Goal: Task Accomplishment & Management: Manage account settings

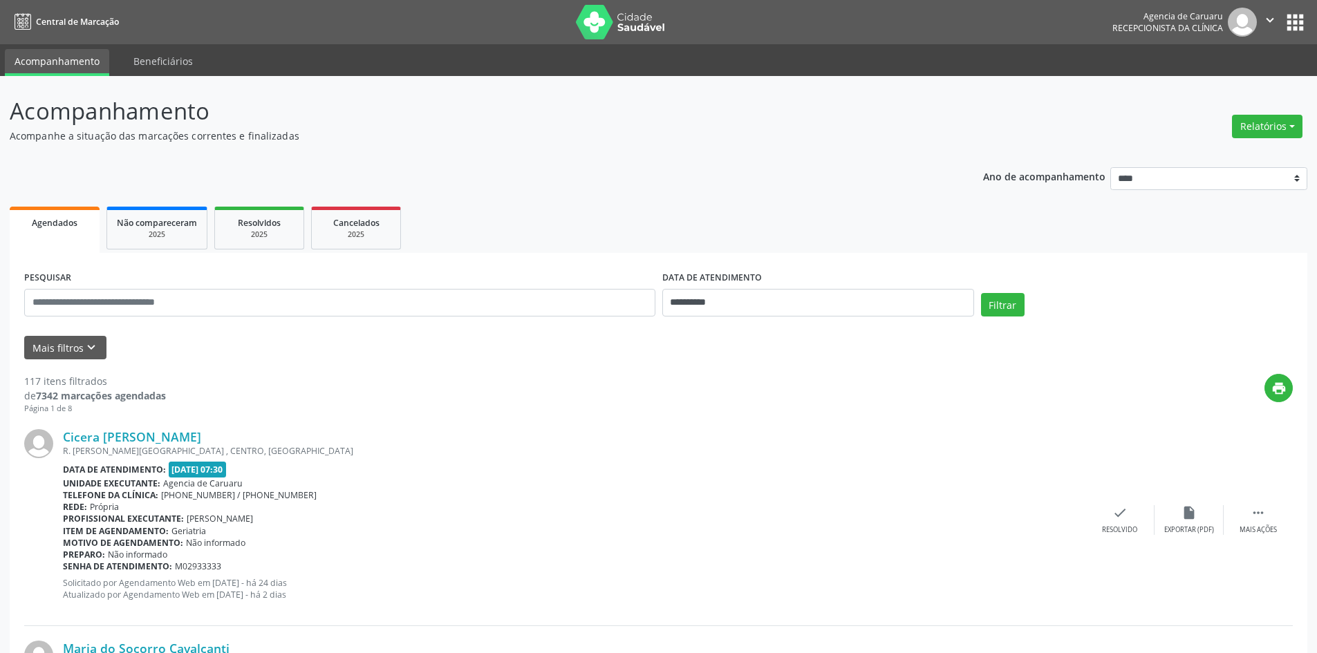
scroll to position [138, 0]
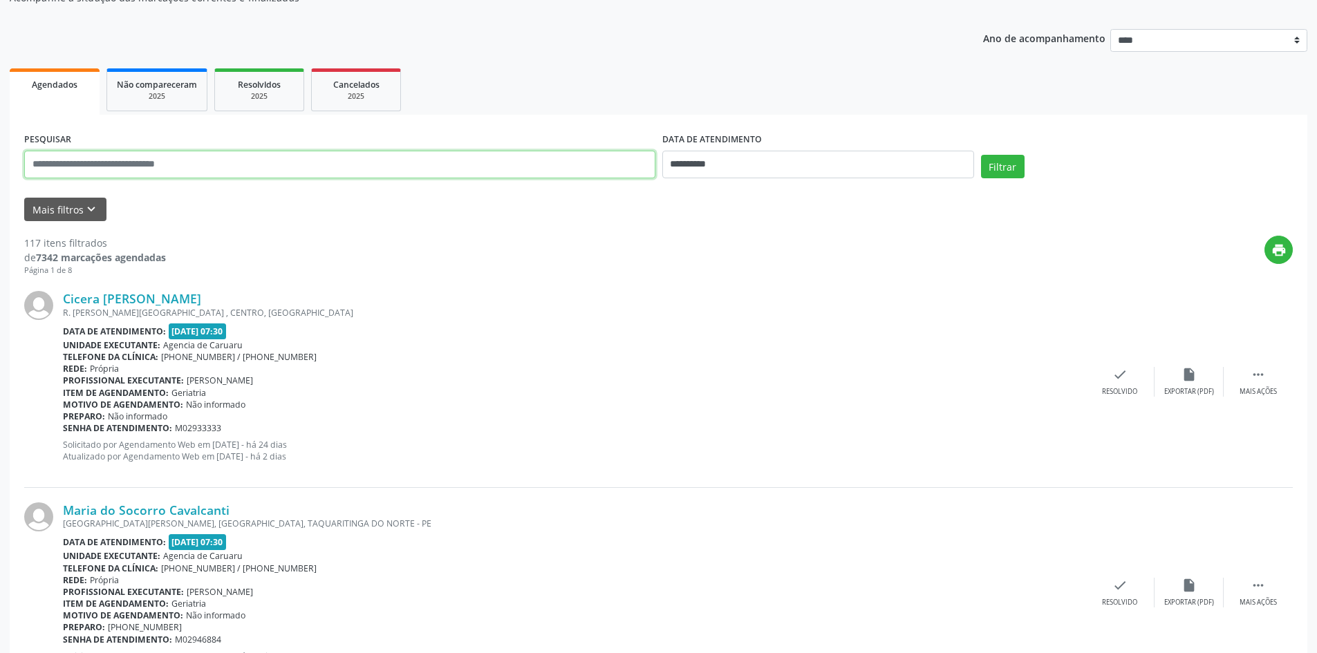
click at [477, 173] on input "text" at bounding box center [339, 165] width 631 height 28
click at [433, 168] on input "text" at bounding box center [339, 165] width 631 height 28
click at [88, 200] on button "Mais filtros keyboard_arrow_down" at bounding box center [65, 210] width 82 height 24
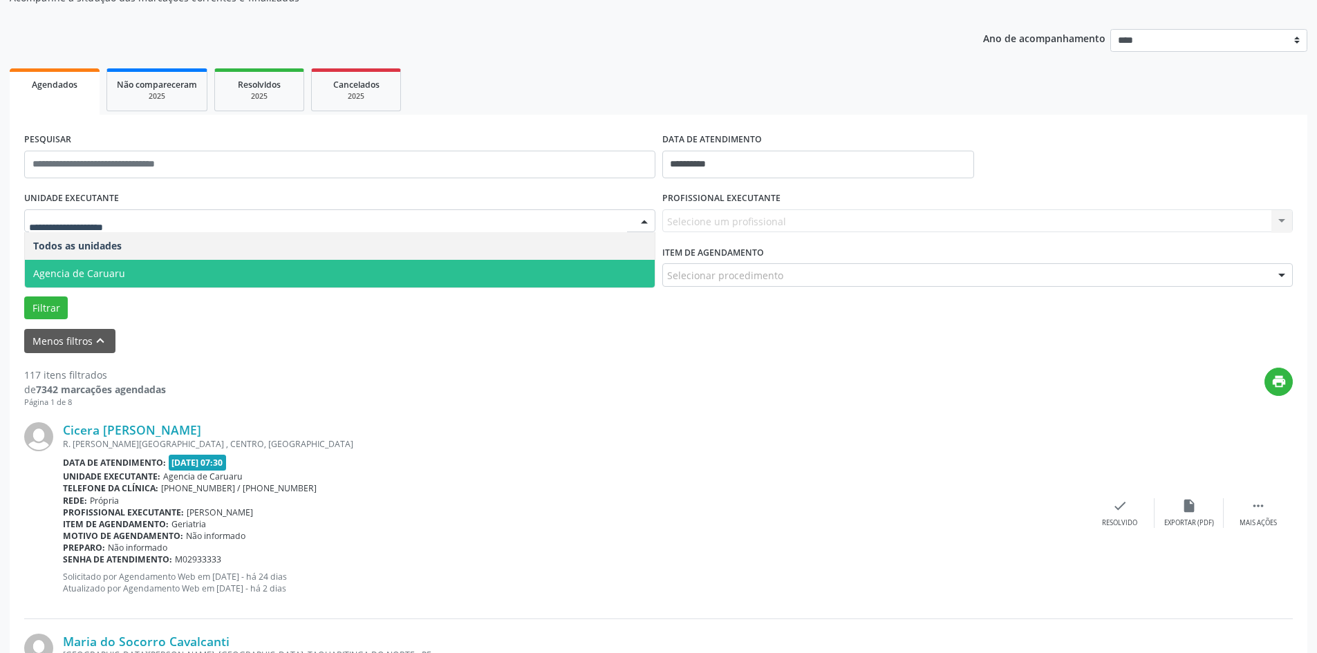
click at [120, 266] on span "Agencia de Caruaru" at bounding box center [340, 274] width 630 height 28
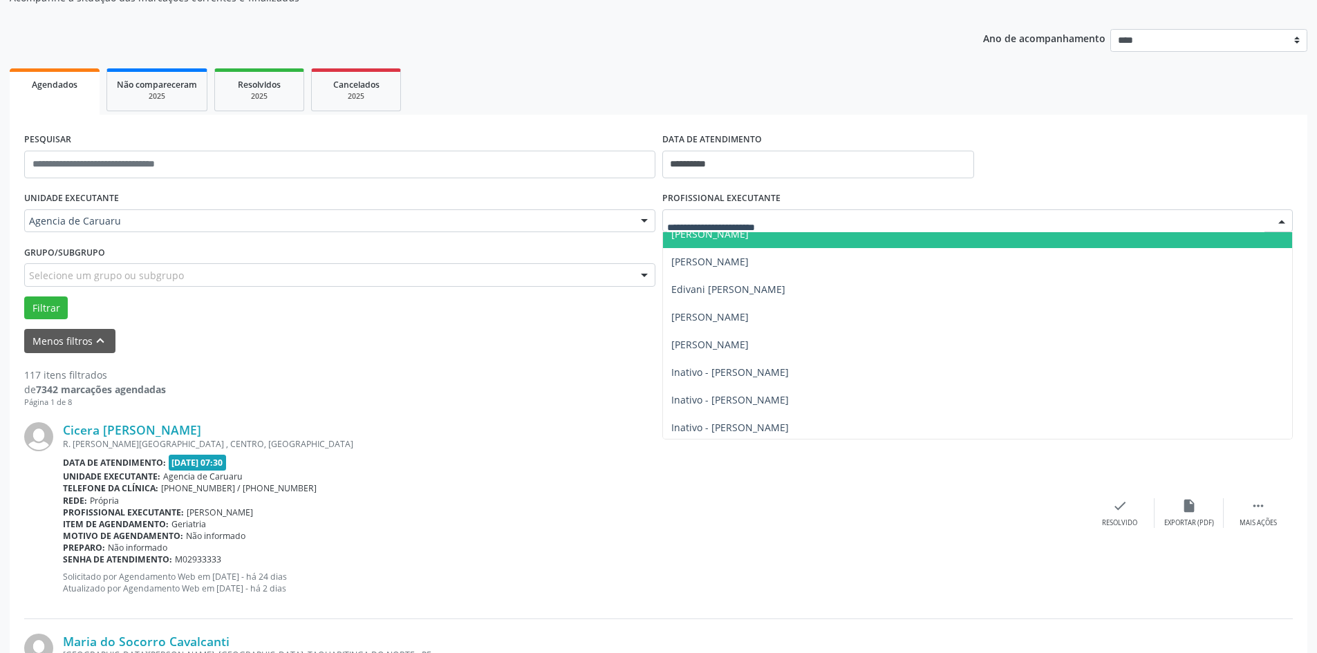
scroll to position [276, 0]
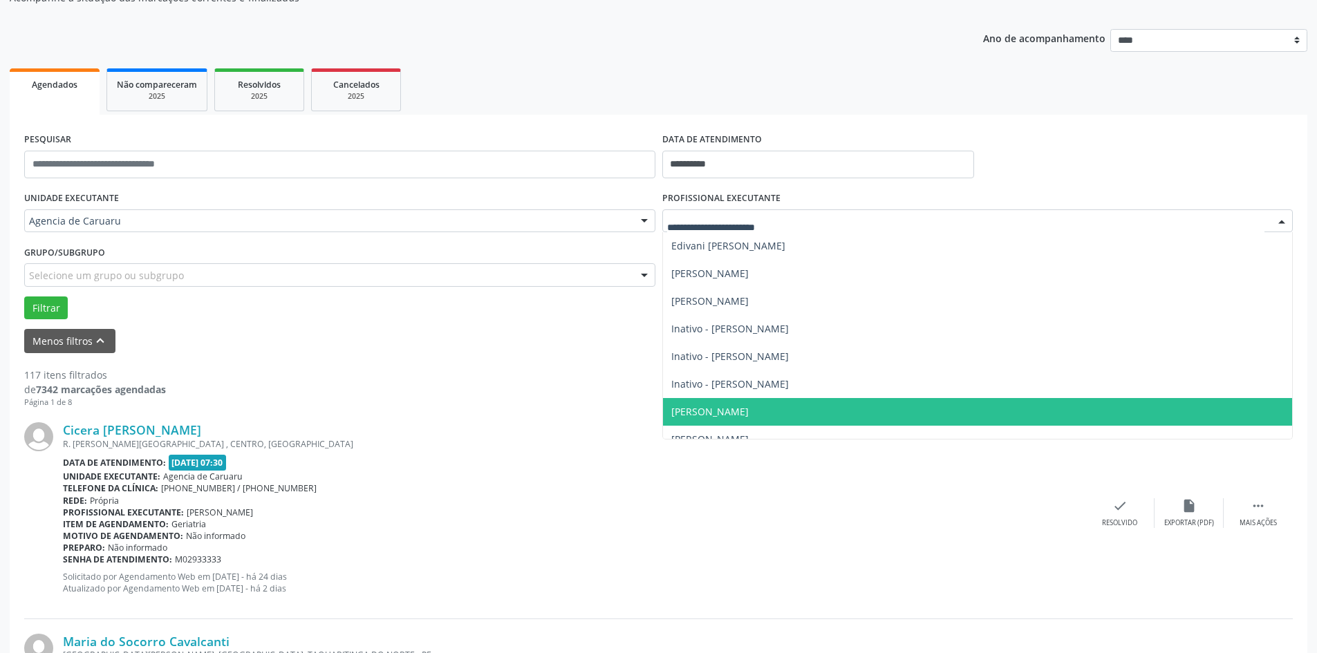
click at [745, 403] on span "[PERSON_NAME]" at bounding box center [978, 412] width 630 height 28
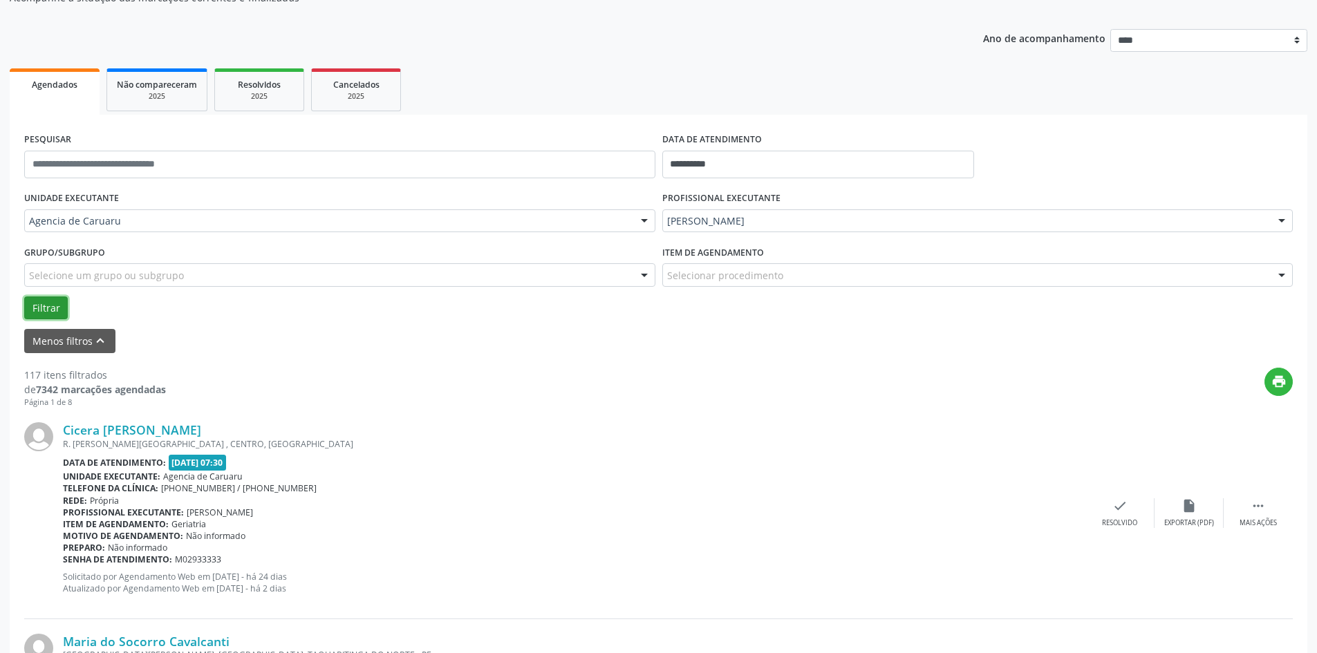
click at [41, 311] on button "Filtrar" at bounding box center [46, 307] width 44 height 23
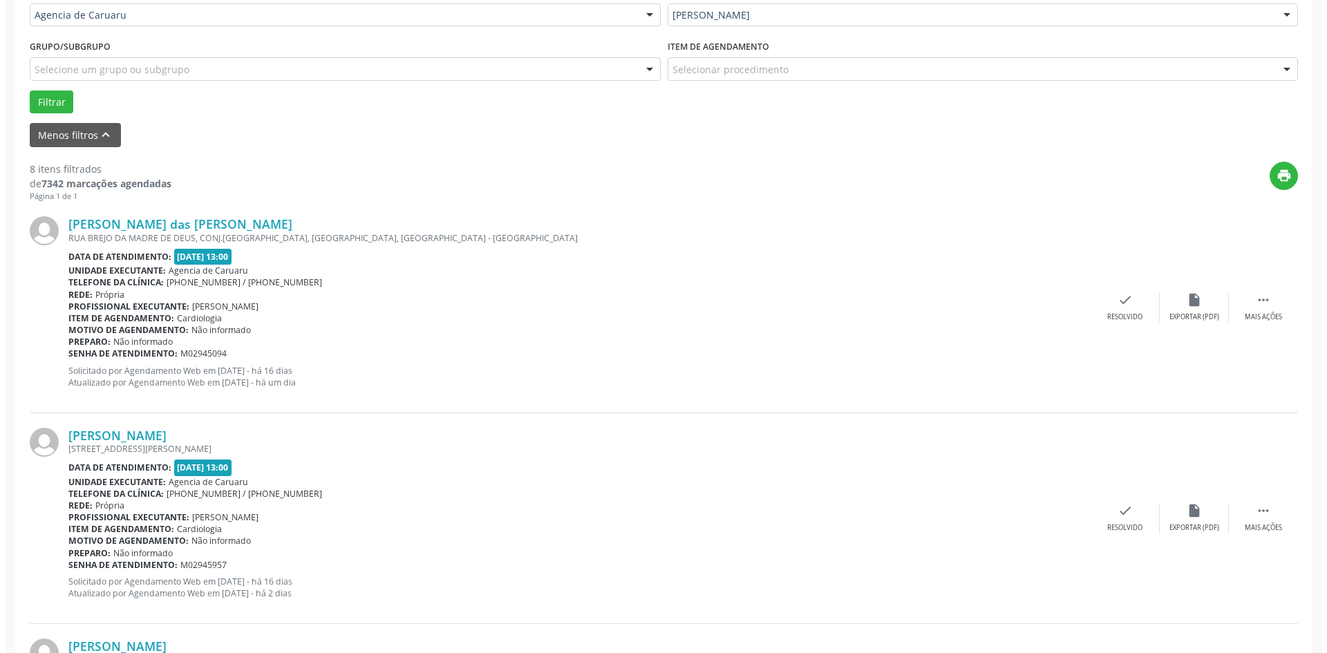
scroll to position [346, 0]
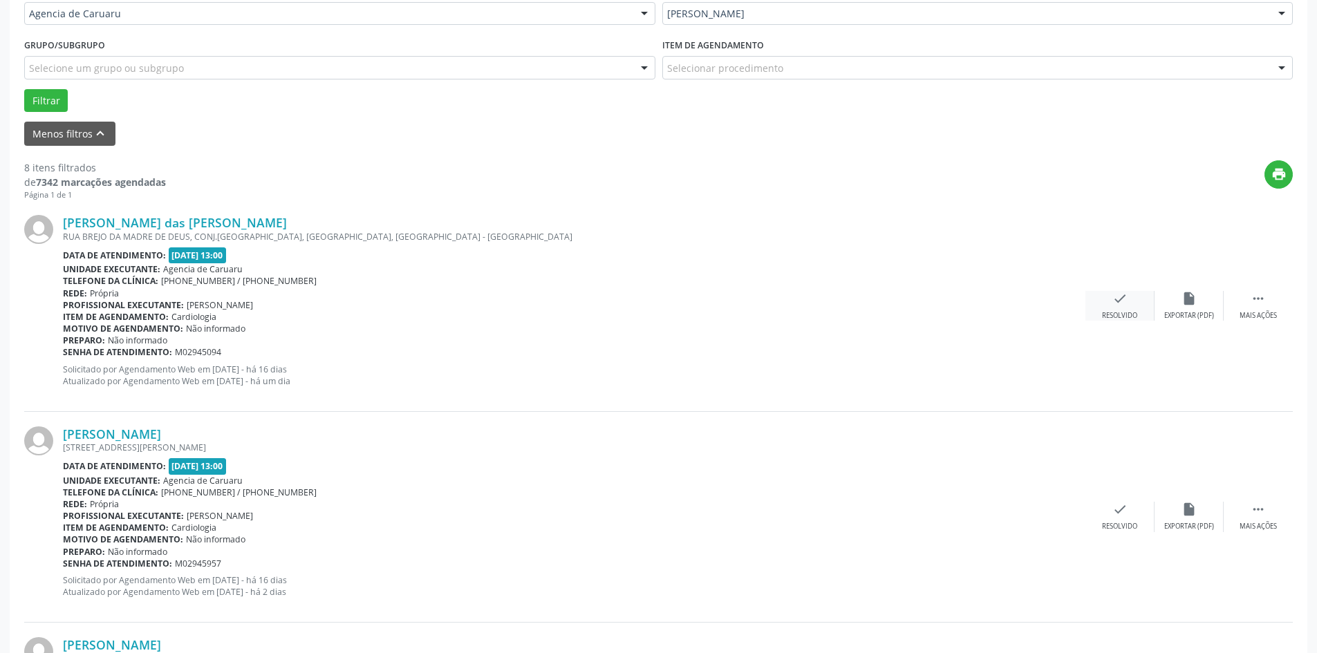
click at [1125, 312] on div "Resolvido" at bounding box center [1119, 316] width 35 height 10
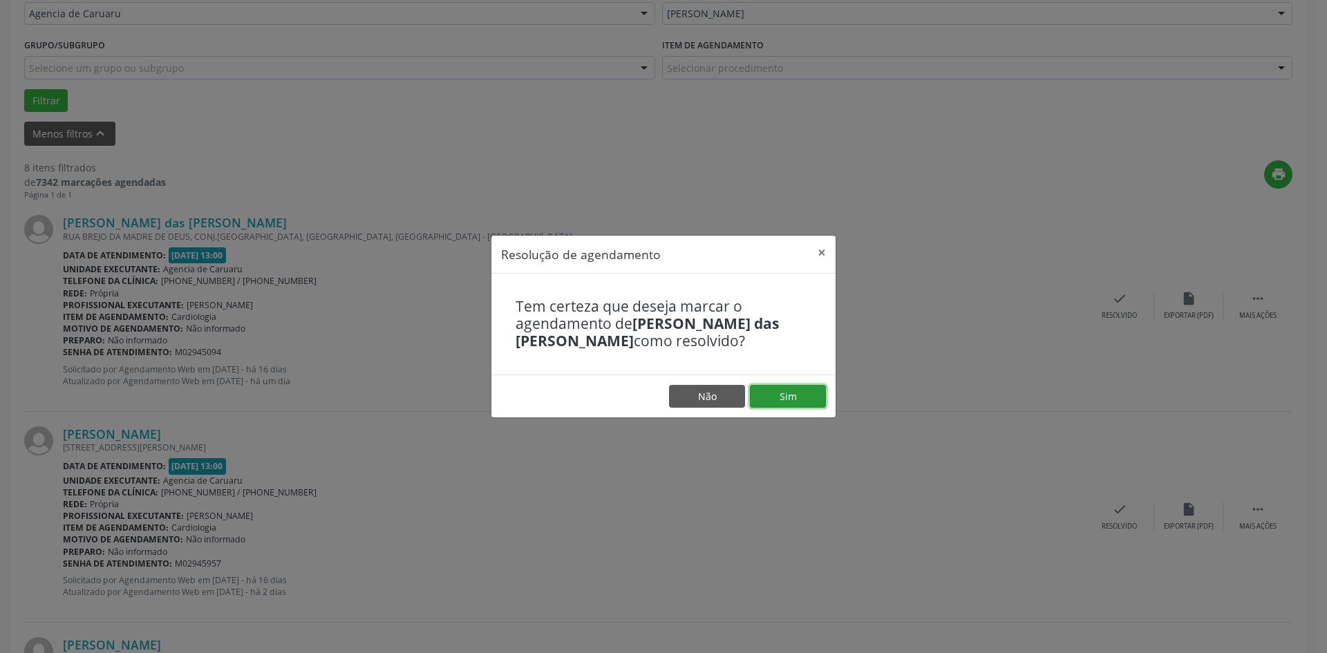
click at [807, 394] on button "Sim" at bounding box center [788, 396] width 76 height 23
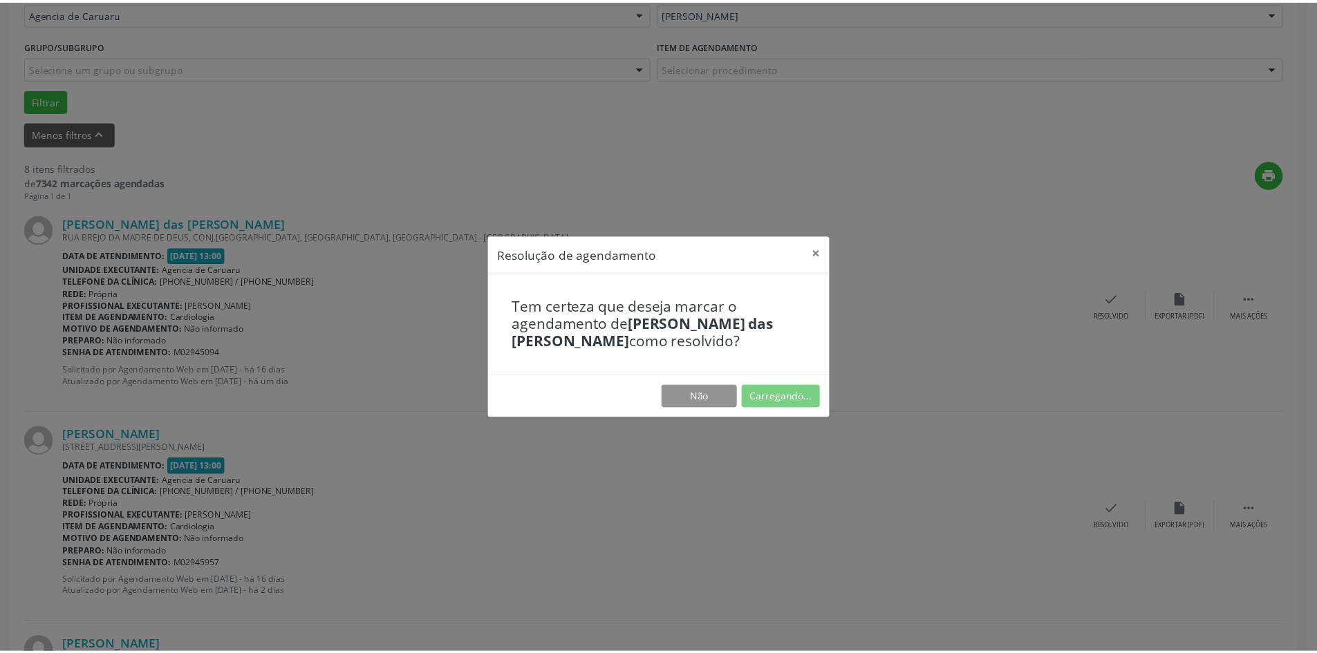
scroll to position [0, 0]
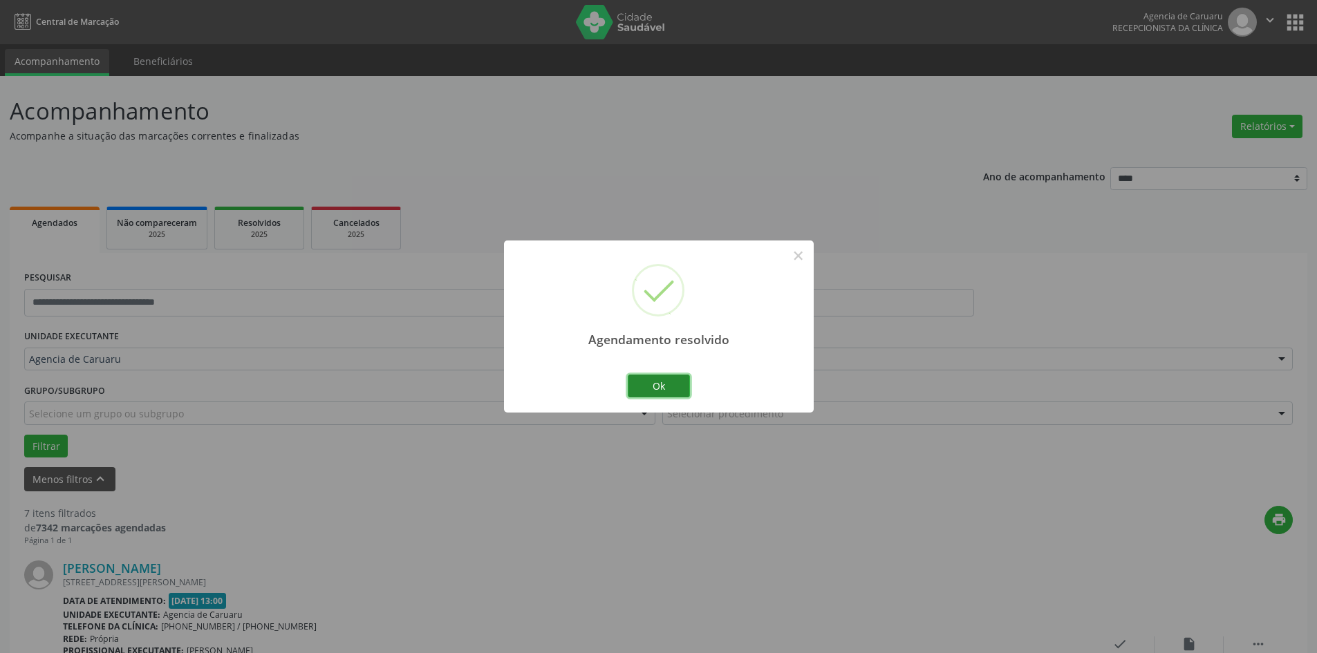
click at [662, 390] on button "Ok" at bounding box center [659, 386] width 62 height 23
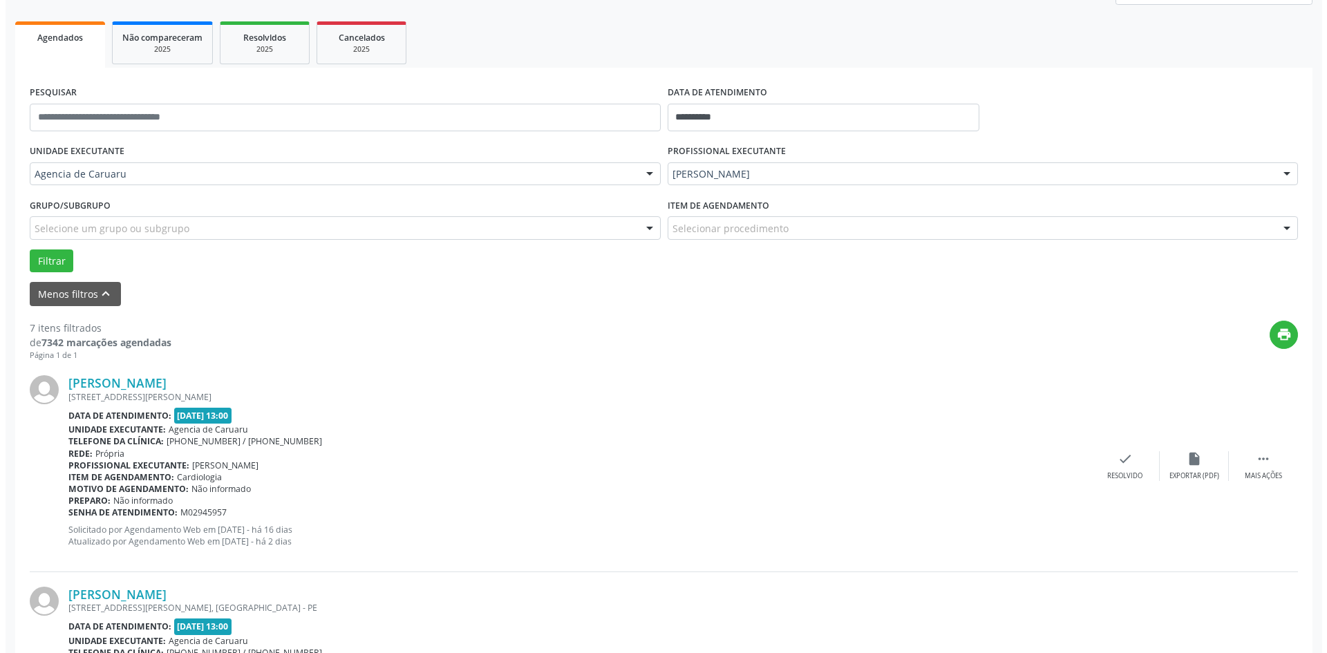
scroll to position [276, 0]
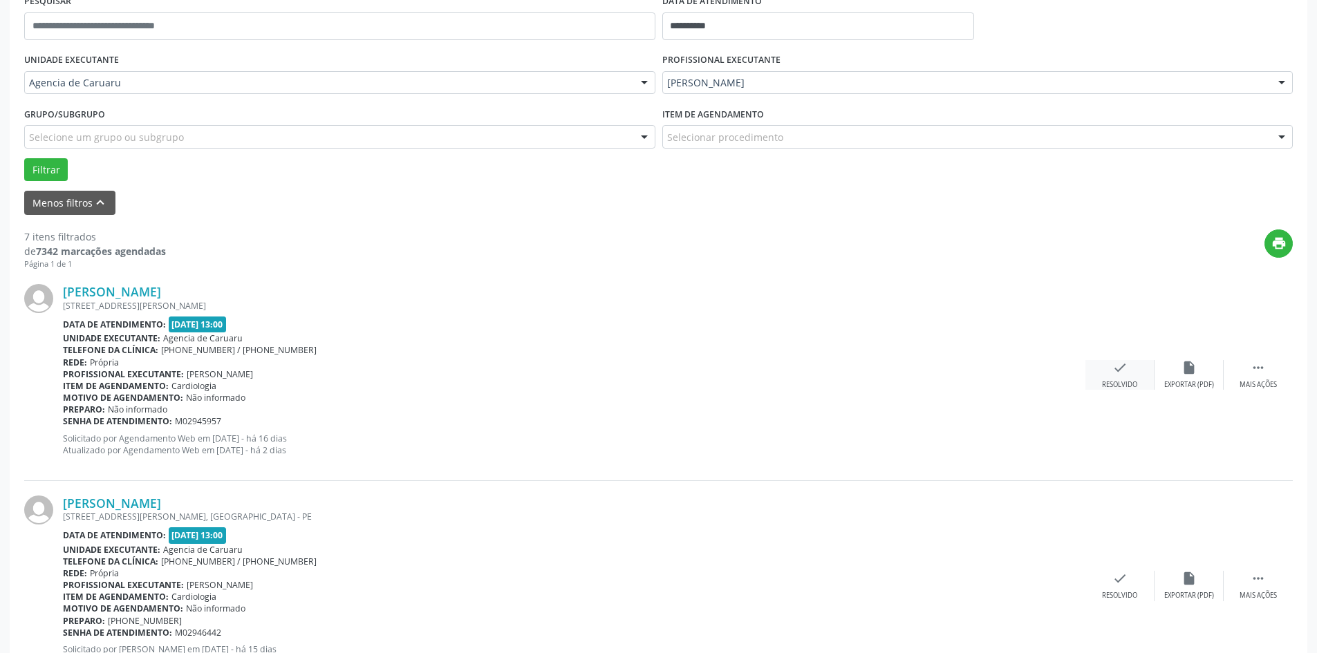
click at [1100, 370] on div "check Resolvido" at bounding box center [1119, 375] width 69 height 30
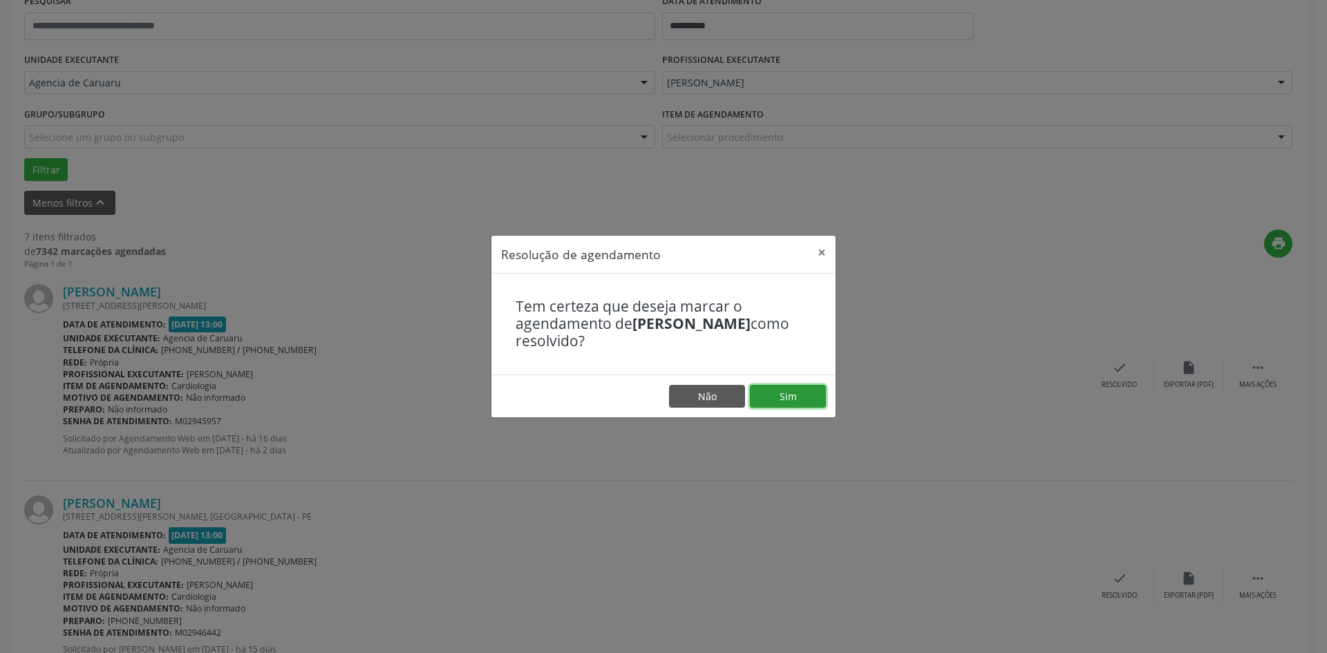
click at [812, 405] on button "Sim" at bounding box center [788, 396] width 76 height 23
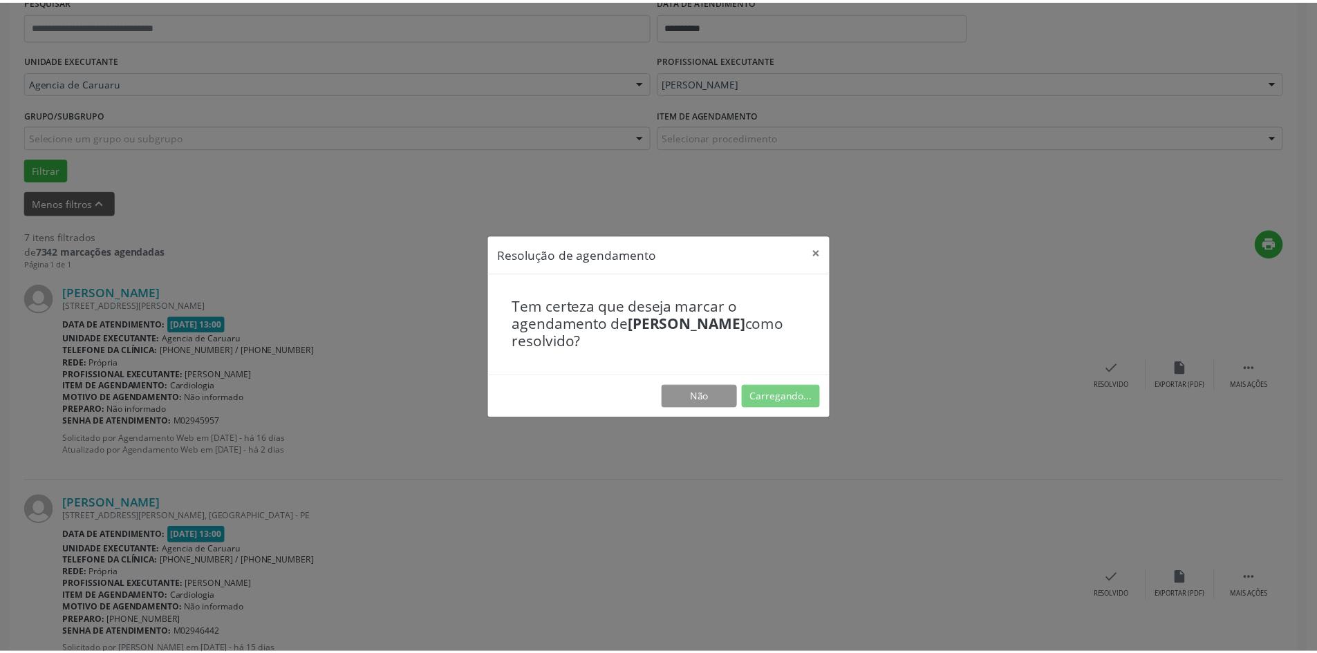
scroll to position [0, 0]
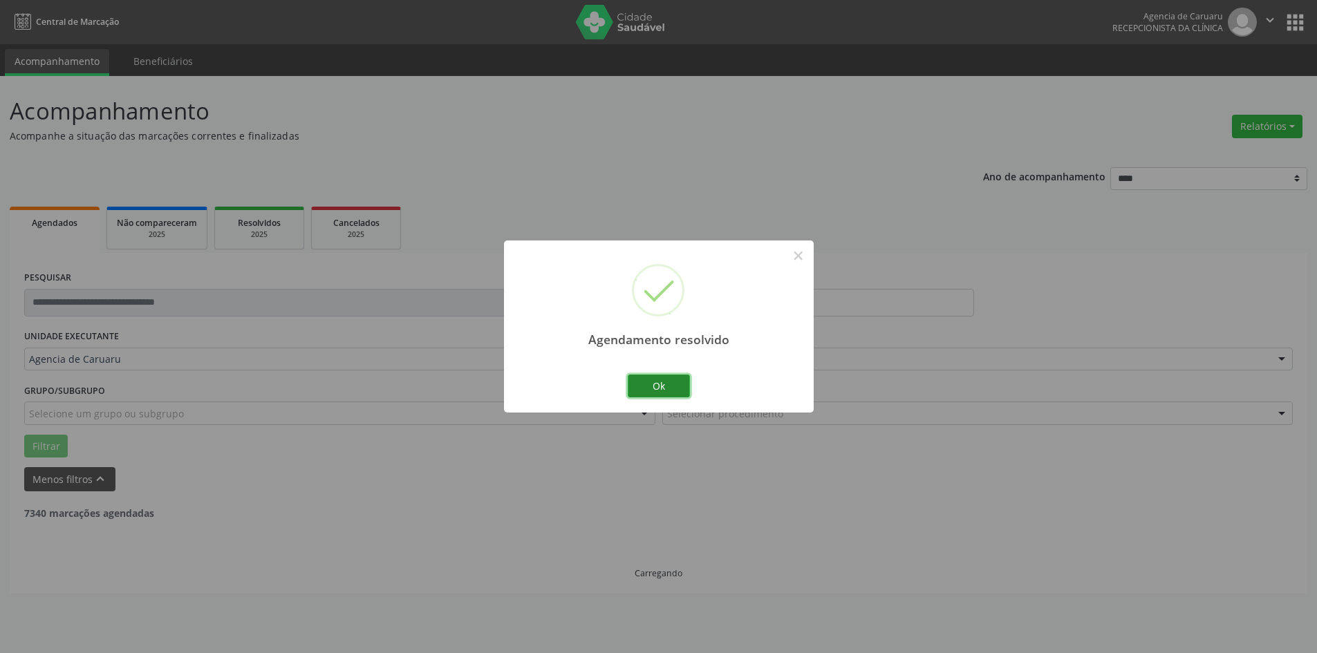
click at [663, 386] on button "Ok" at bounding box center [659, 386] width 62 height 23
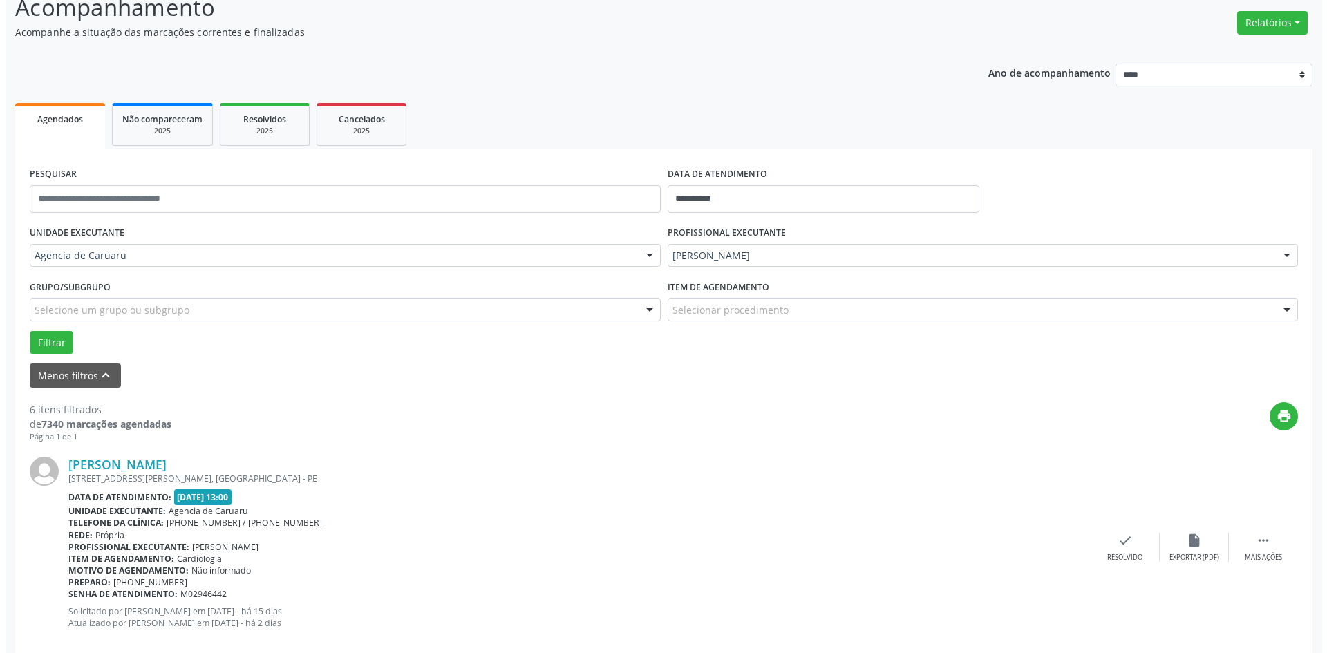
scroll to position [138, 0]
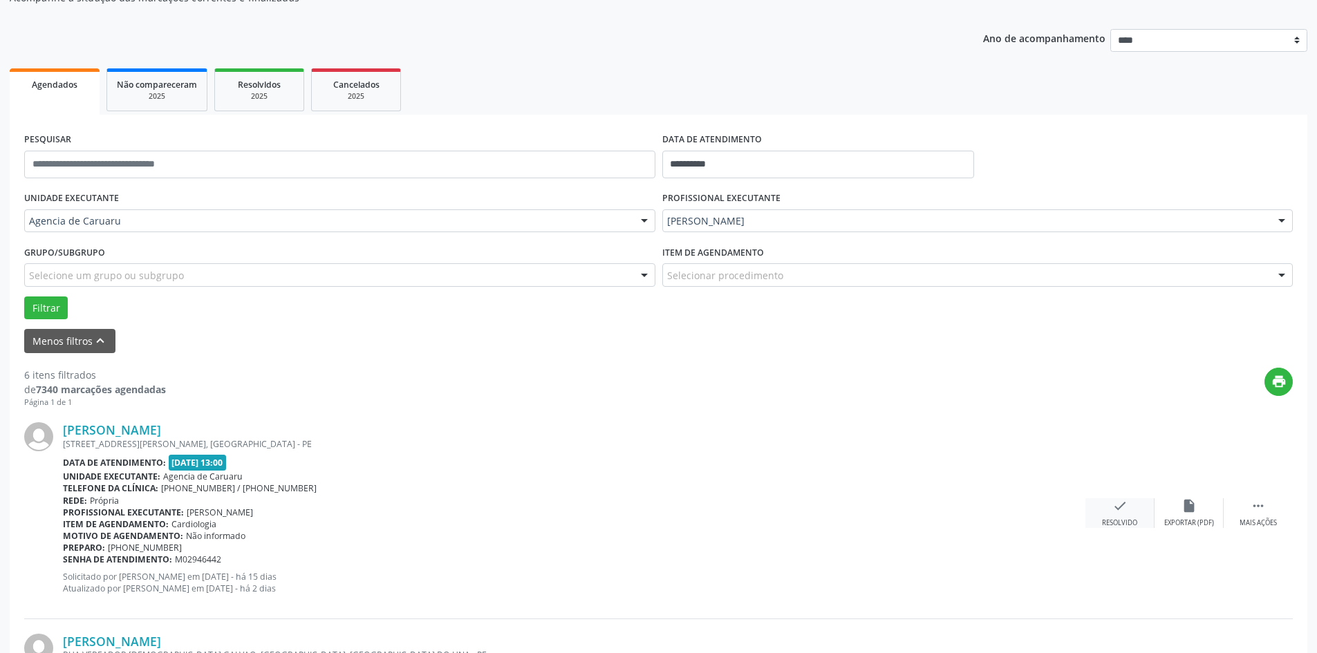
click at [1114, 511] on icon "check" at bounding box center [1119, 505] width 15 height 15
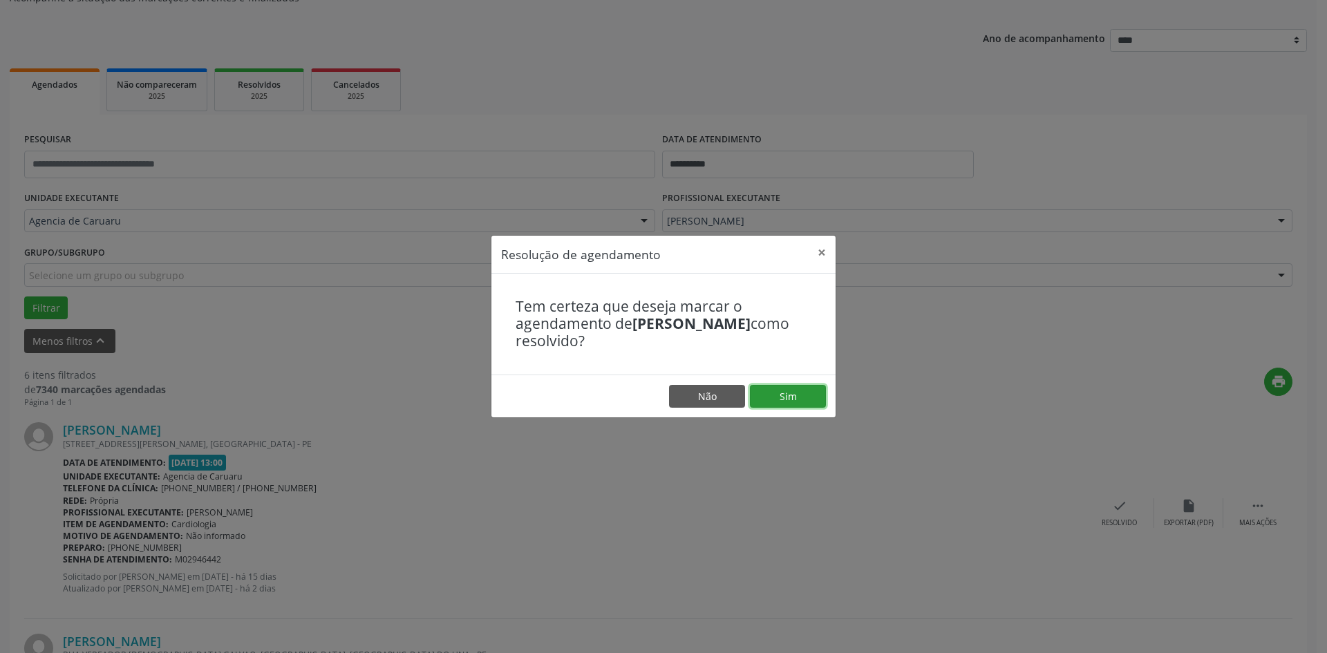
click at [815, 389] on button "Sim" at bounding box center [788, 396] width 76 height 23
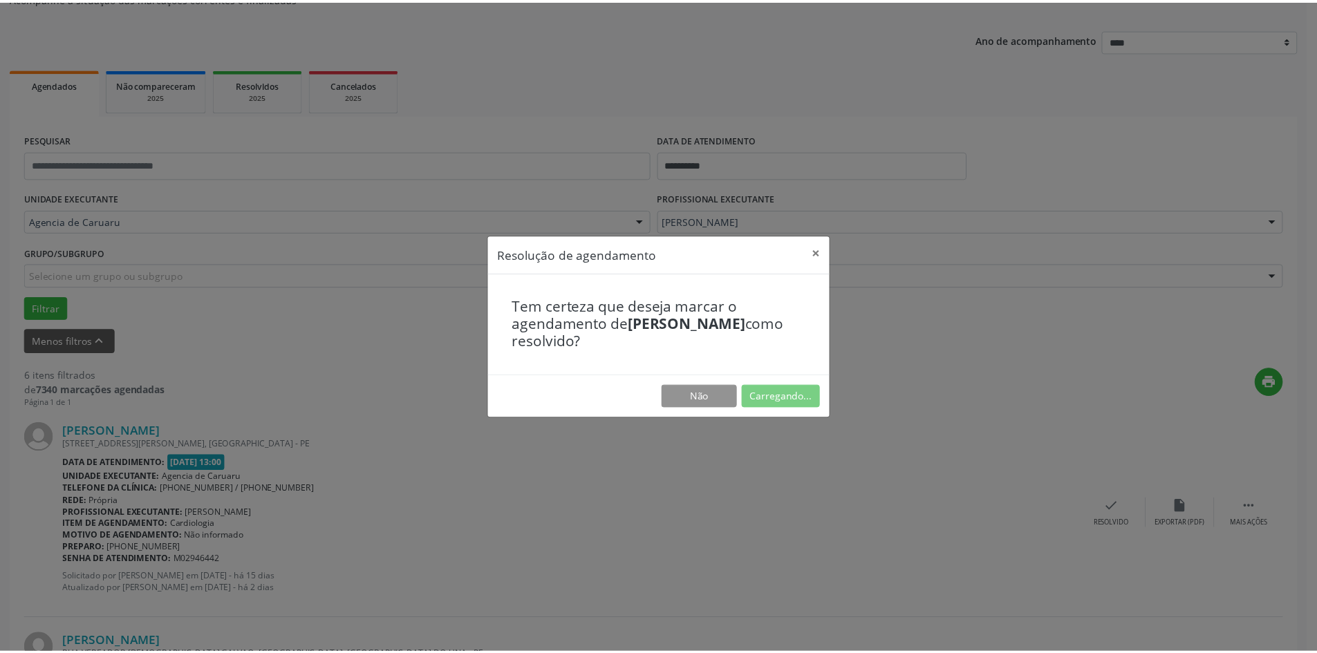
scroll to position [0, 0]
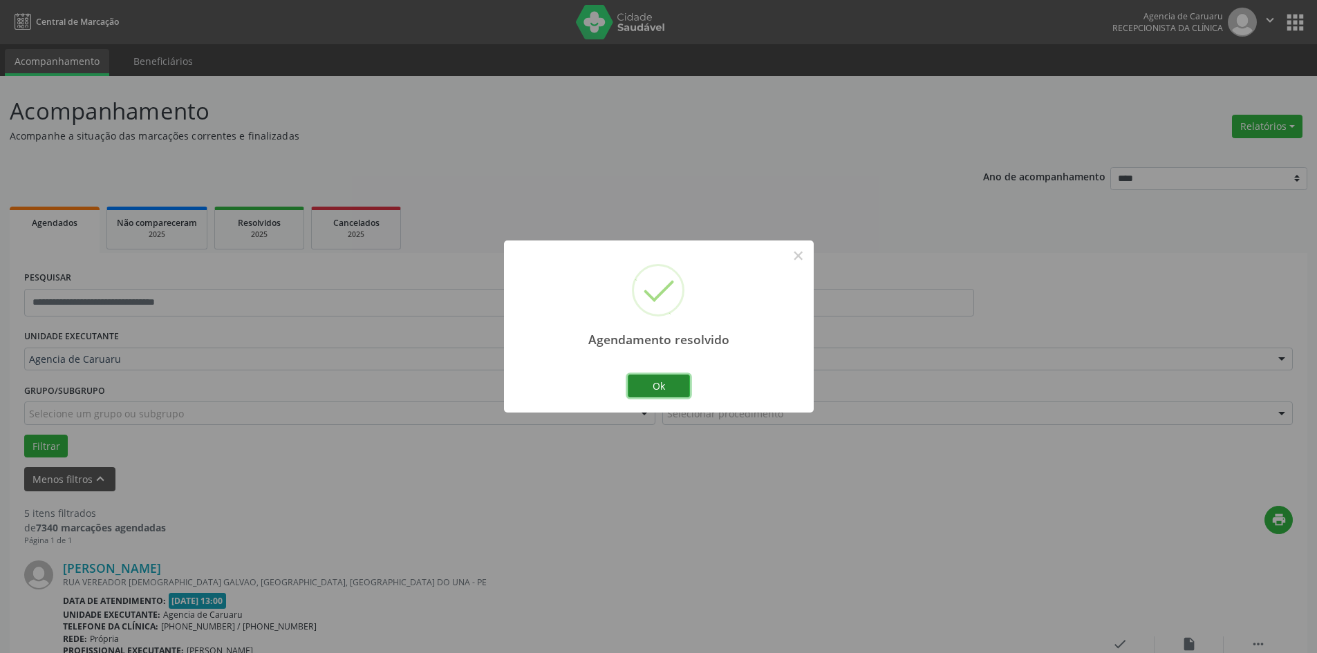
click at [656, 376] on button "Ok" at bounding box center [659, 386] width 62 height 23
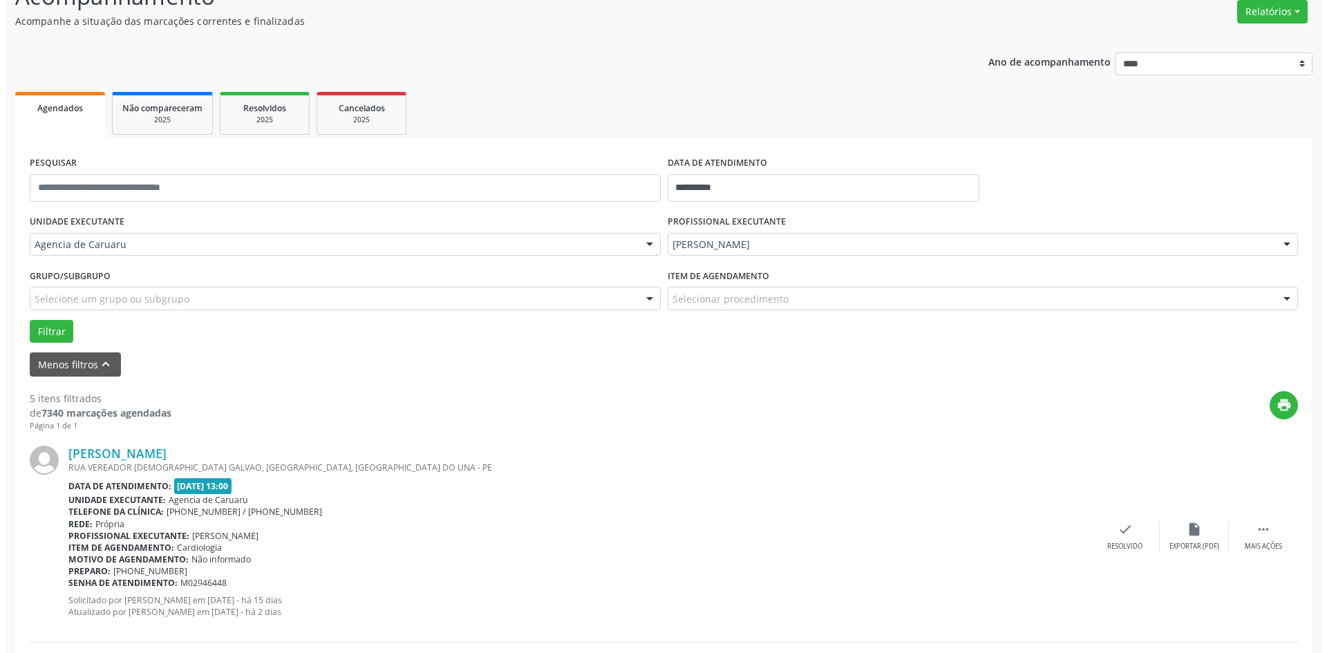
scroll to position [138, 0]
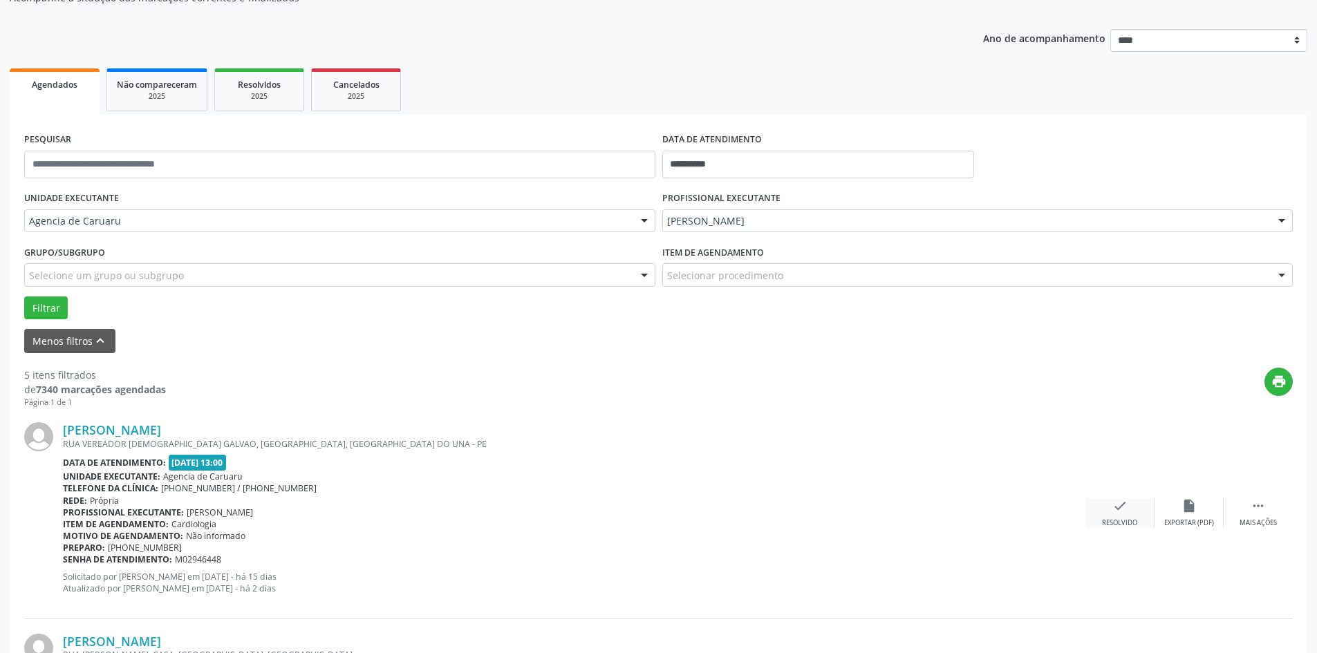
click at [1136, 512] on div "check Resolvido" at bounding box center [1119, 513] width 69 height 30
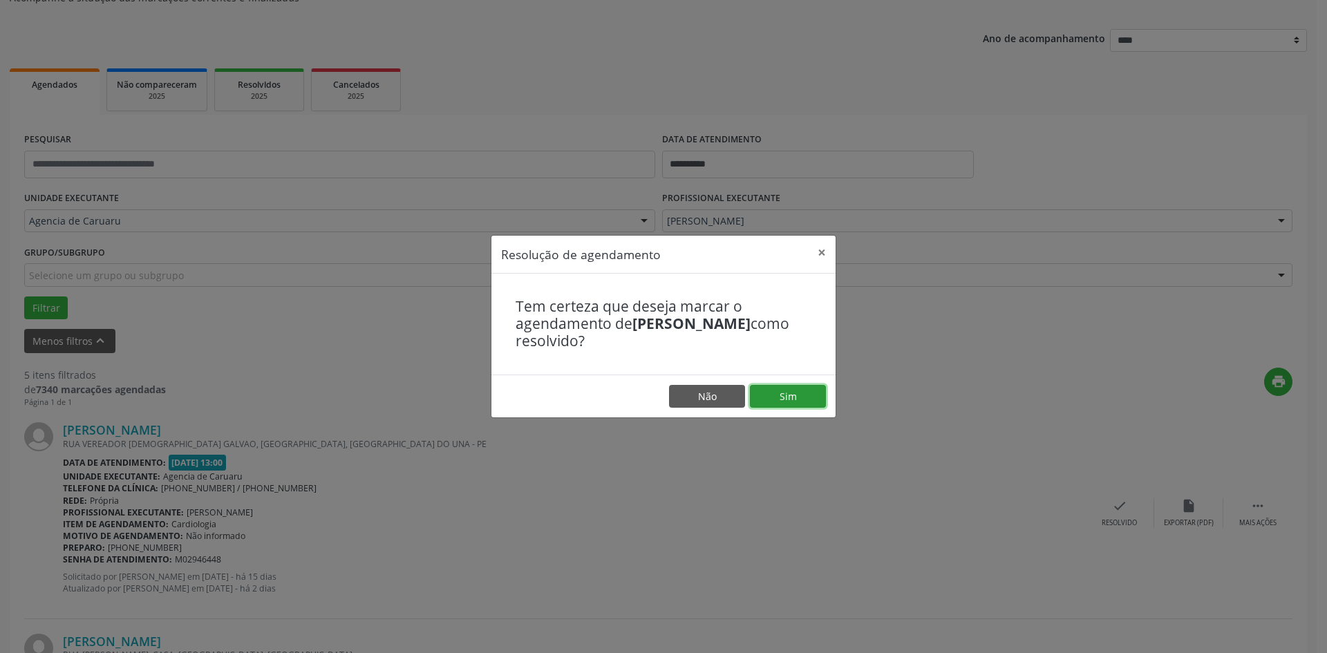
click at [813, 395] on button "Sim" at bounding box center [788, 396] width 76 height 23
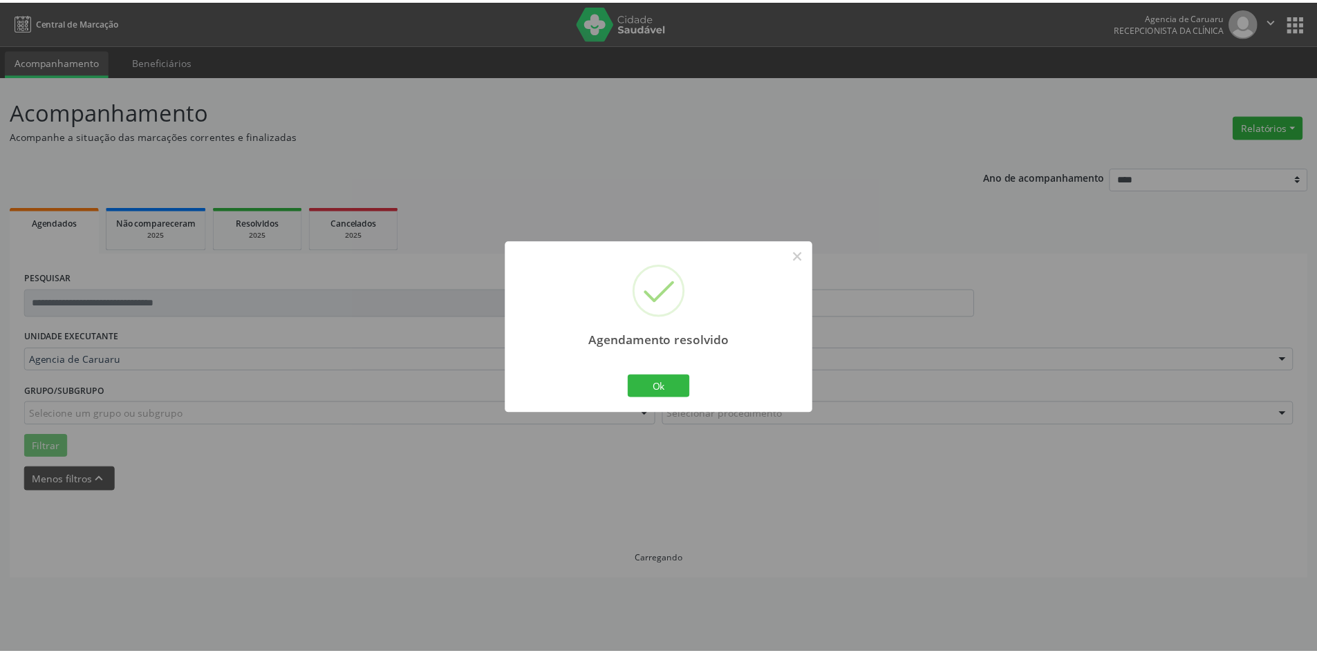
scroll to position [0, 0]
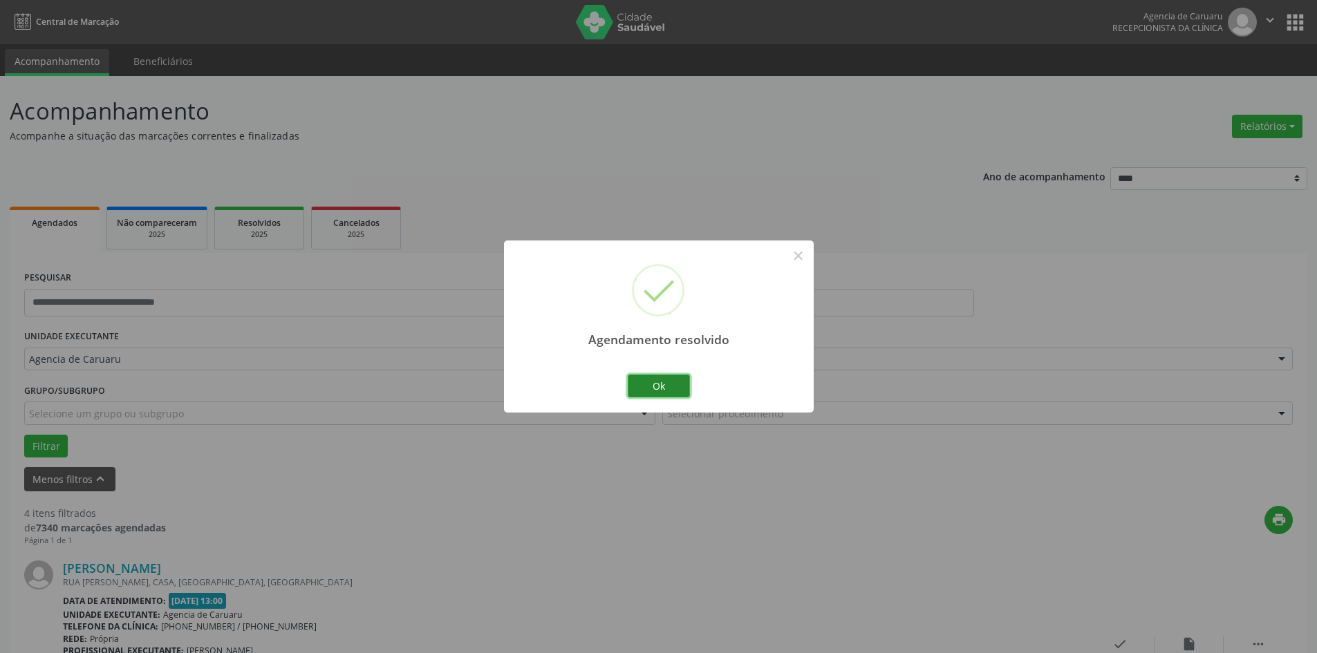
click at [664, 397] on button "Ok" at bounding box center [659, 386] width 62 height 23
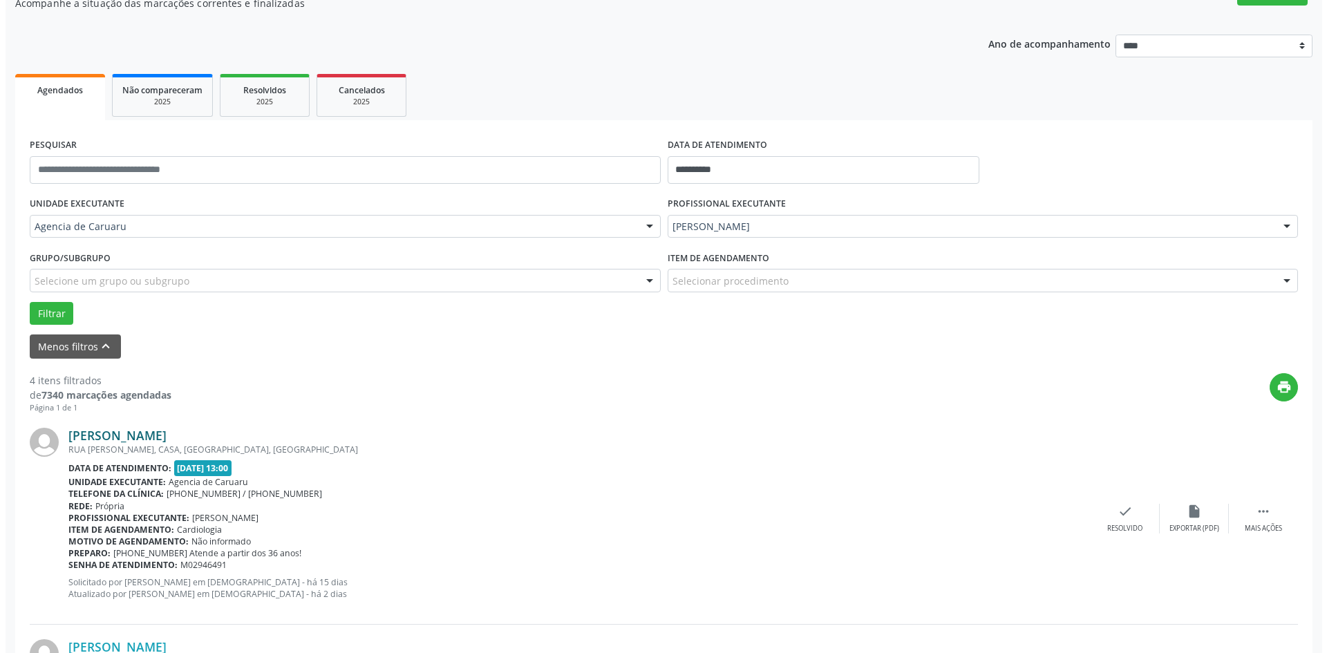
scroll to position [138, 0]
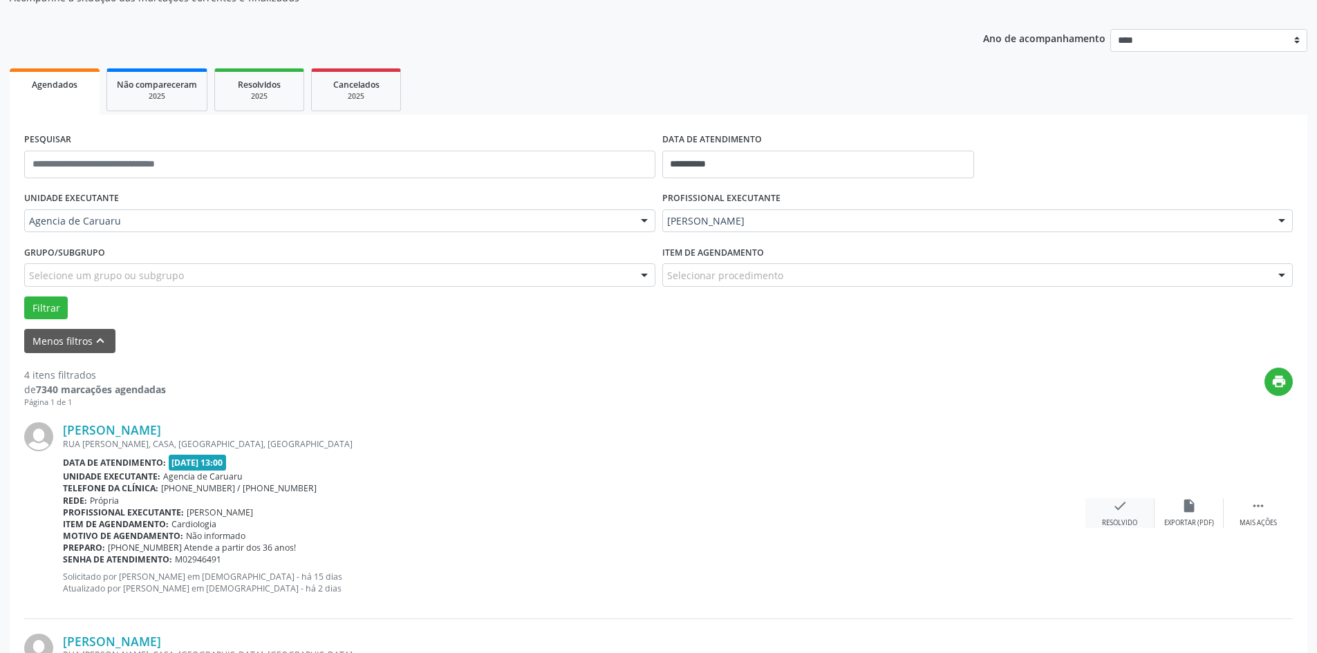
click at [1125, 507] on icon "check" at bounding box center [1119, 505] width 15 height 15
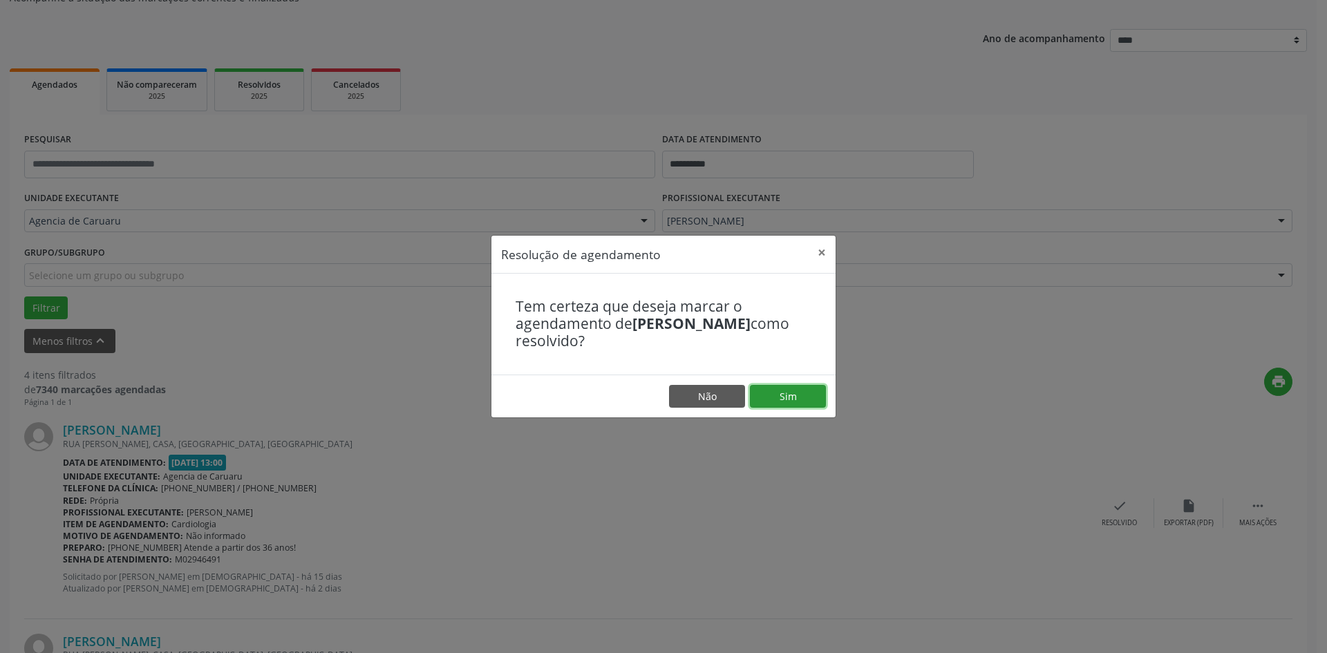
click at [800, 404] on button "Sim" at bounding box center [788, 396] width 76 height 23
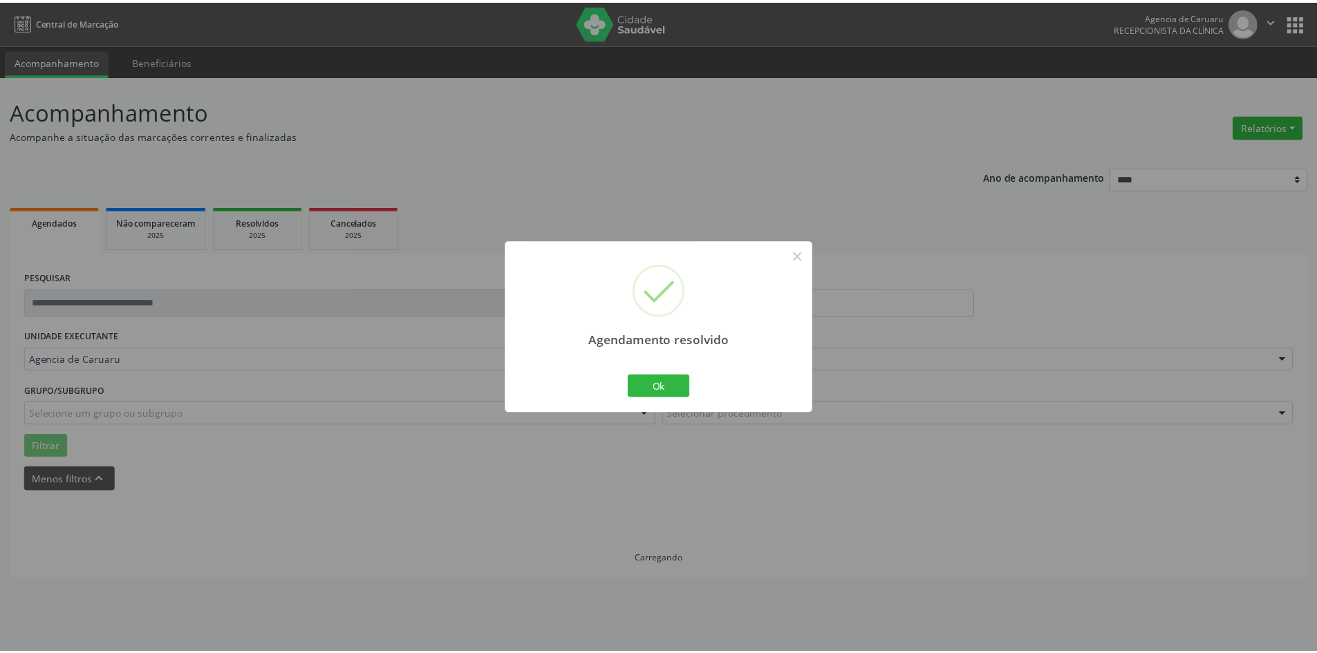
scroll to position [0, 0]
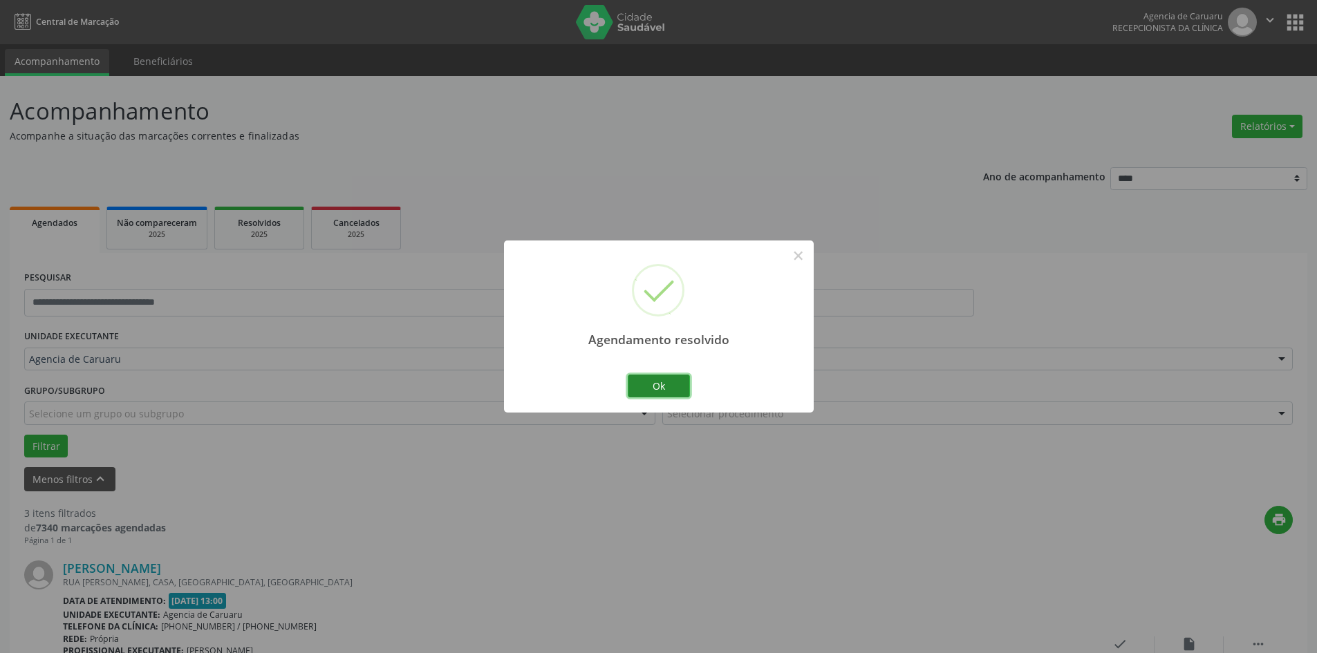
click at [672, 381] on button "Ok" at bounding box center [659, 386] width 62 height 23
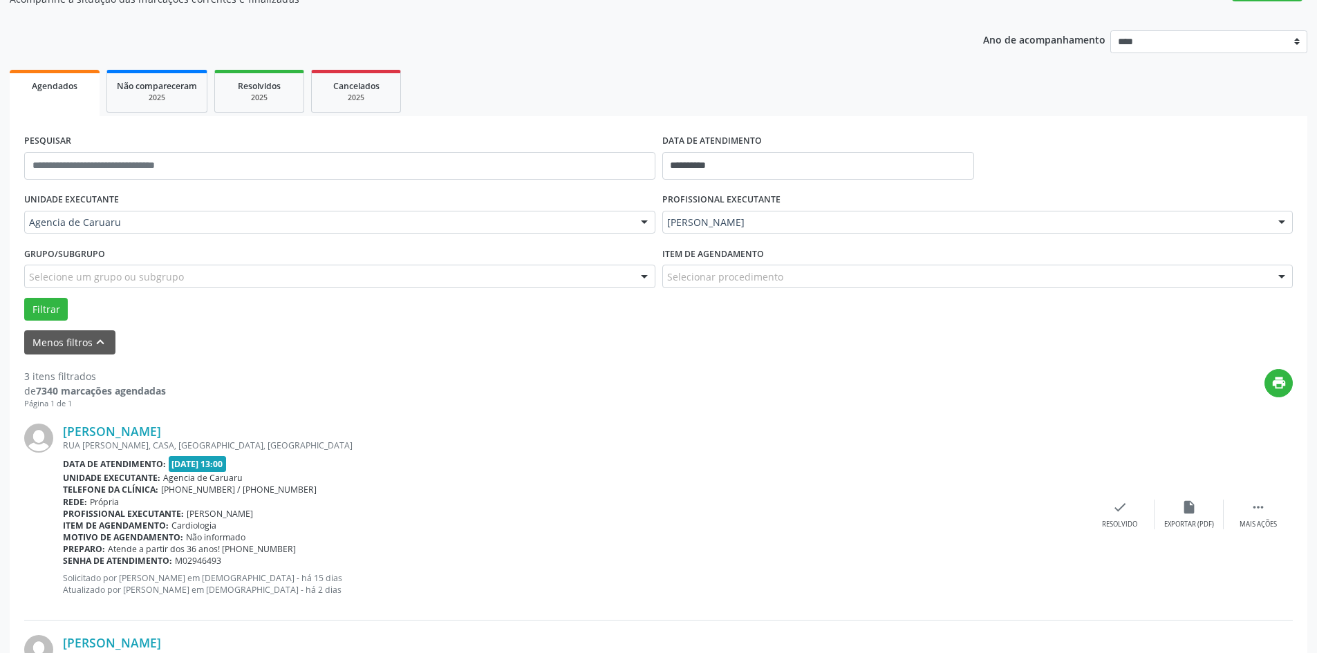
scroll to position [138, 0]
click at [1270, 520] on div "Mais ações" at bounding box center [1257, 523] width 37 height 10
click at [1183, 520] on div "Não compareceu" at bounding box center [1188, 523] width 59 height 10
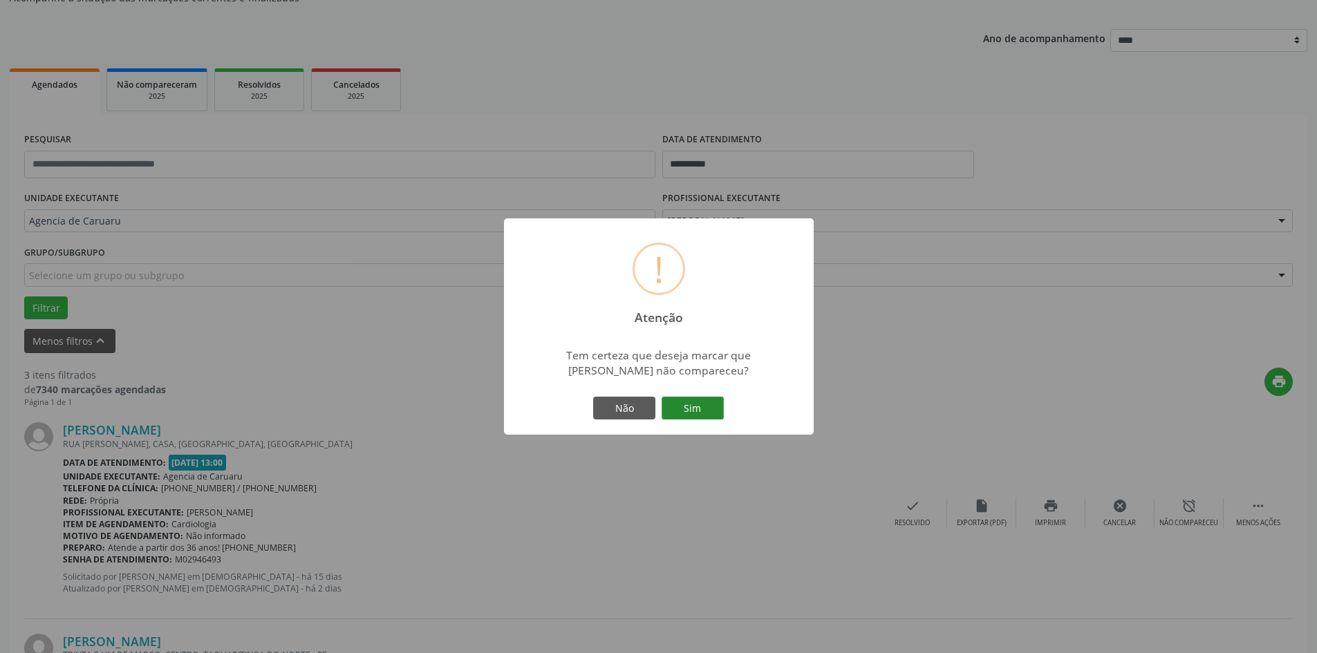
click at [708, 417] on button "Sim" at bounding box center [692, 408] width 62 height 23
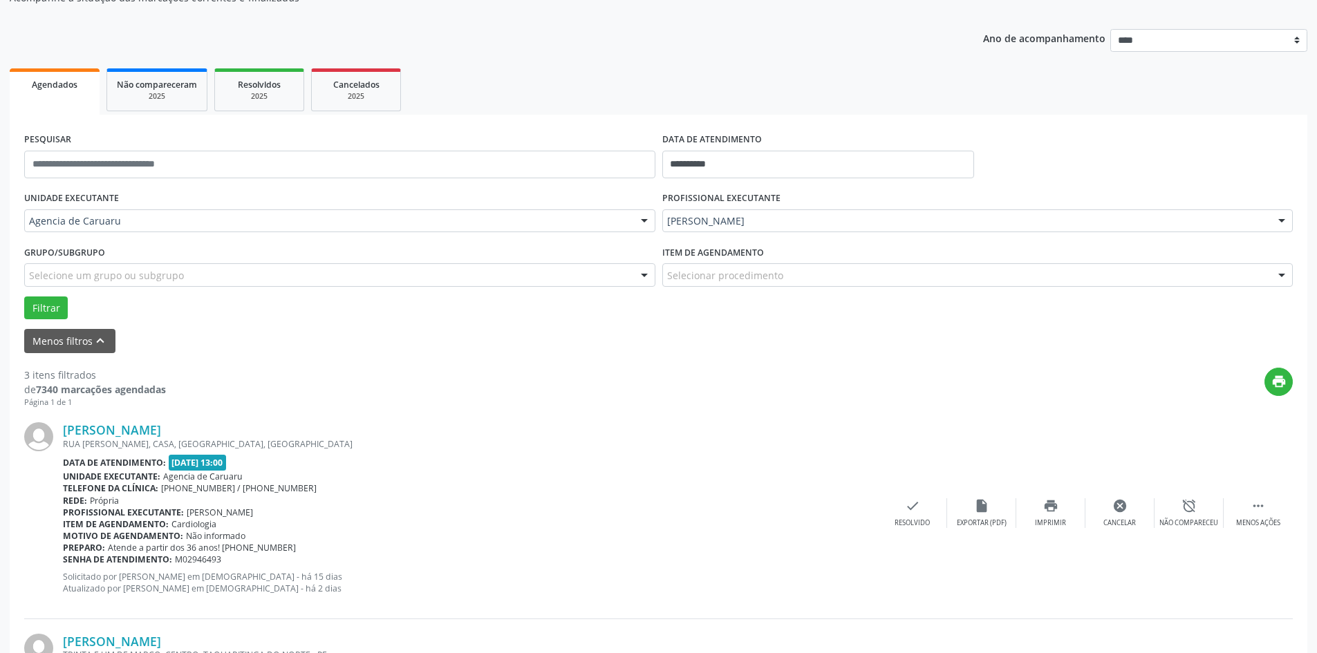
scroll to position [0, 0]
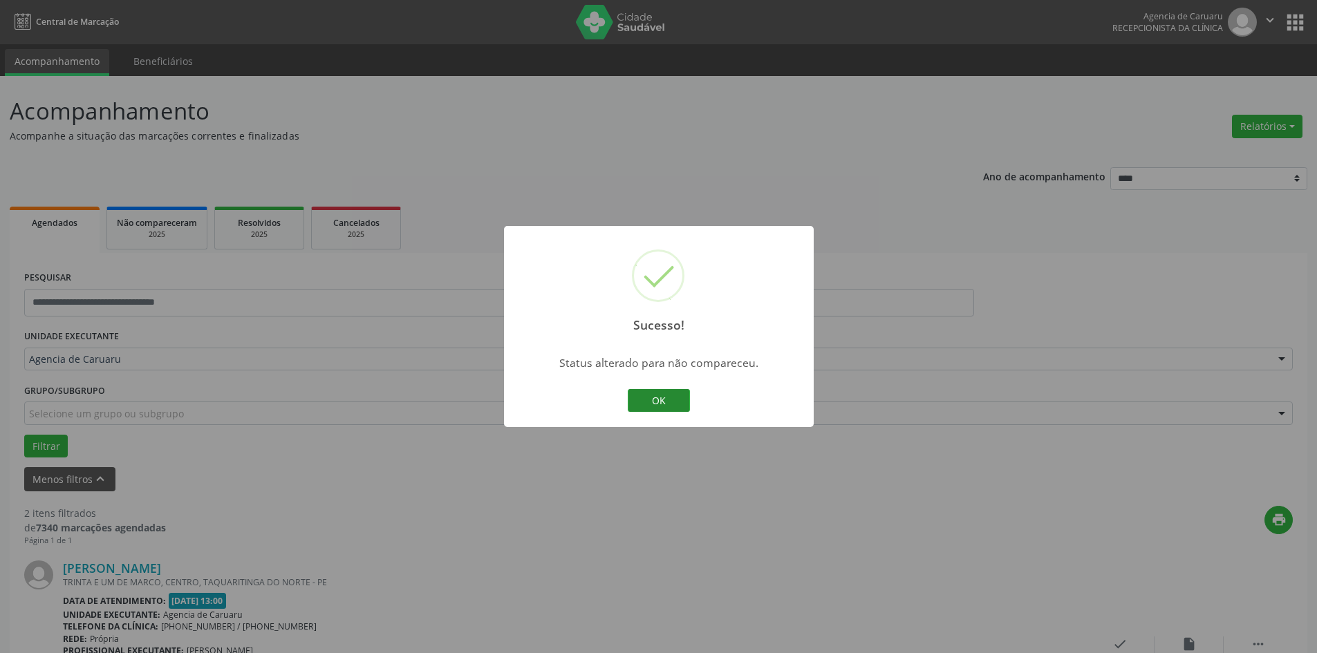
click at [657, 395] on button "OK" at bounding box center [659, 400] width 62 height 23
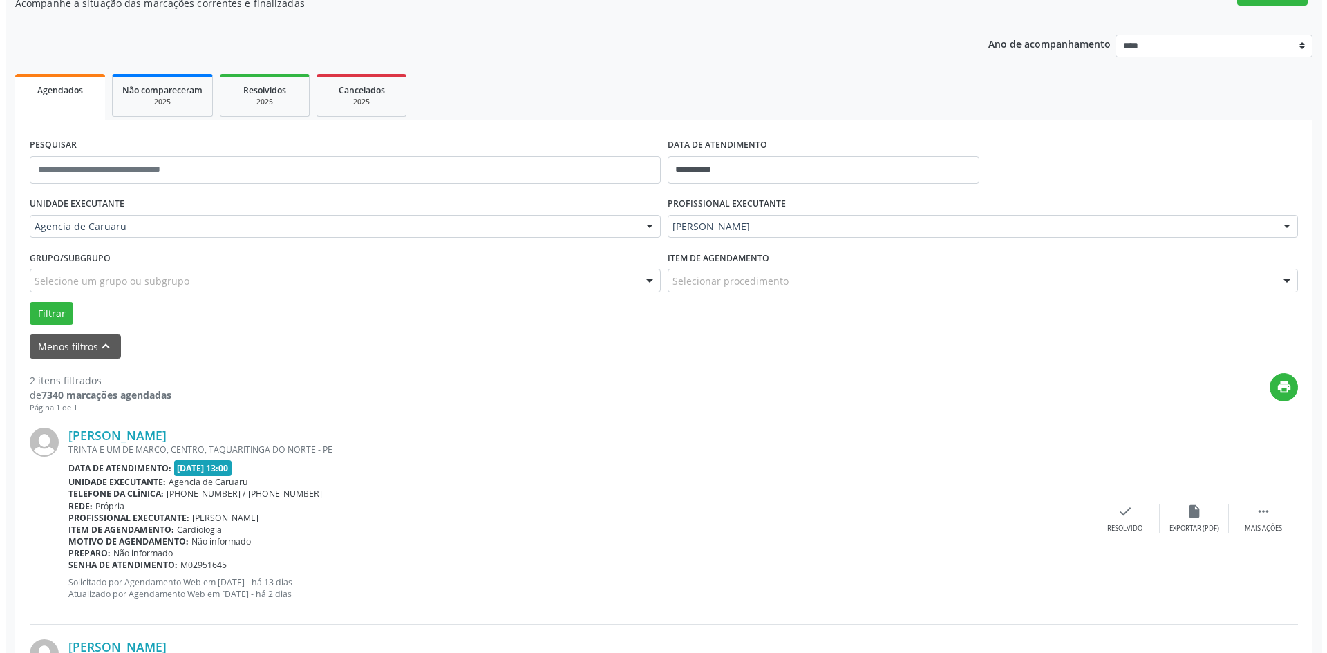
scroll to position [138, 0]
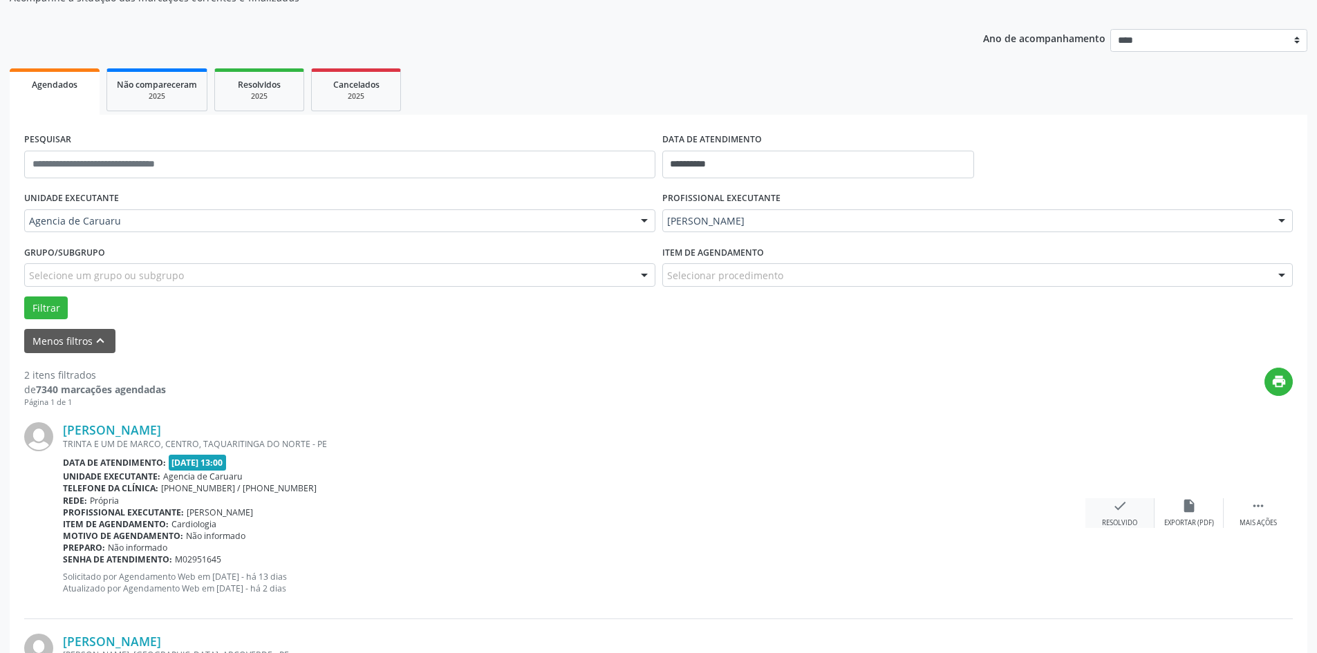
click at [1128, 512] on div "check Resolvido" at bounding box center [1119, 513] width 69 height 30
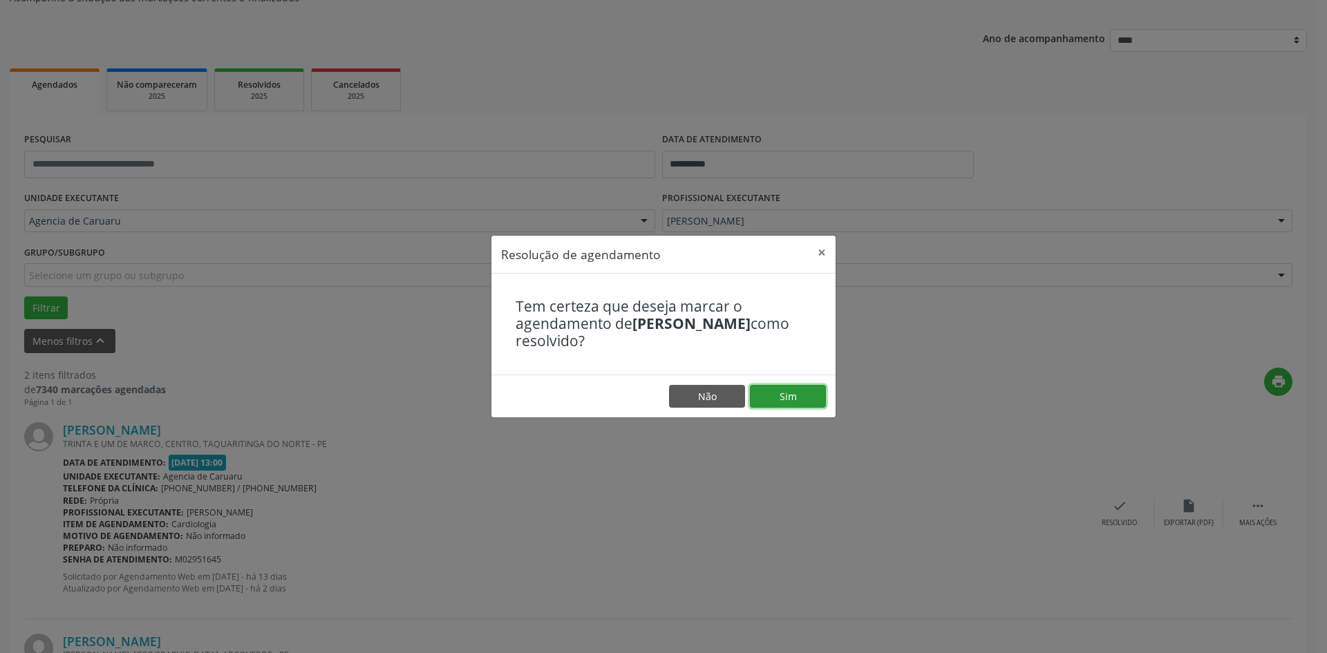
click at [820, 406] on button "Sim" at bounding box center [788, 396] width 76 height 23
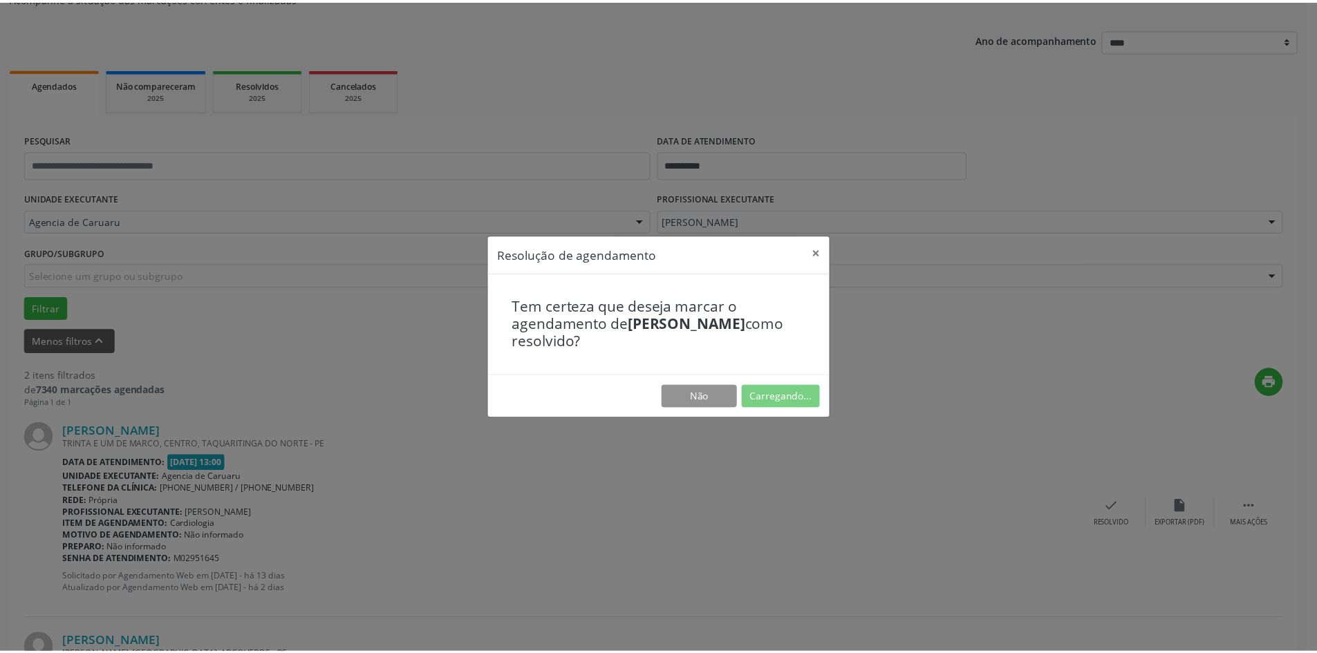
scroll to position [0, 0]
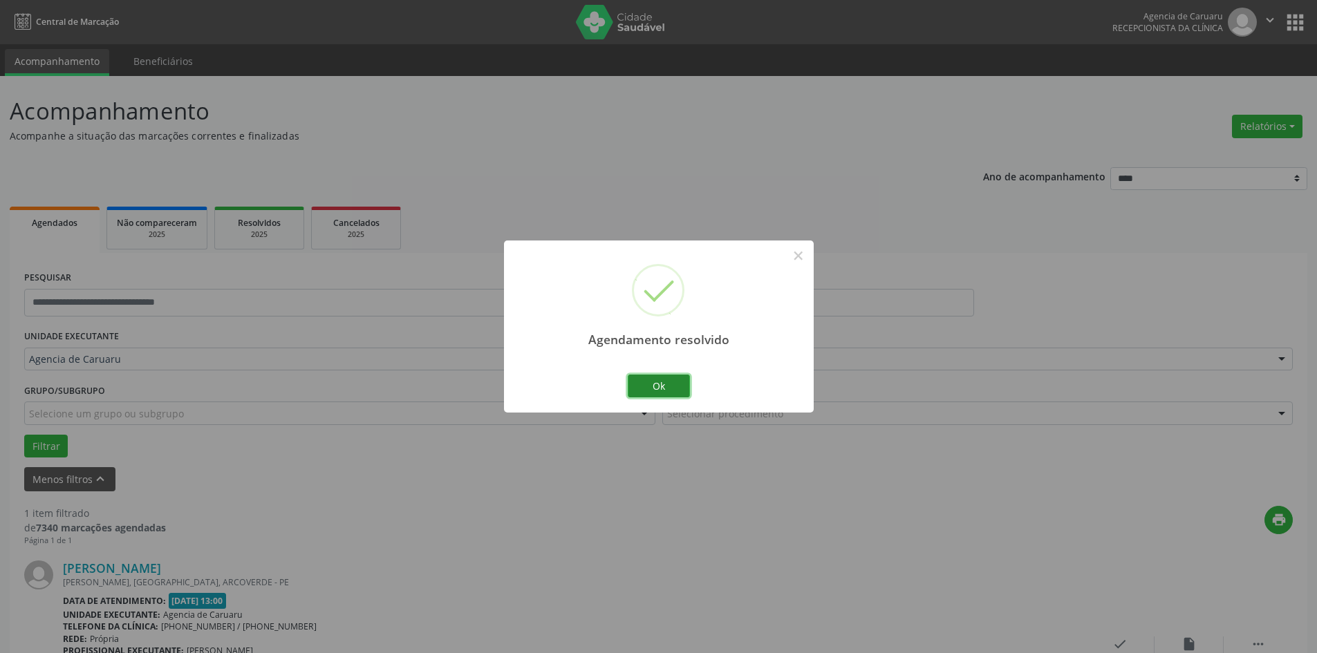
click at [670, 389] on button "Ok" at bounding box center [659, 386] width 62 height 23
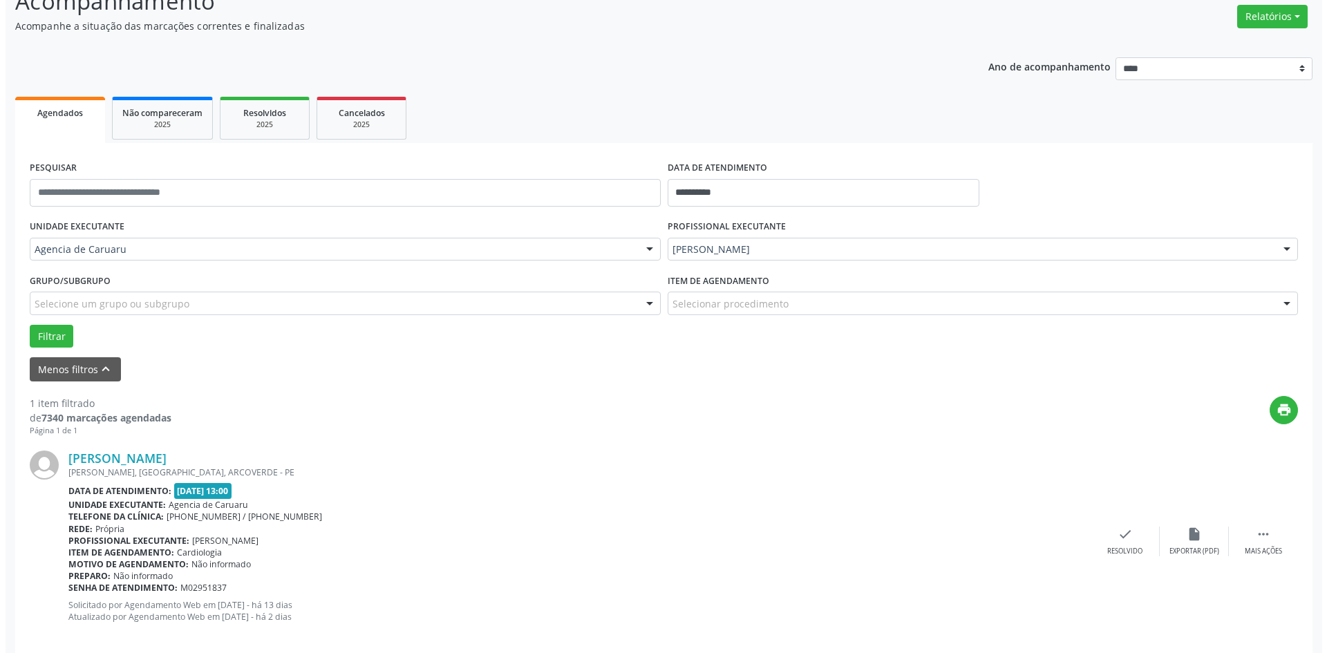
scroll to position [128, 0]
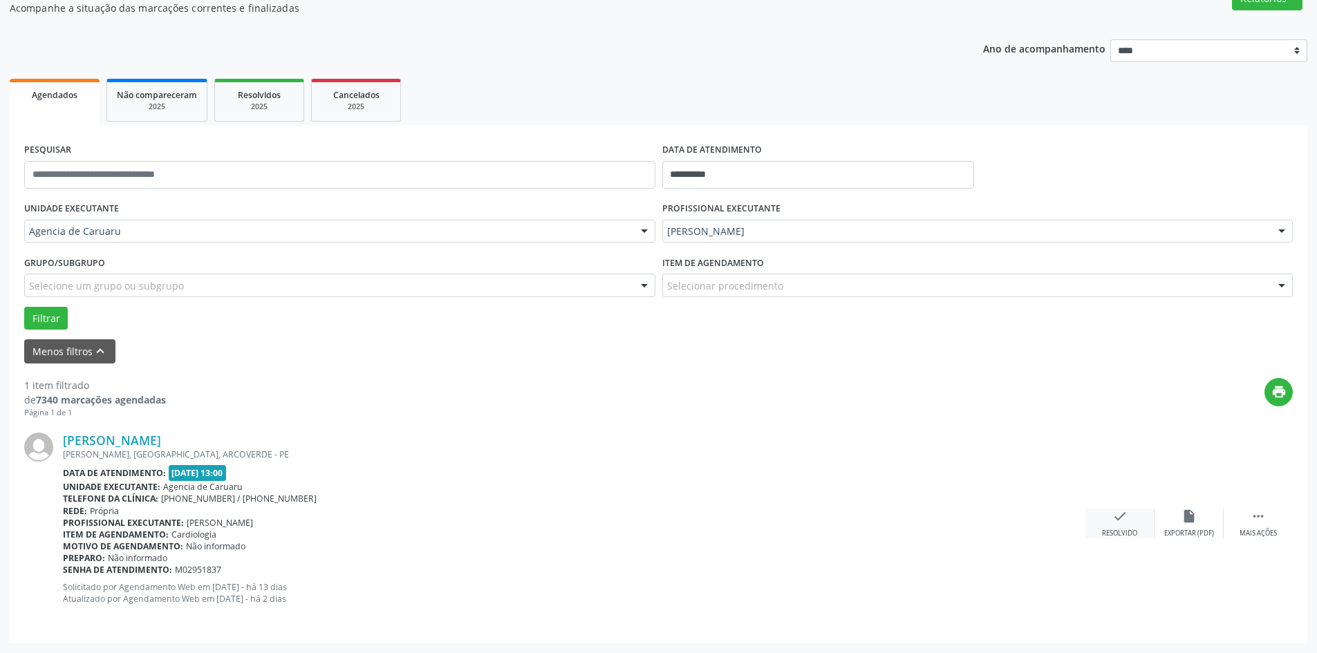
click at [1113, 527] on div "check Resolvido" at bounding box center [1119, 524] width 69 height 30
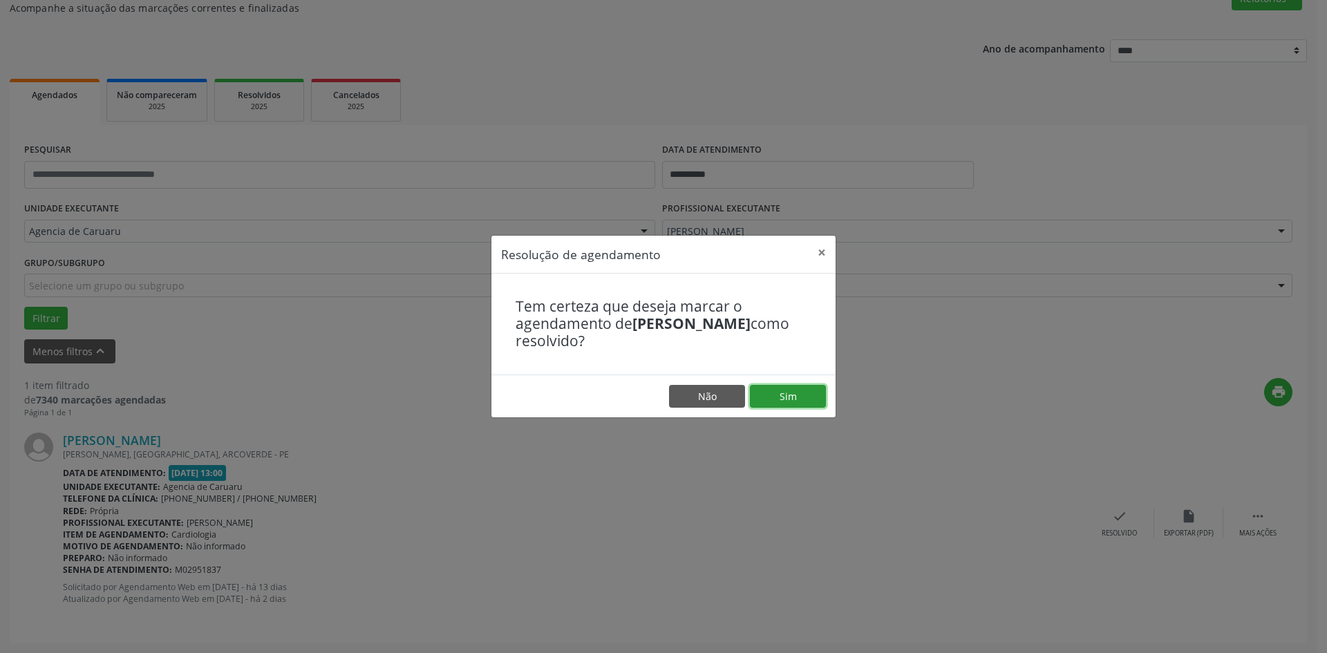
click at [811, 396] on button "Sim" at bounding box center [788, 396] width 76 height 23
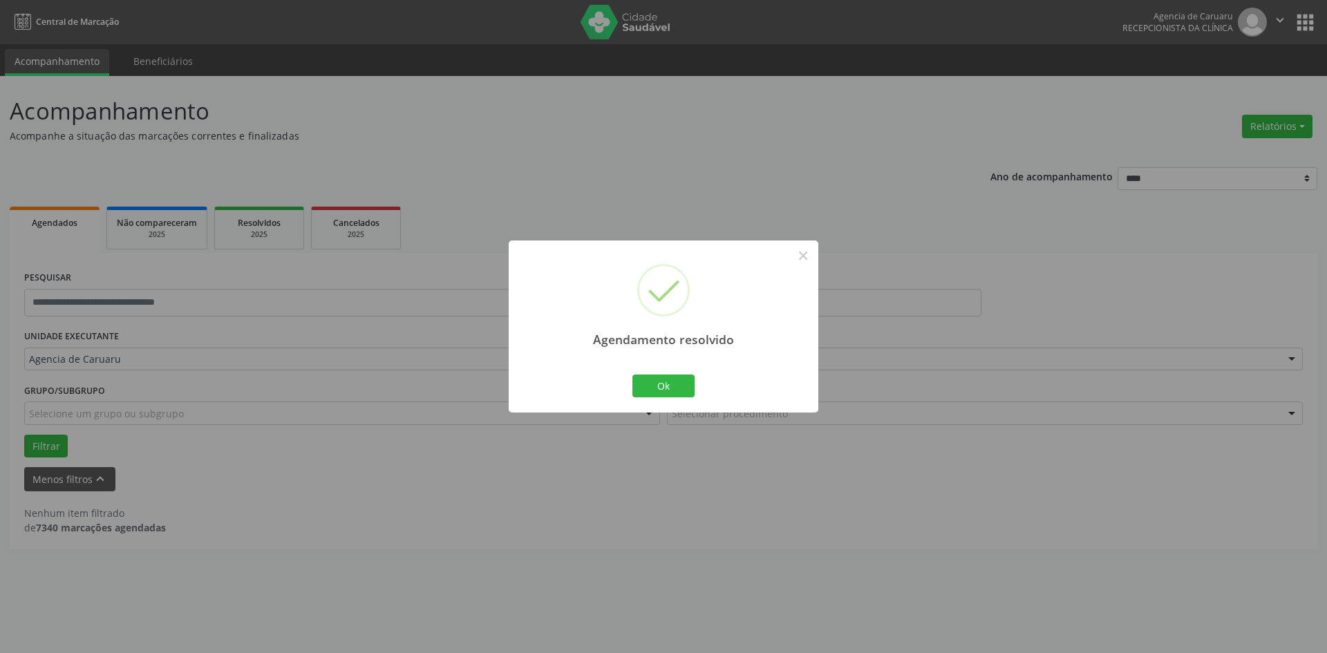
click at [673, 399] on div "Ok Cancel" at bounding box center [664, 385] width 68 height 29
click at [683, 392] on button "Ok" at bounding box center [663, 386] width 62 height 23
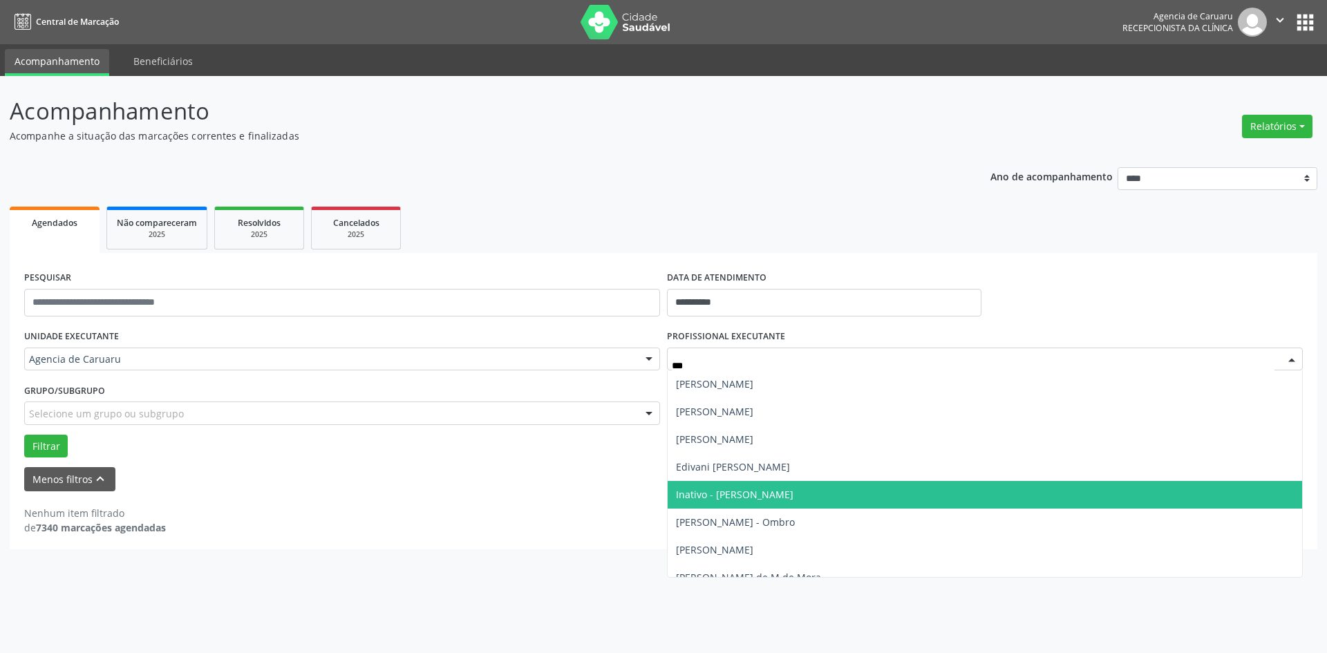
type input "****"
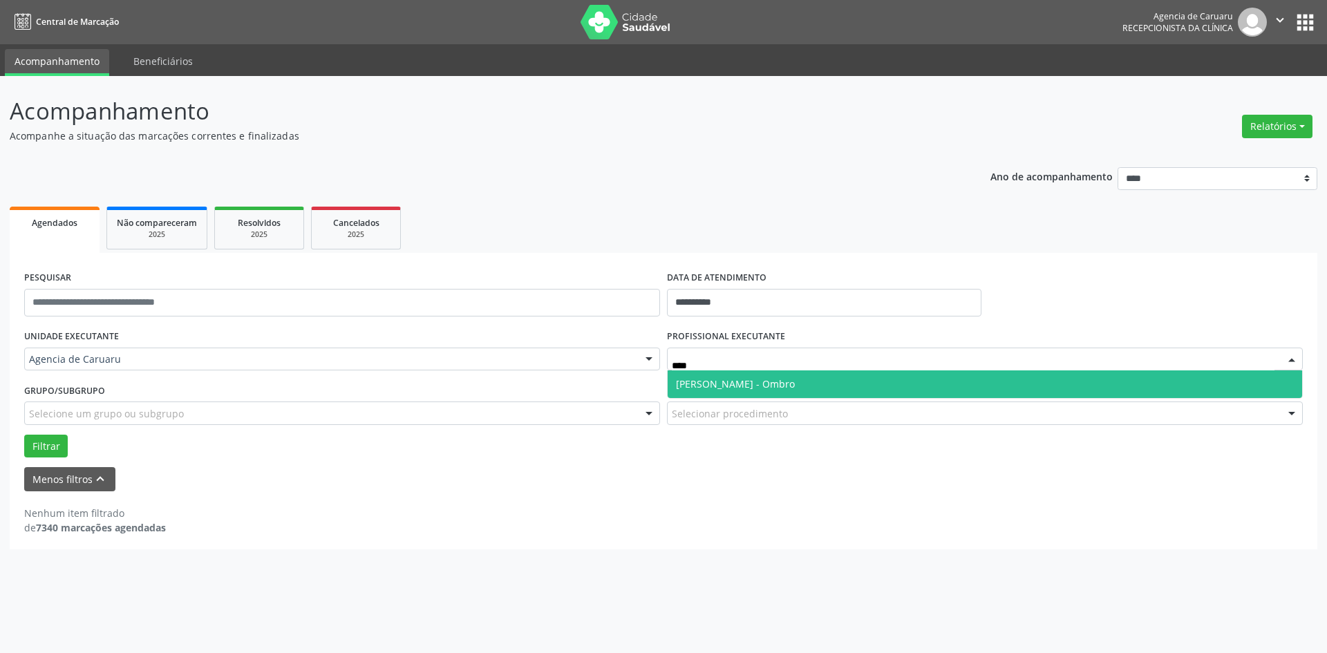
click at [833, 393] on span "[PERSON_NAME] - Ombro" at bounding box center [985, 384] width 634 height 28
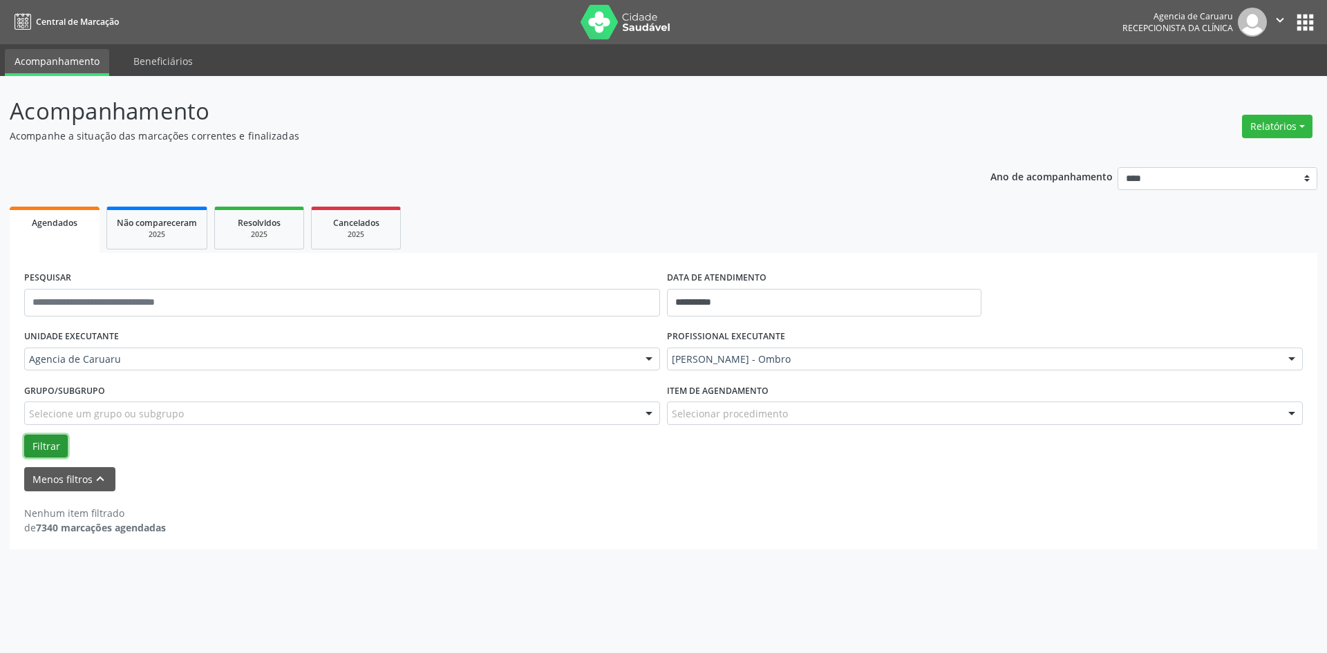
click at [53, 451] on button "Filtrar" at bounding box center [46, 446] width 44 height 23
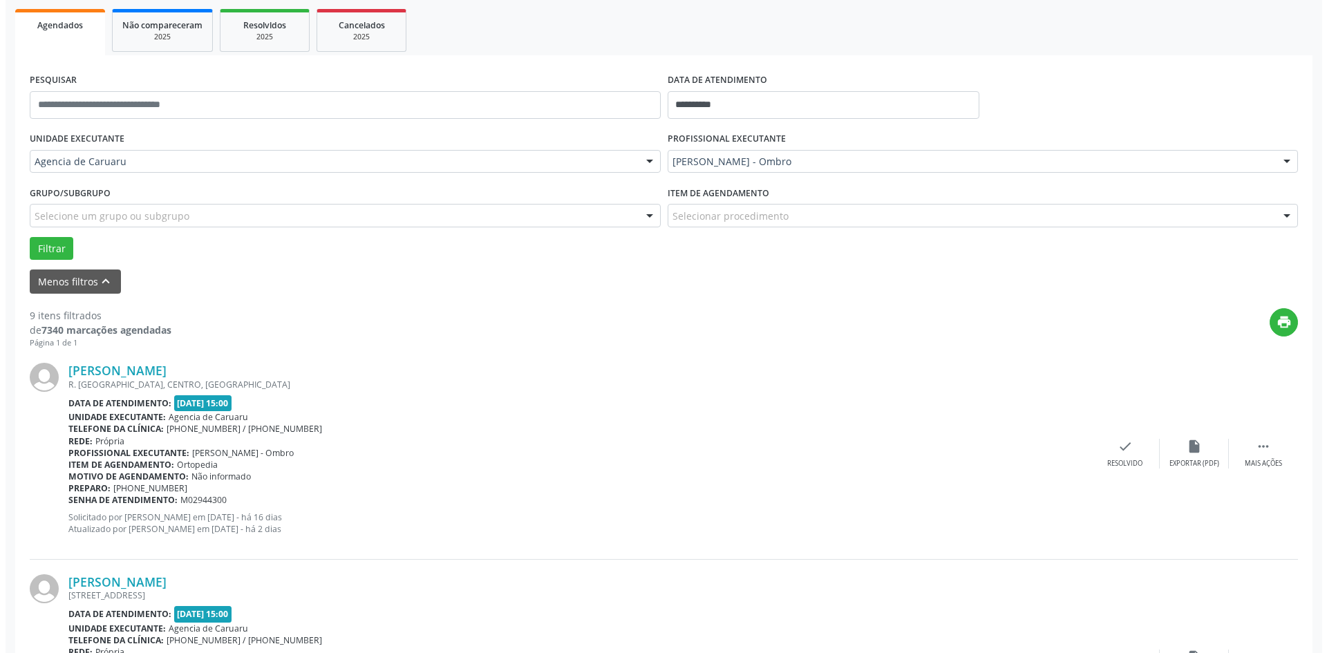
scroll to position [276, 0]
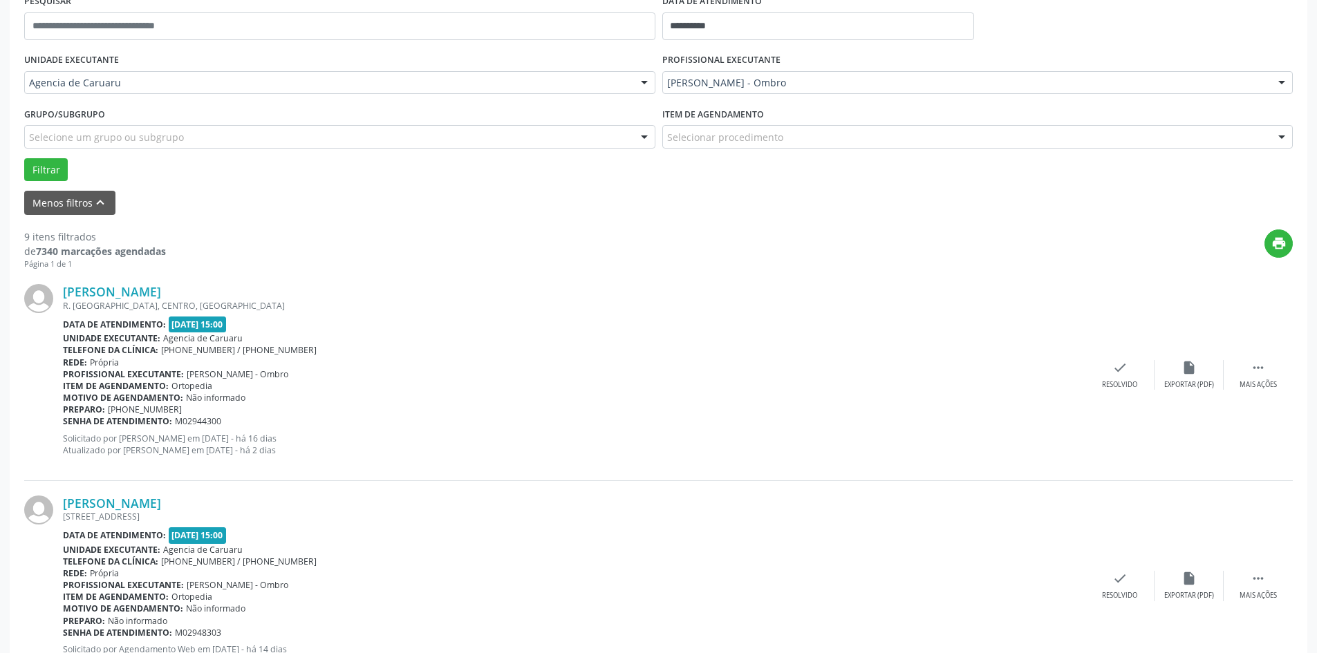
drag, startPoint x: 1112, startPoint y: 357, endPoint x: 1115, endPoint y: 373, distance: 16.1
click at [1112, 359] on div "[PERSON_NAME] R. [GEOGRAPHIC_DATA], CENTRO, [GEOGRAPHIC_DATA] Data de atendimen…" at bounding box center [658, 375] width 1268 height 211
click at [1115, 373] on icon "check" at bounding box center [1119, 367] width 15 height 15
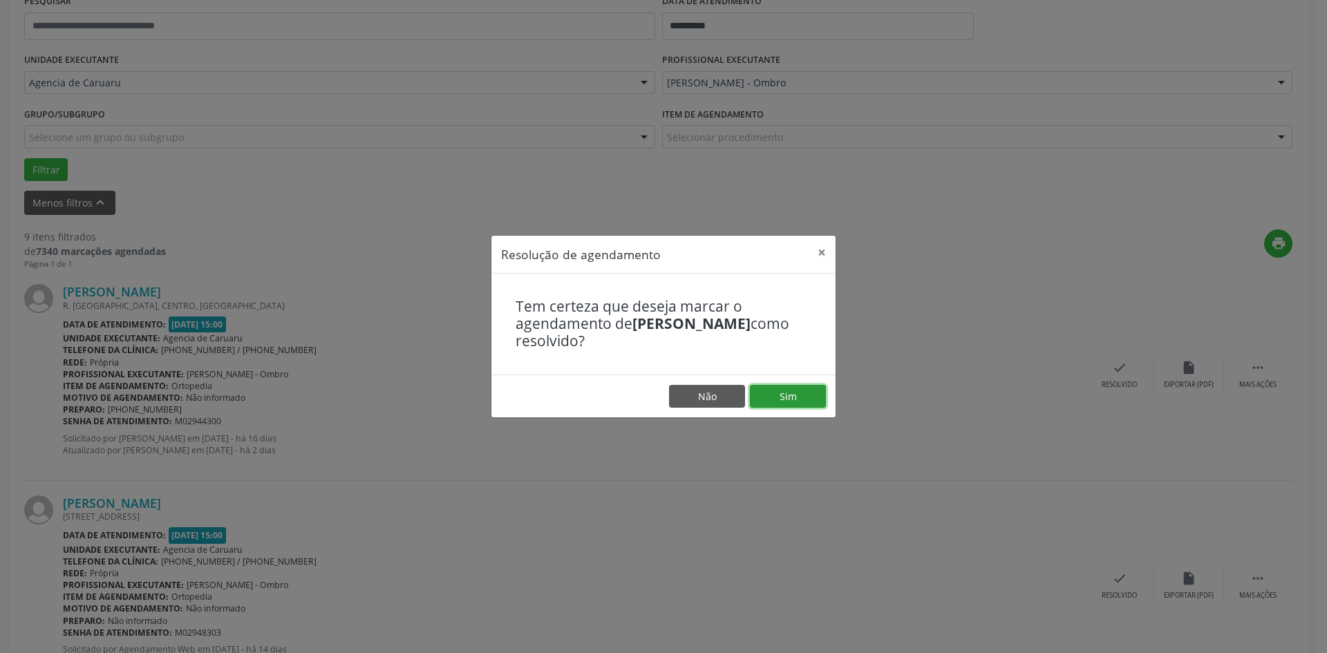
click at [795, 398] on button "Sim" at bounding box center [788, 396] width 76 height 23
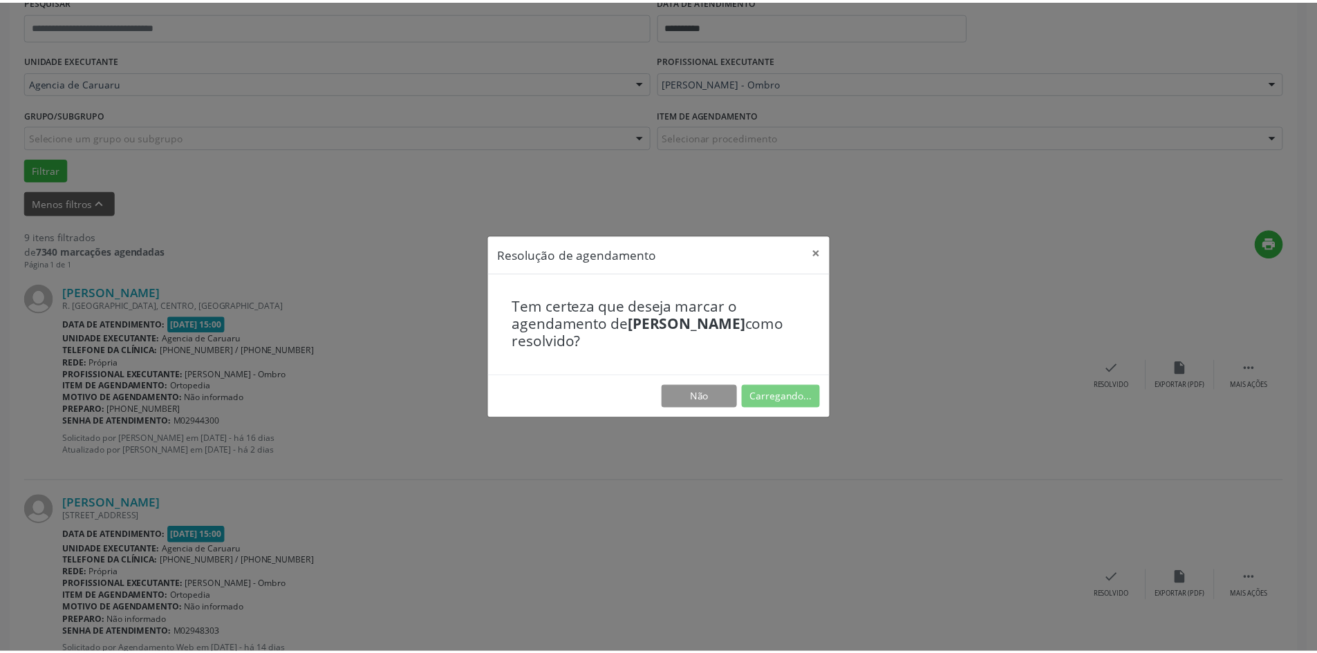
scroll to position [0, 0]
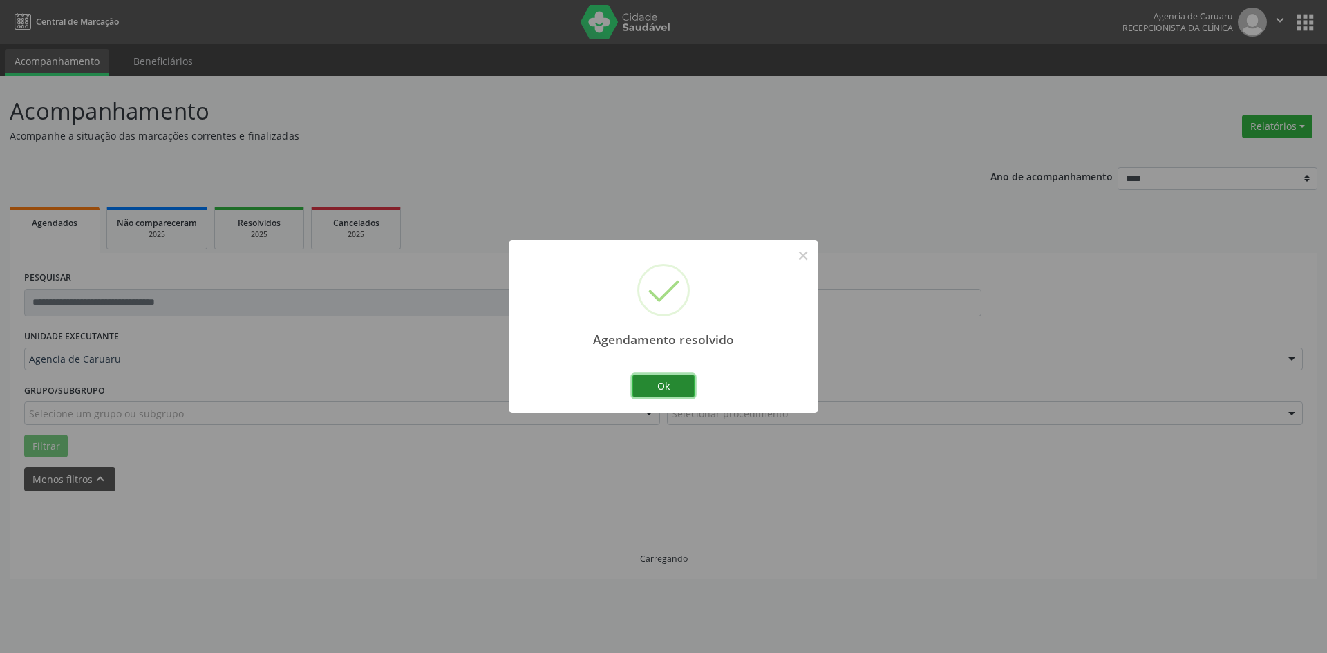
click at [673, 389] on button "Ok" at bounding box center [663, 386] width 62 height 23
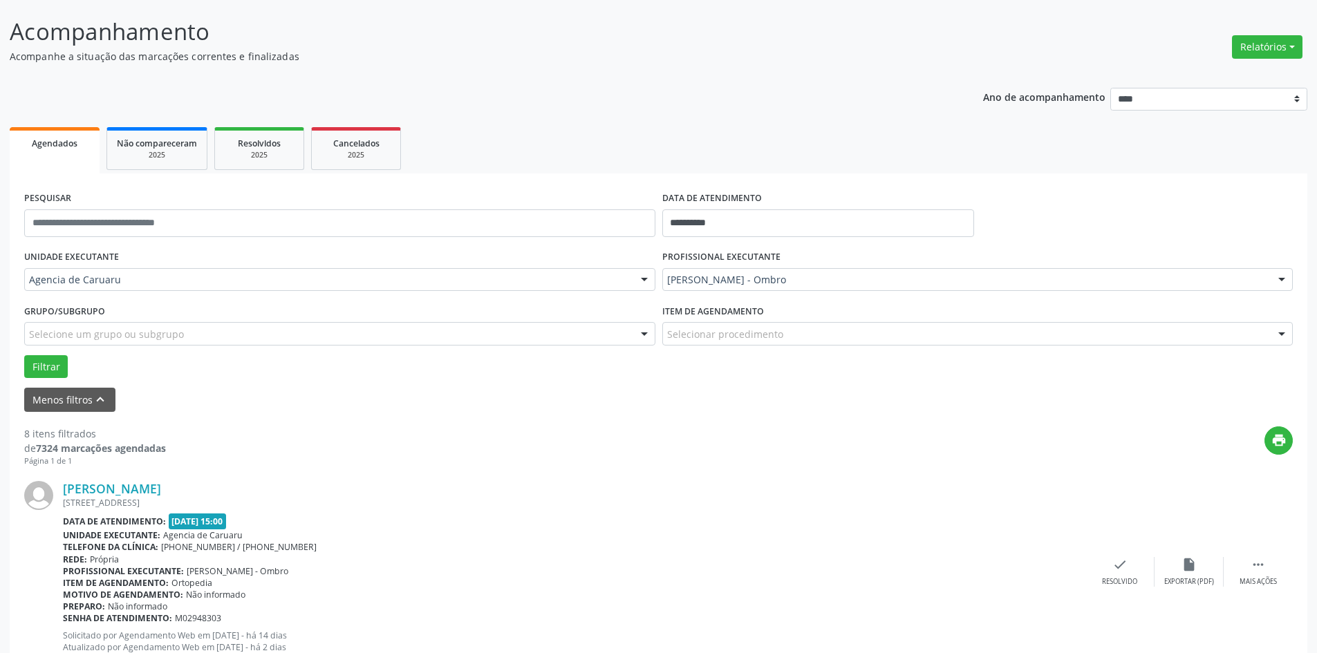
scroll to position [207, 0]
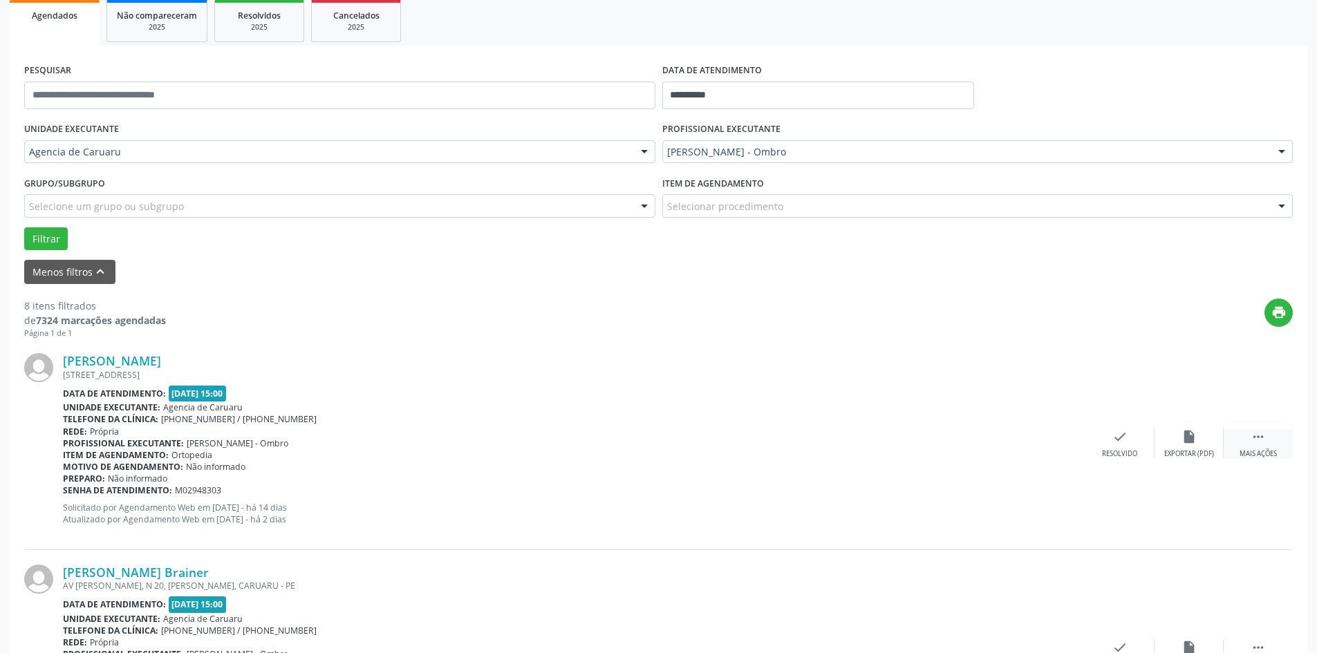
click at [1268, 453] on div "Mais ações" at bounding box center [1257, 454] width 37 height 10
click at [1185, 453] on div "Não compareceu" at bounding box center [1188, 454] width 59 height 10
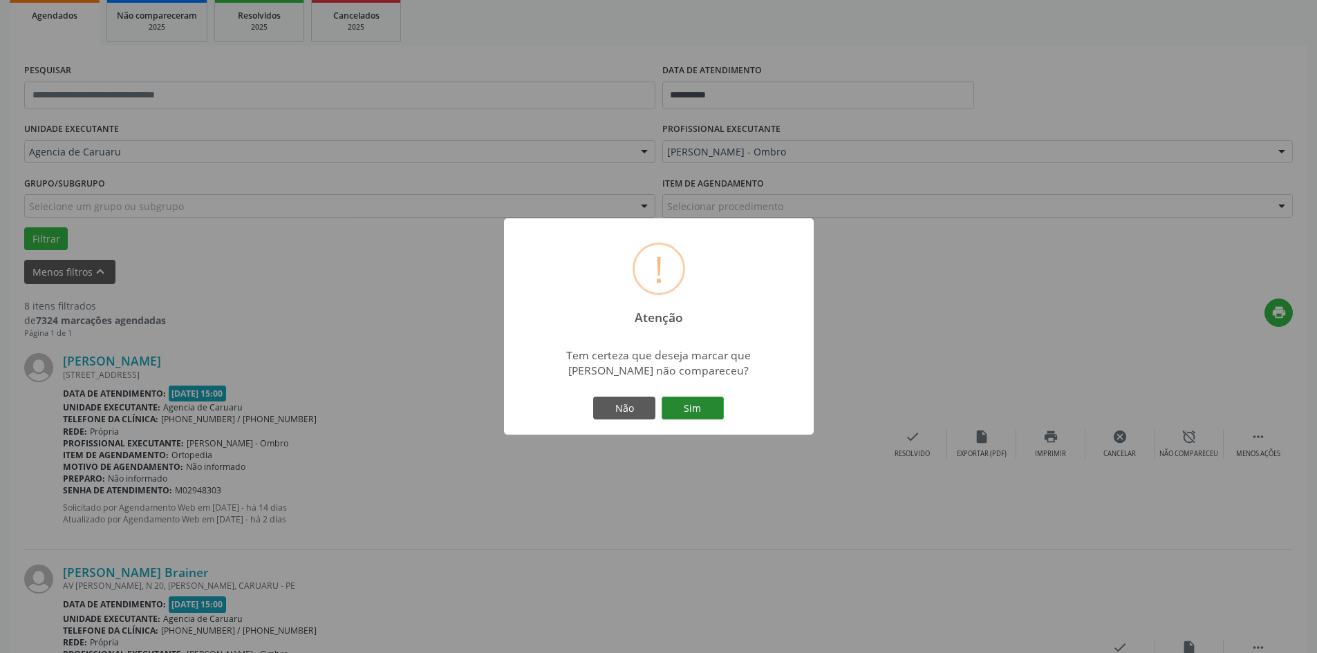
click at [693, 415] on button "Sim" at bounding box center [692, 408] width 62 height 23
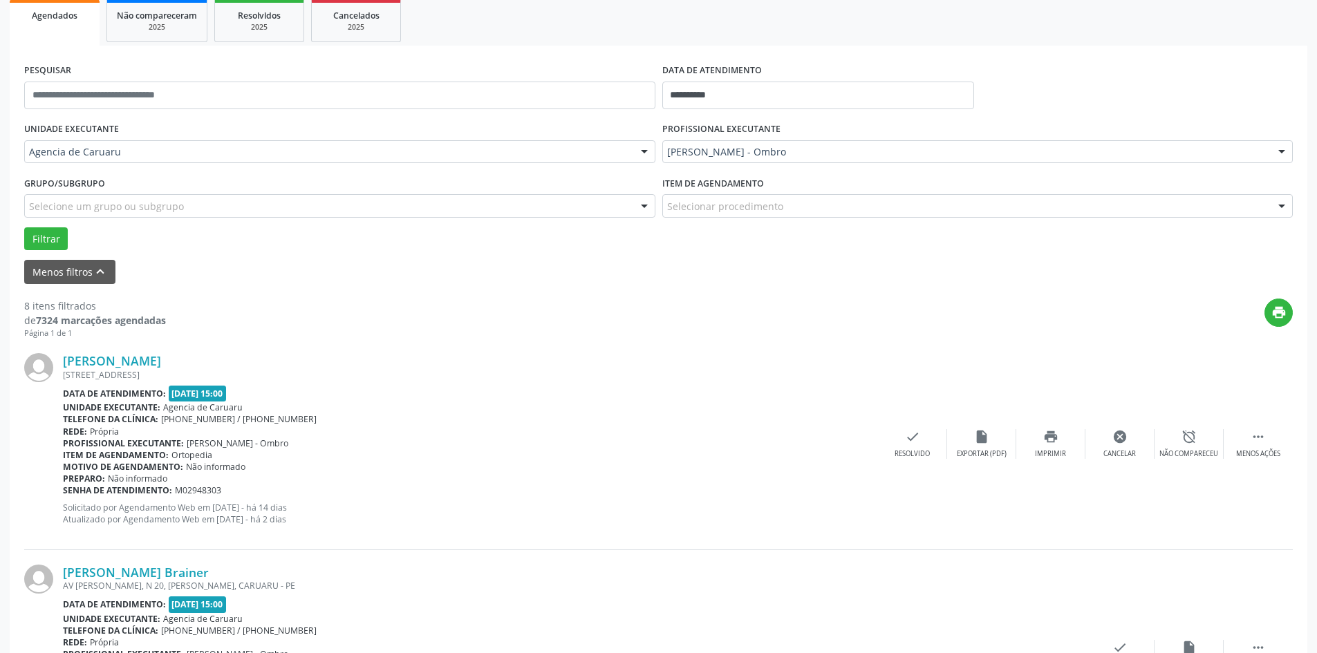
scroll to position [0, 0]
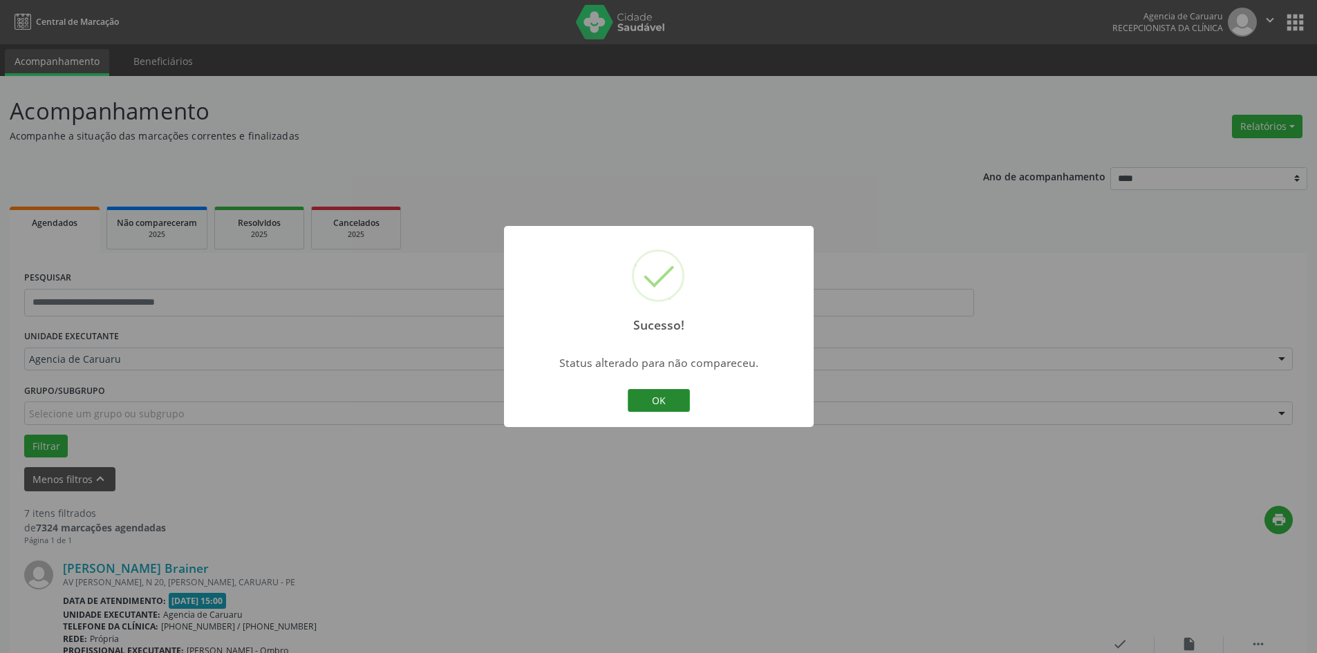
click at [662, 402] on button "OK" at bounding box center [659, 400] width 62 height 23
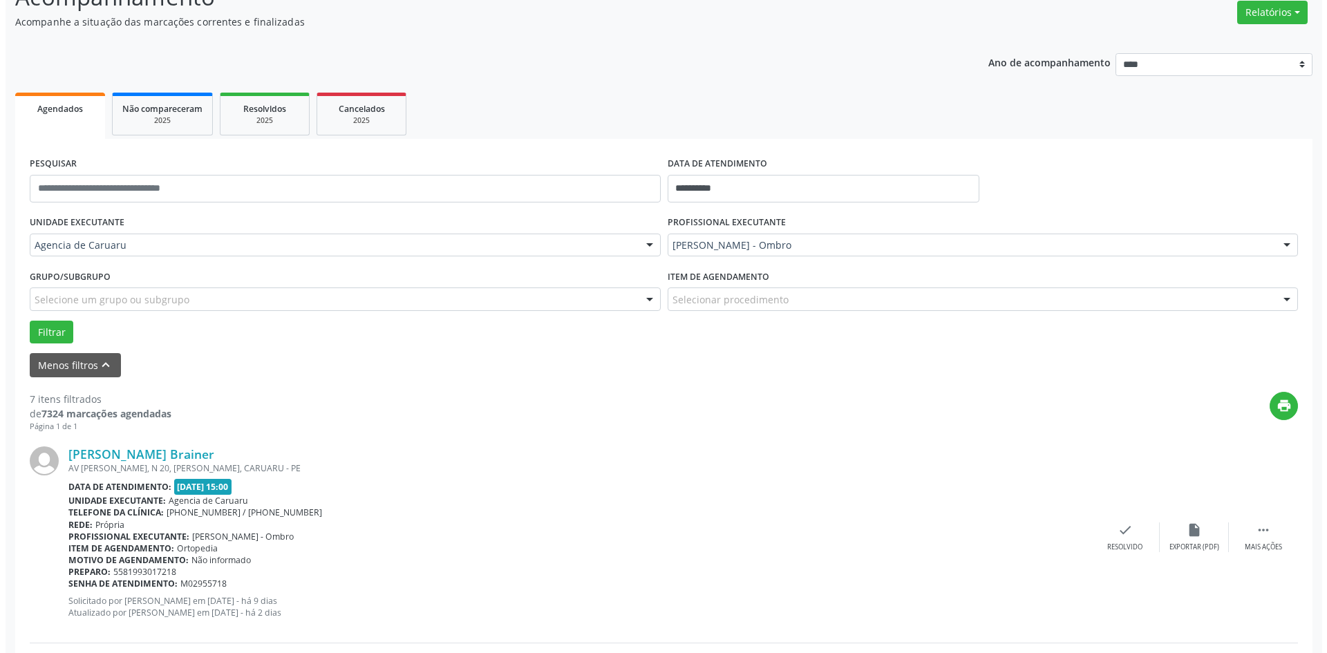
scroll to position [138, 0]
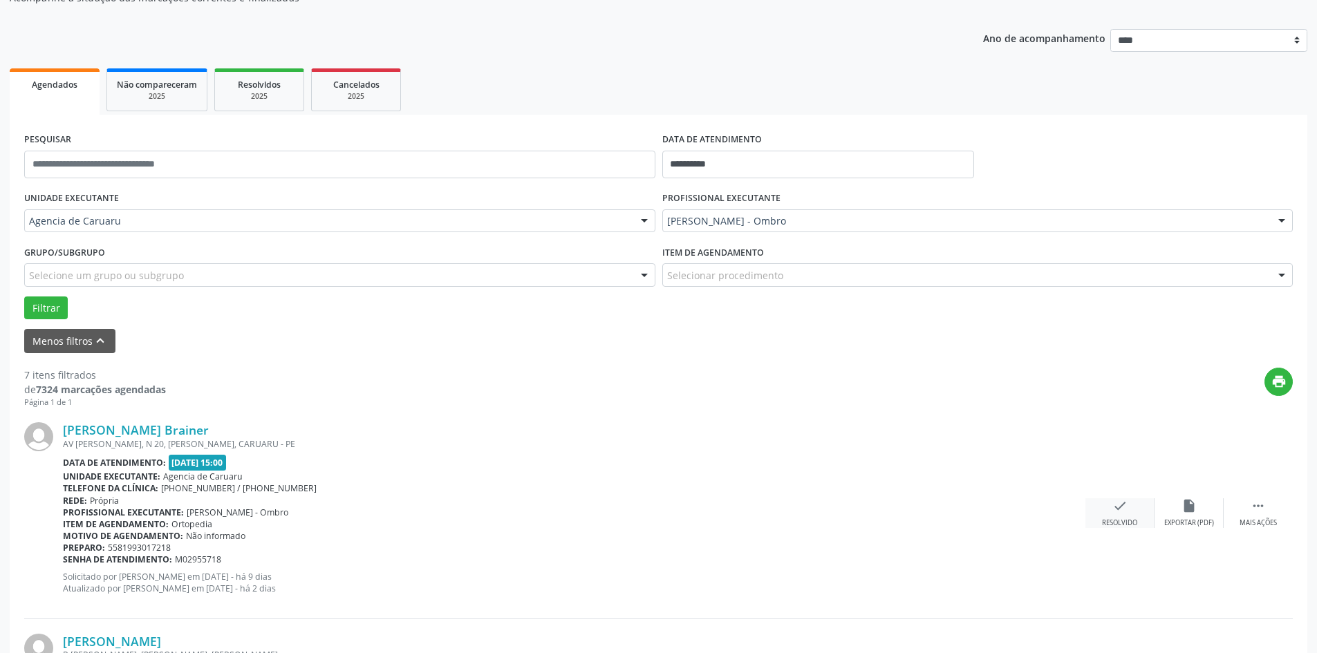
click at [1112, 509] on icon "check" at bounding box center [1119, 505] width 15 height 15
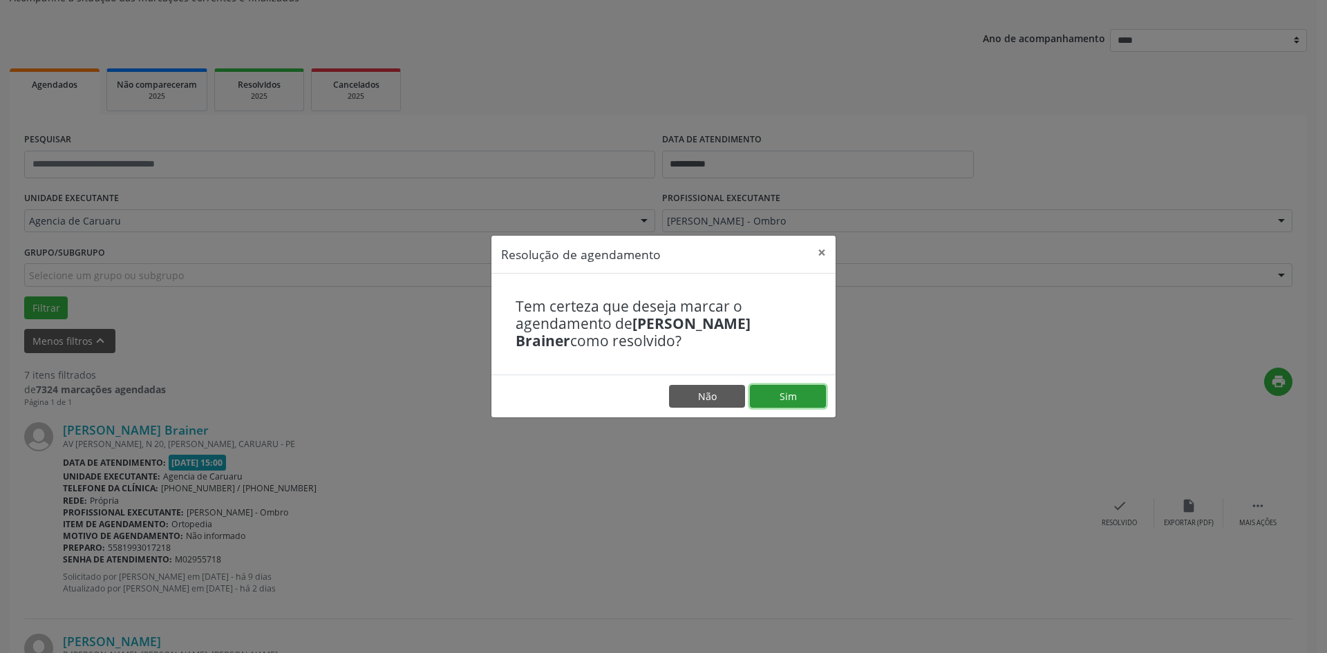
click at [789, 397] on button "Sim" at bounding box center [788, 396] width 76 height 23
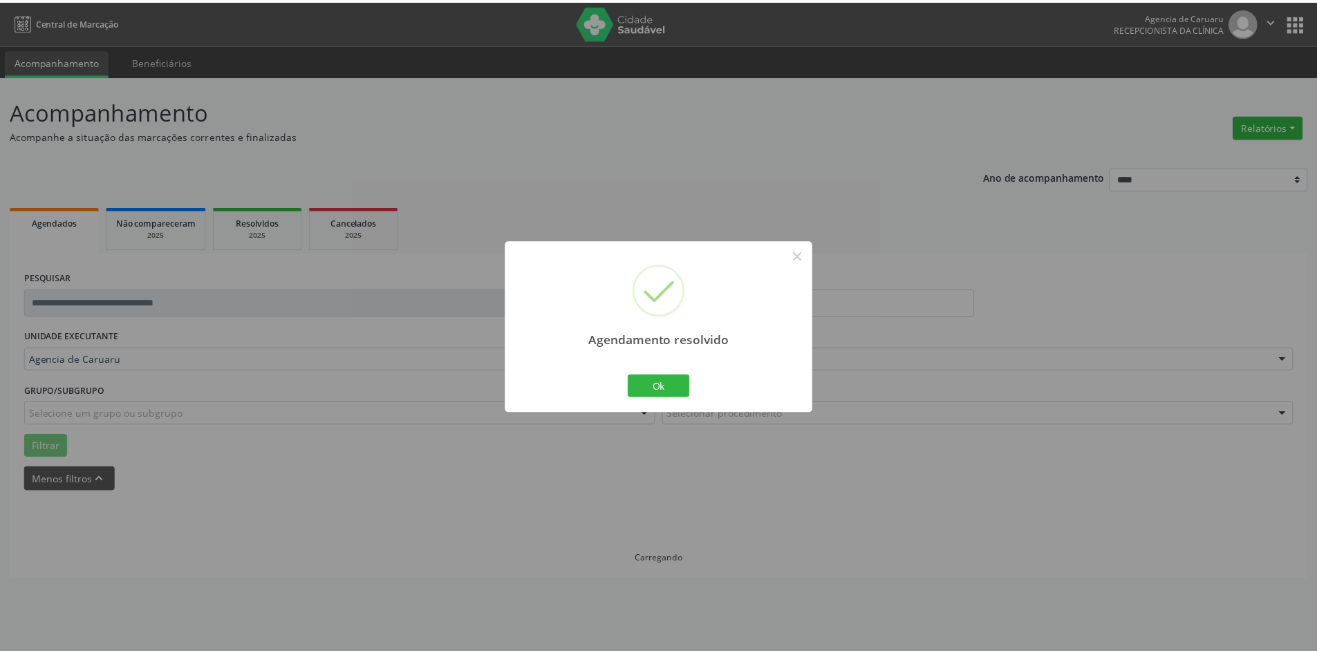
scroll to position [0, 0]
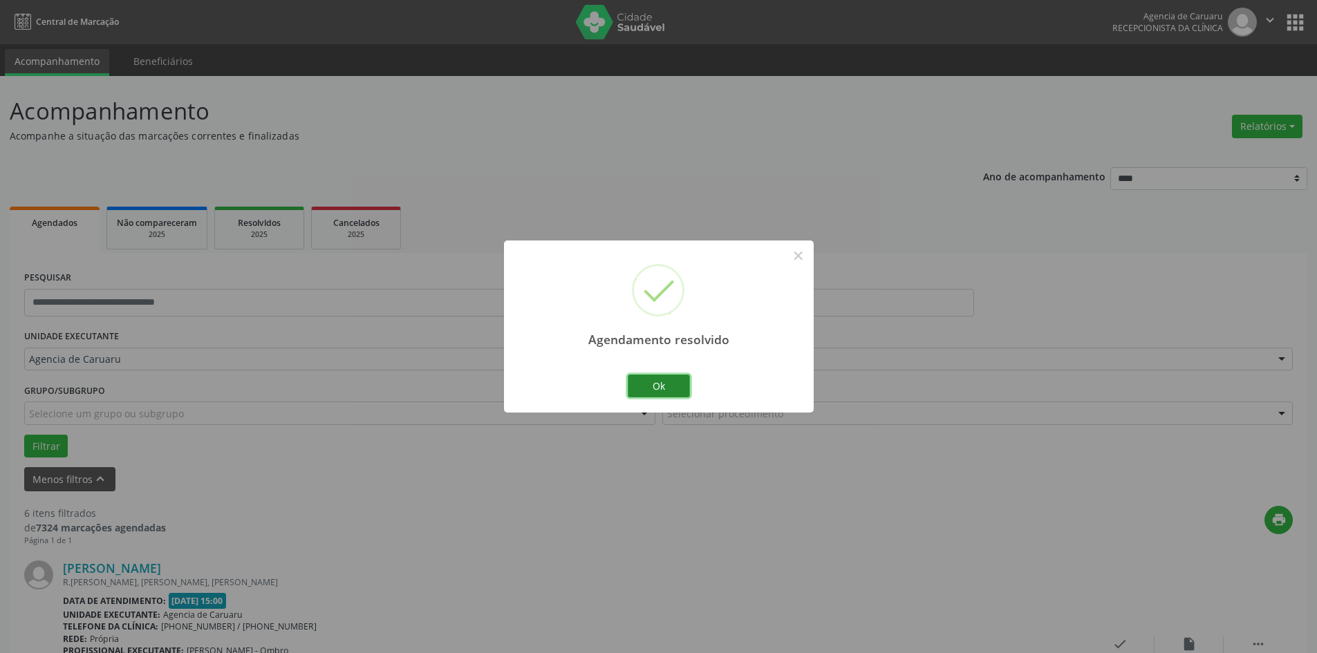
click at [686, 394] on button "Ok" at bounding box center [659, 386] width 62 height 23
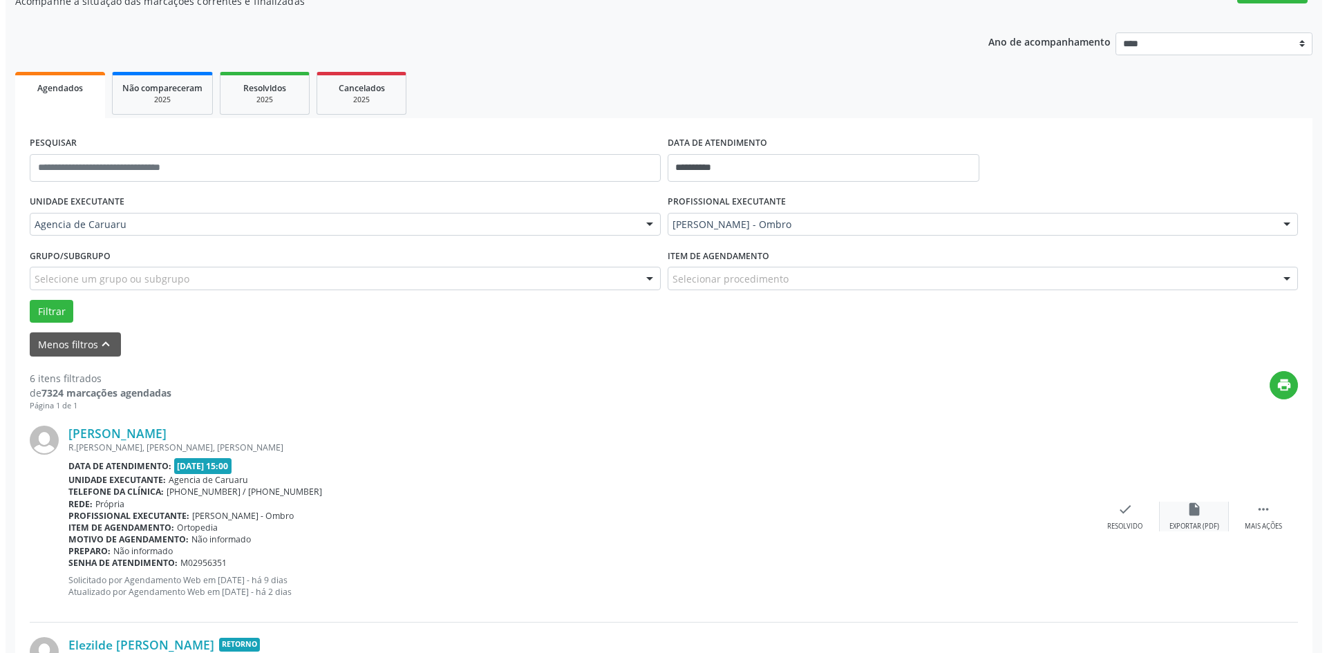
scroll to position [138, 0]
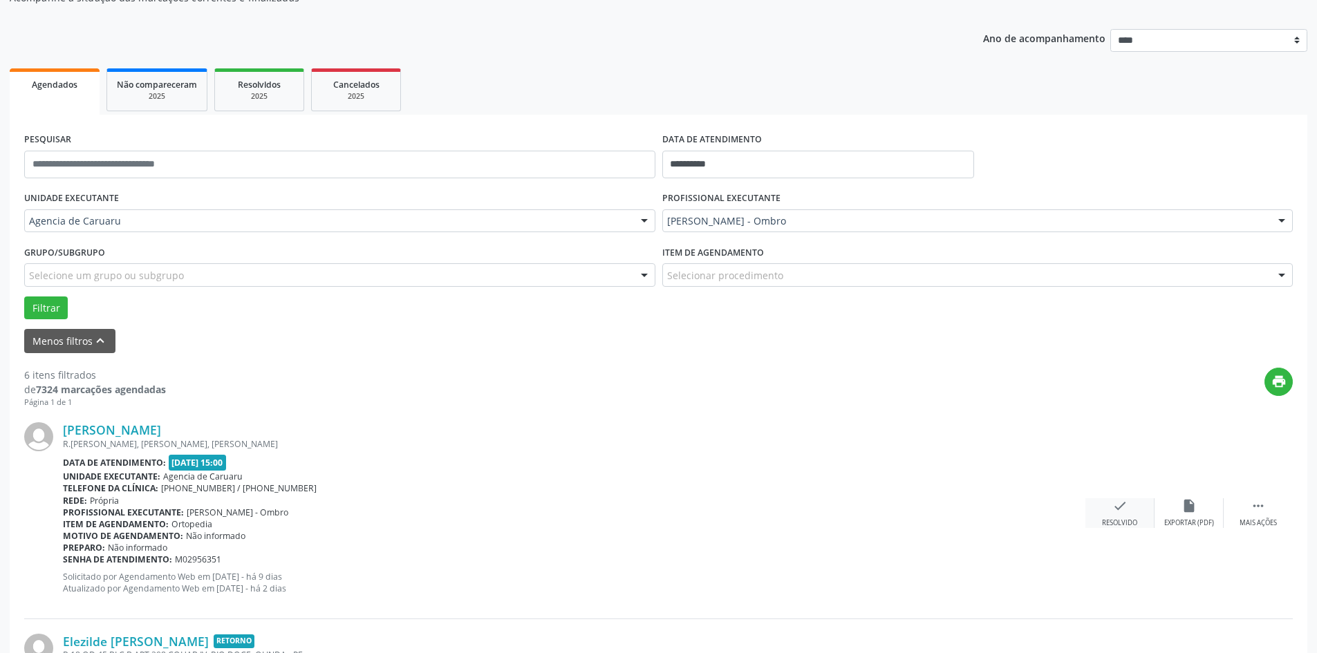
click at [1098, 518] on div "check Resolvido" at bounding box center [1119, 513] width 69 height 30
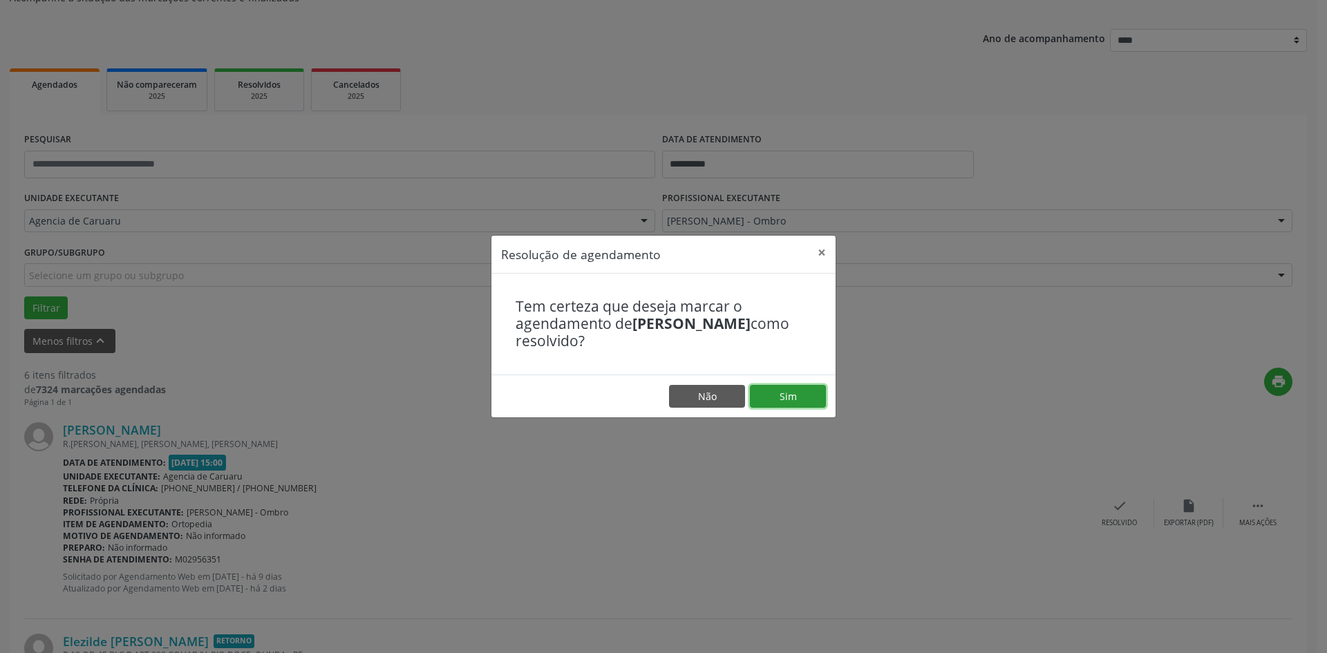
click at [799, 403] on button "Sim" at bounding box center [788, 396] width 76 height 23
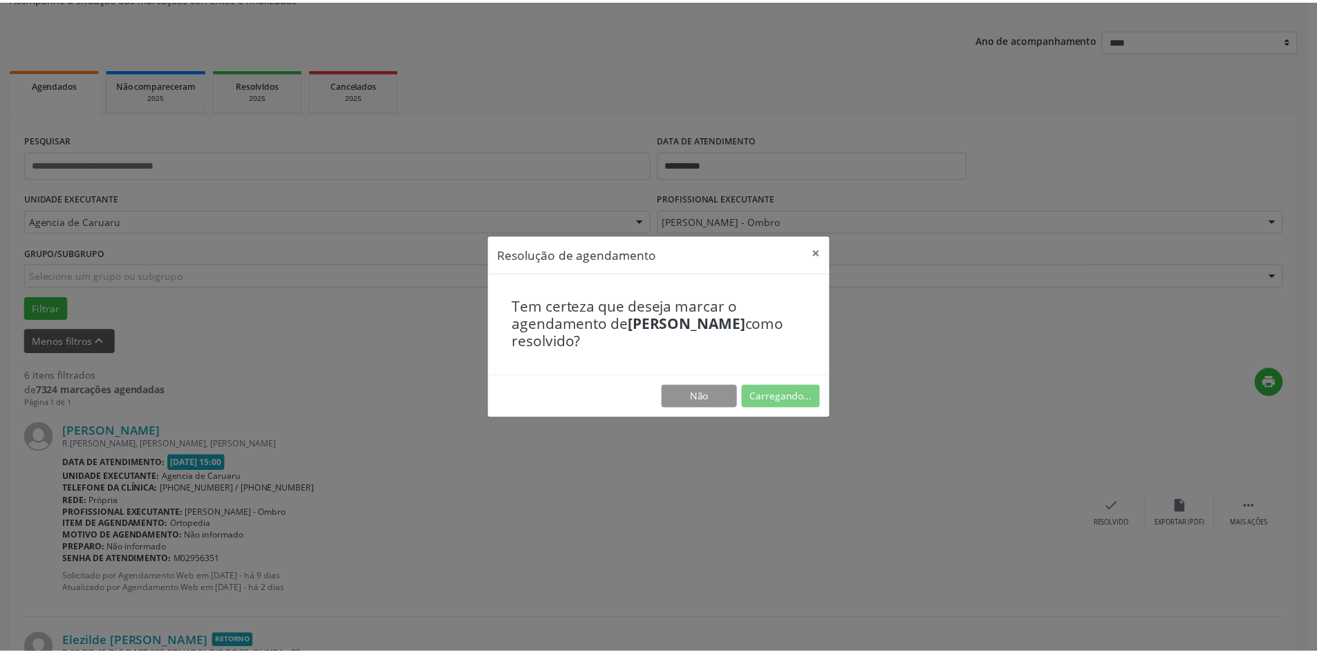
scroll to position [0, 0]
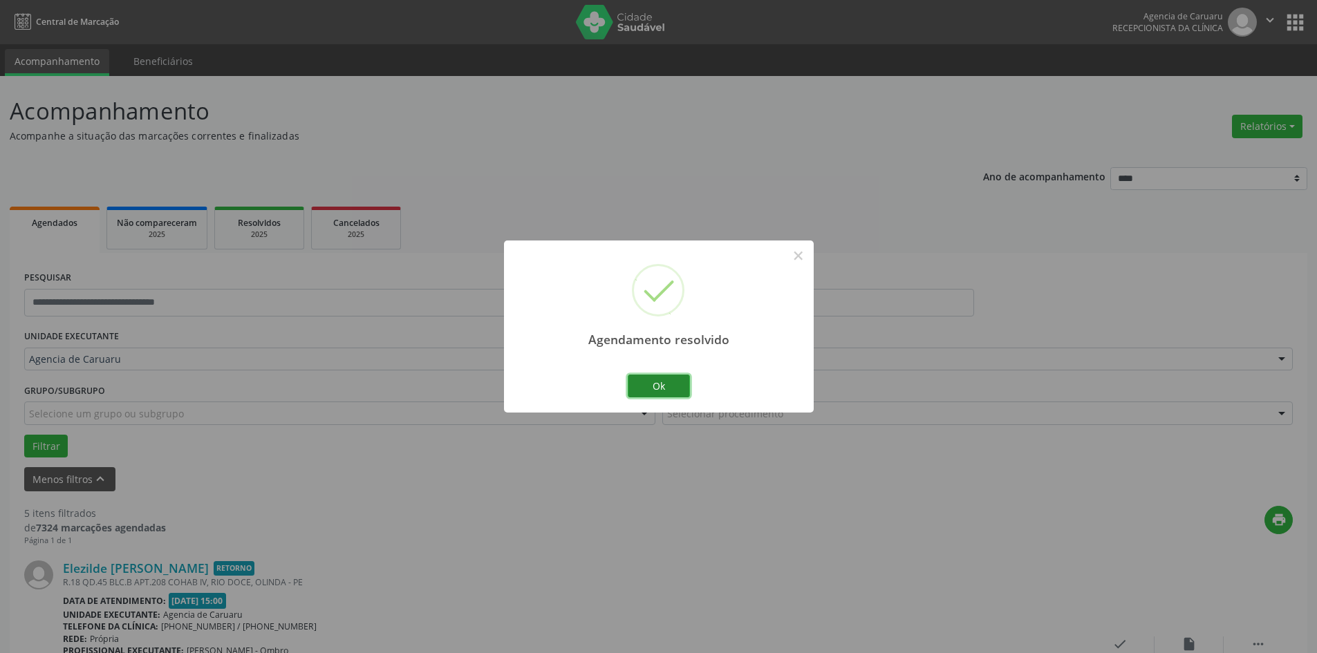
click at [670, 395] on button "Ok" at bounding box center [659, 386] width 62 height 23
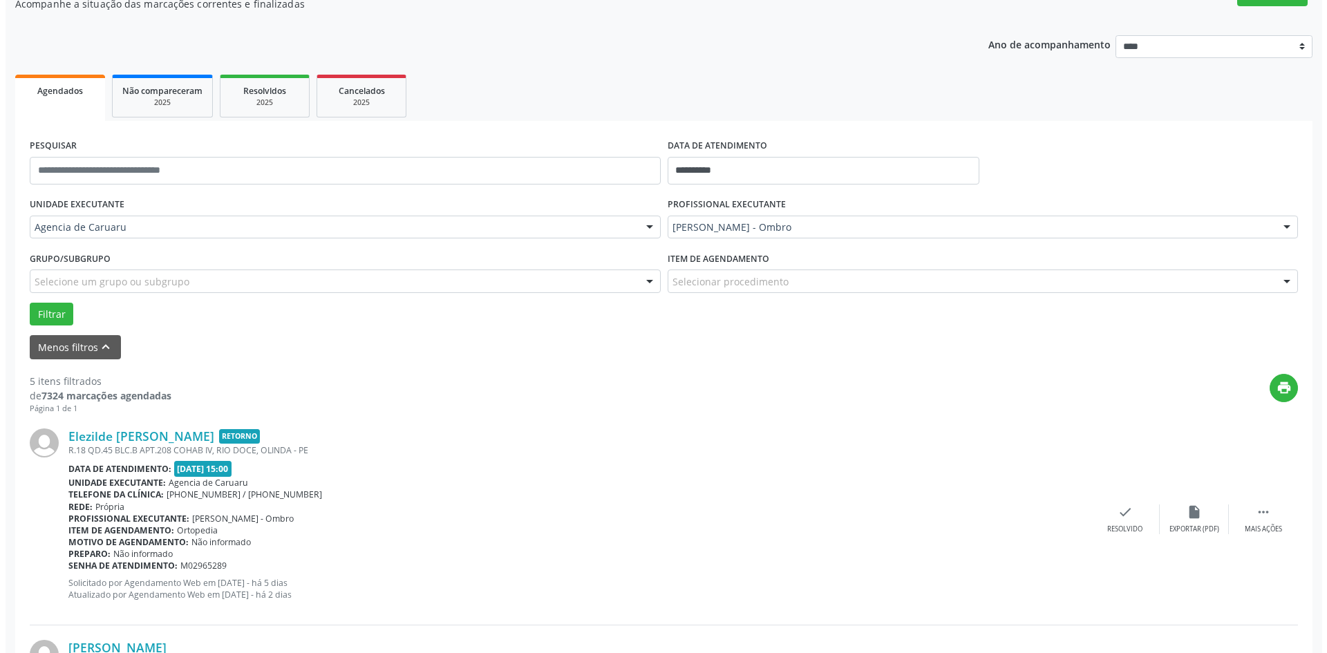
scroll to position [138, 0]
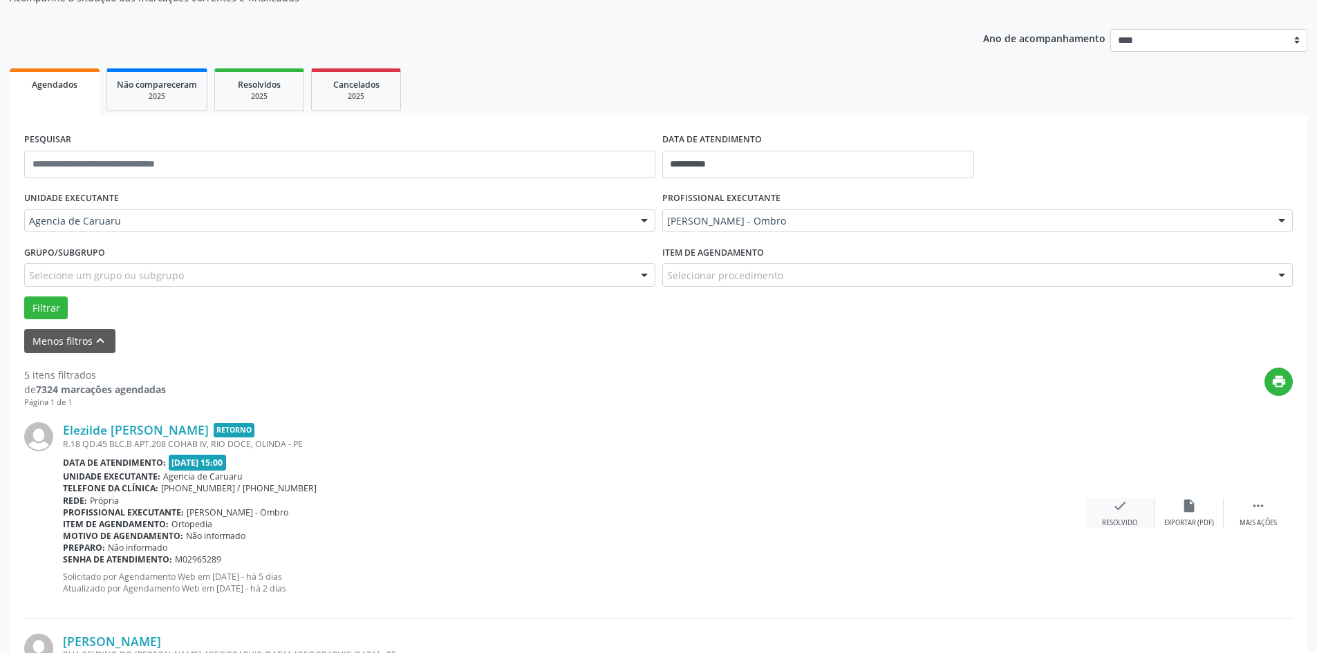
click at [1123, 516] on div "check Resolvido" at bounding box center [1119, 513] width 69 height 30
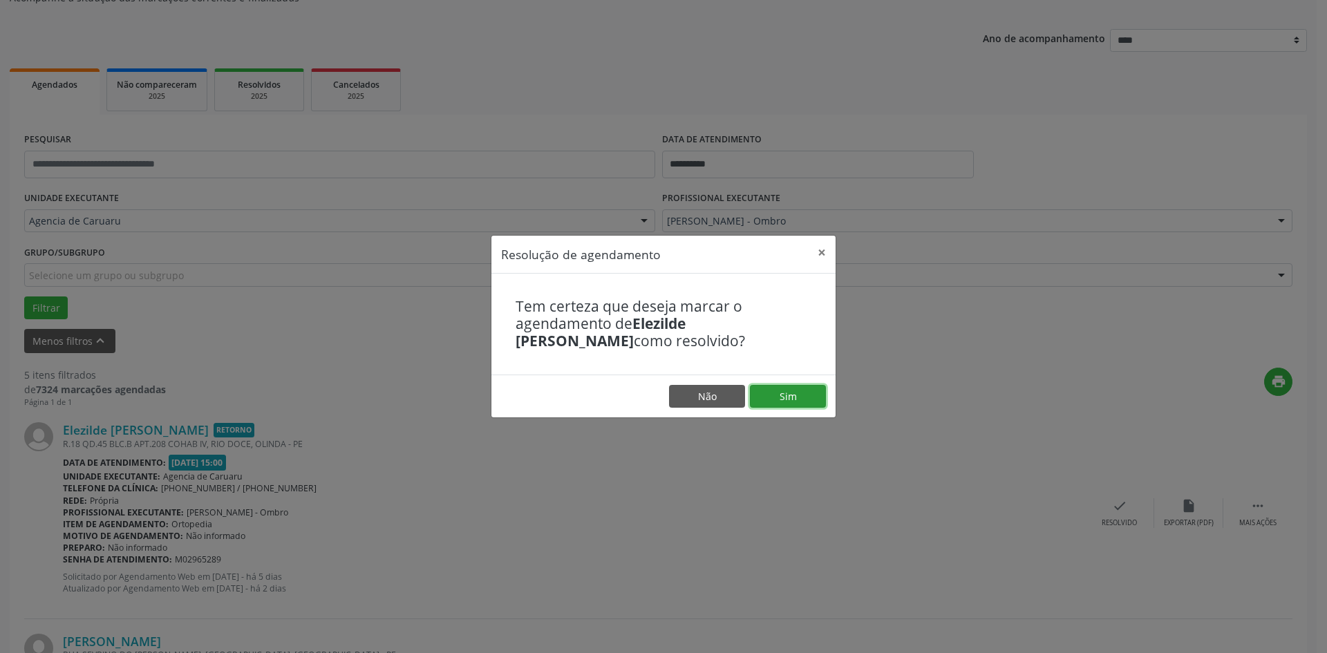
click at [783, 405] on button "Sim" at bounding box center [788, 396] width 76 height 23
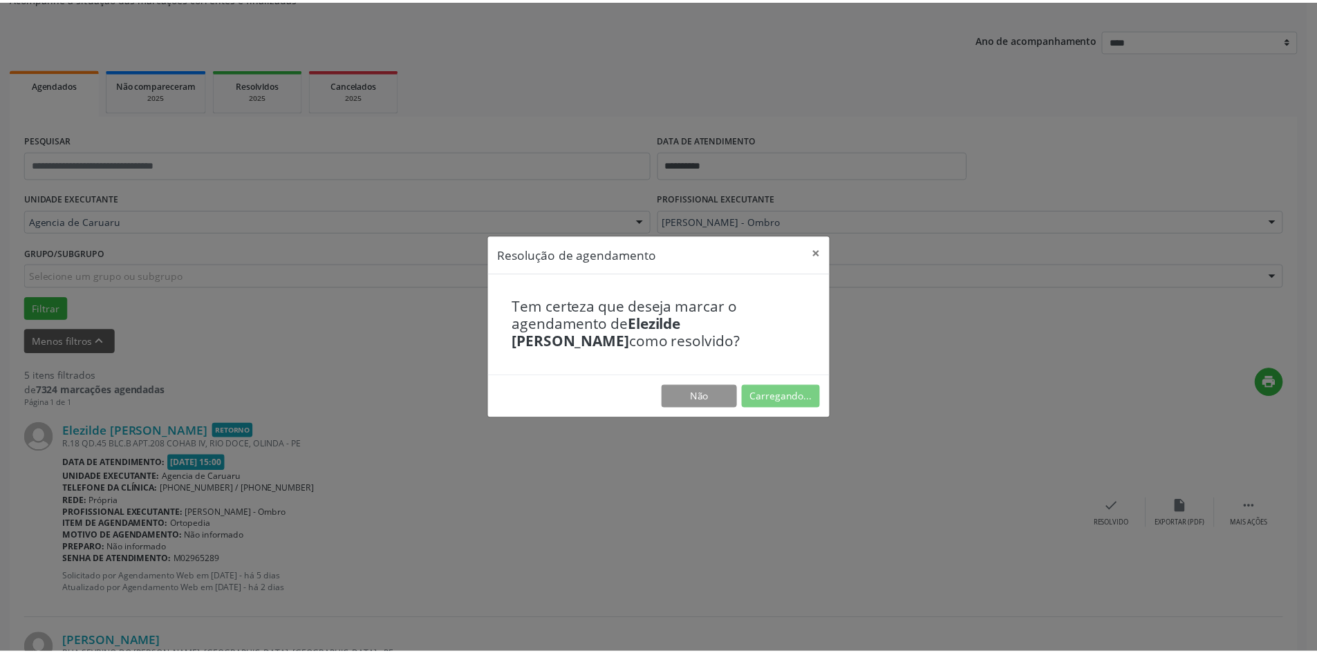
scroll to position [0, 0]
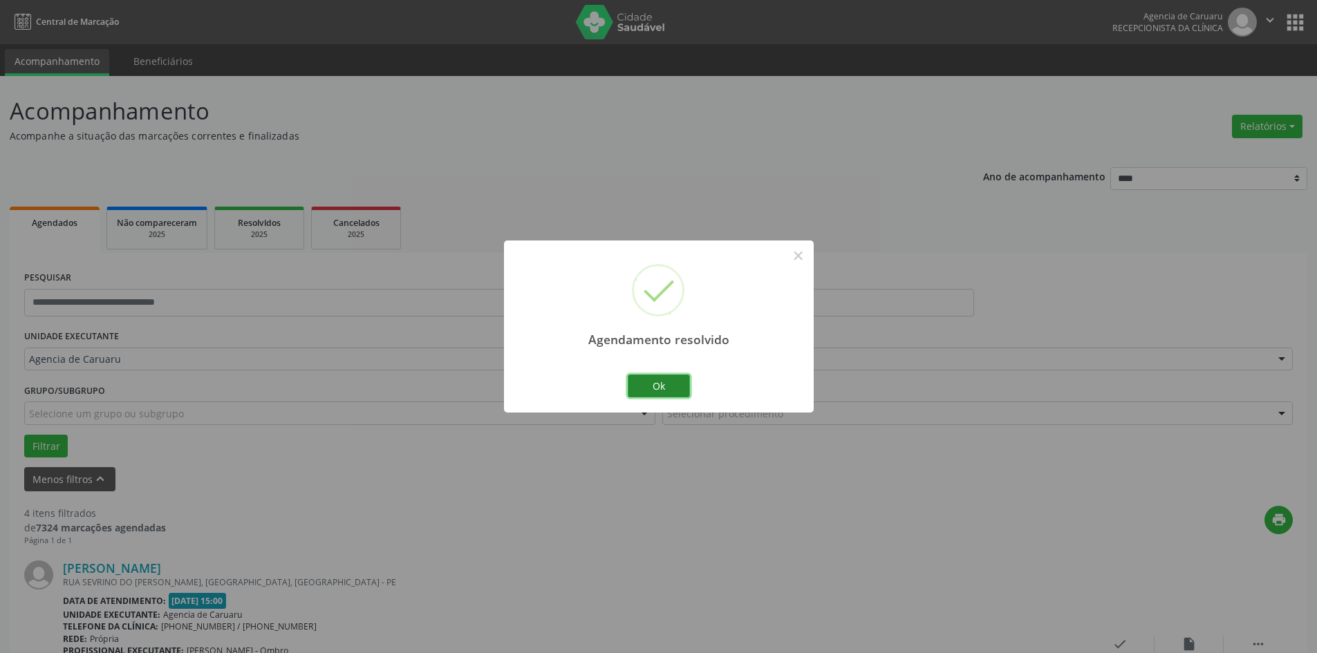
click at [666, 393] on button "Ok" at bounding box center [659, 386] width 62 height 23
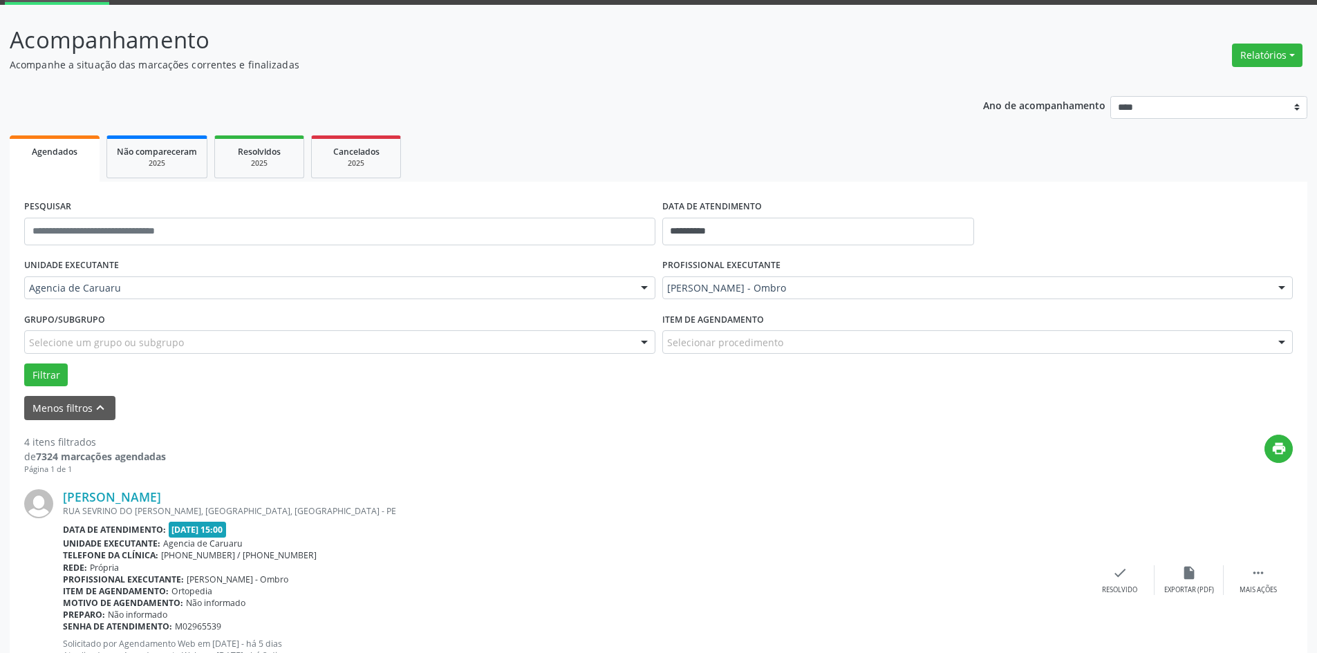
scroll to position [138, 0]
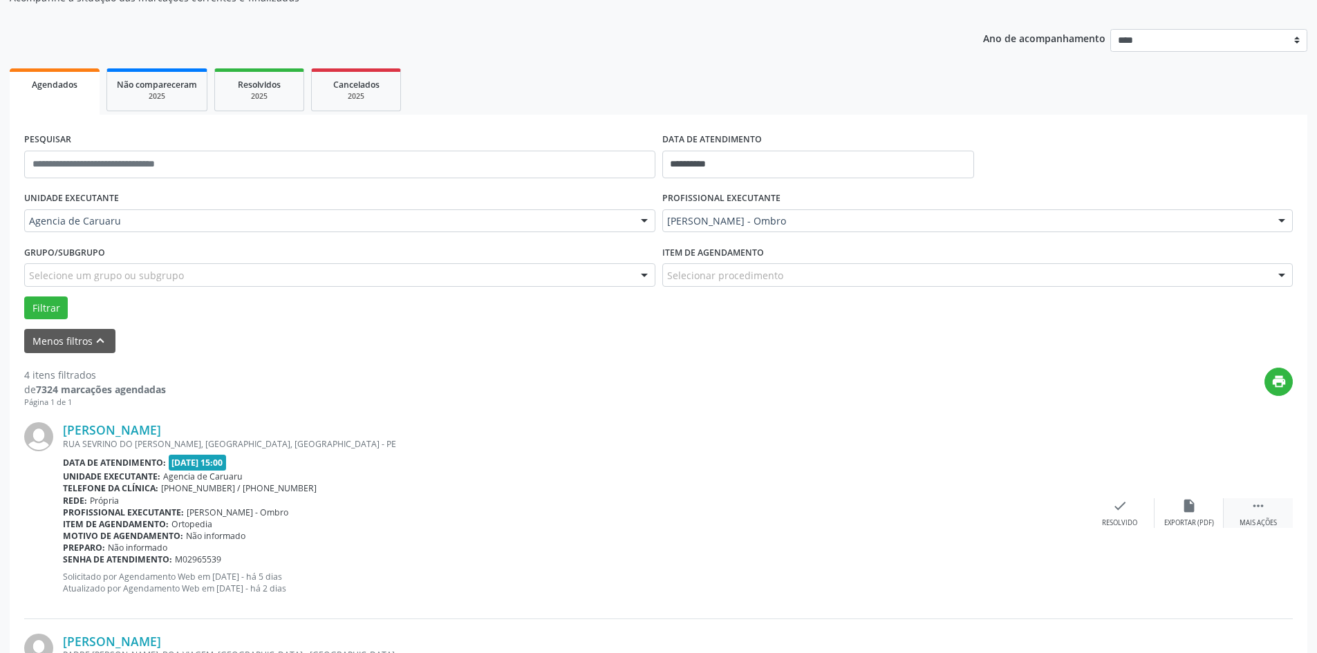
click at [1266, 518] on div " Mais ações" at bounding box center [1257, 513] width 69 height 30
click at [1194, 523] on div "Não compareceu" at bounding box center [1188, 523] width 59 height 10
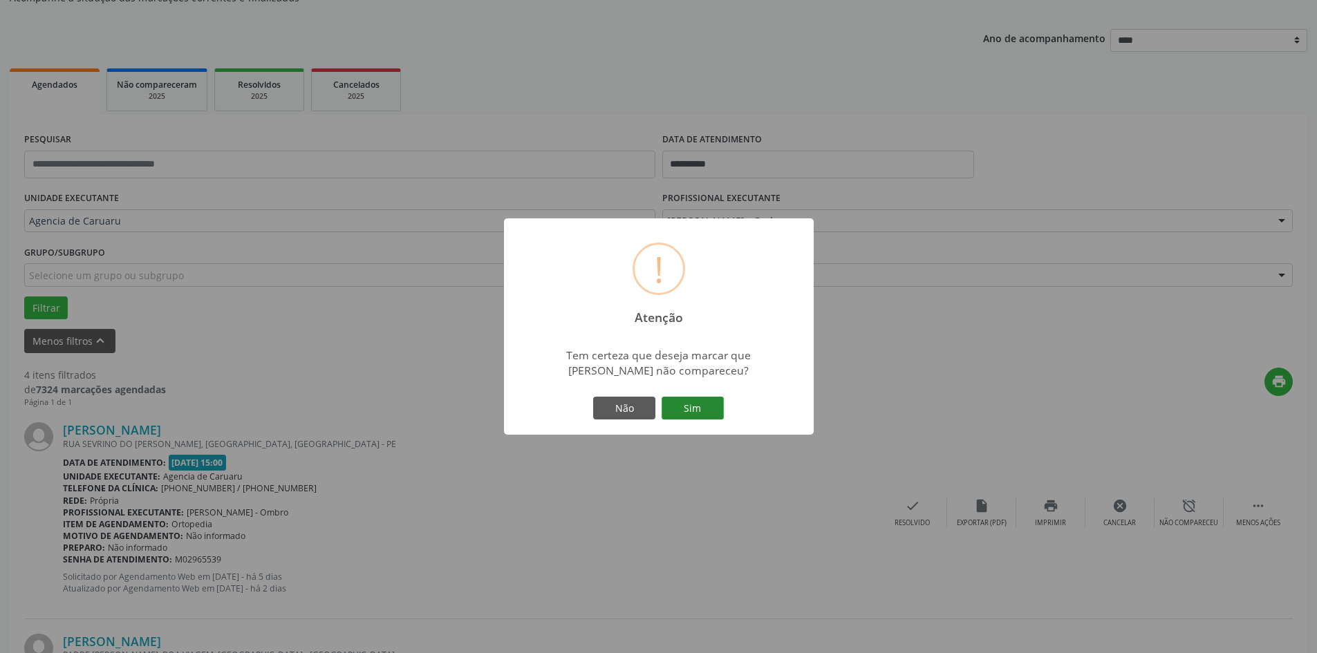
click at [695, 413] on button "Sim" at bounding box center [692, 408] width 62 height 23
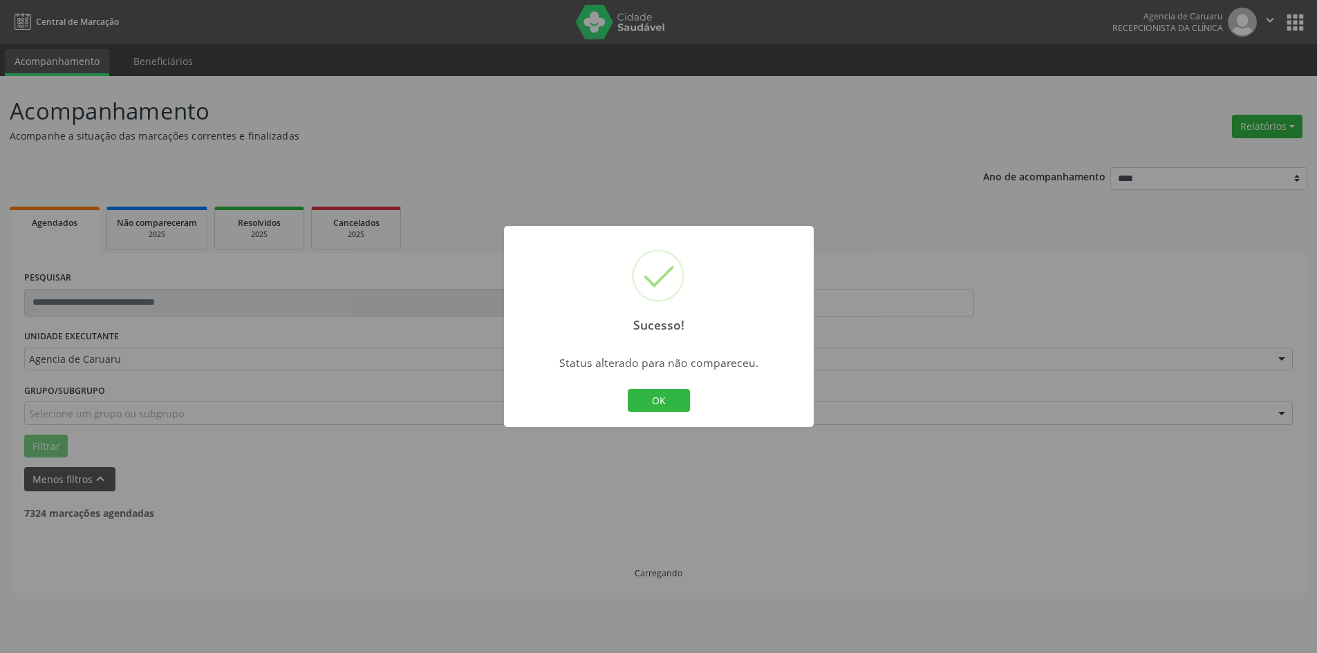
scroll to position [0, 0]
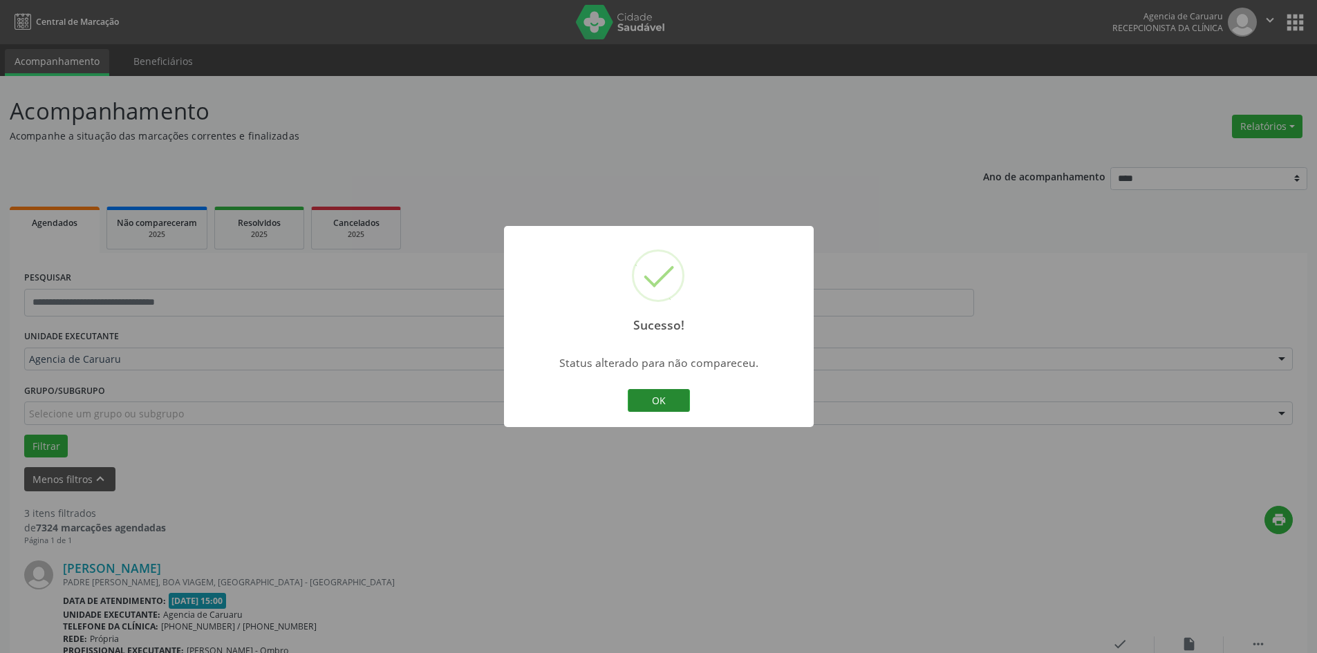
click at [681, 405] on button "OK" at bounding box center [659, 400] width 62 height 23
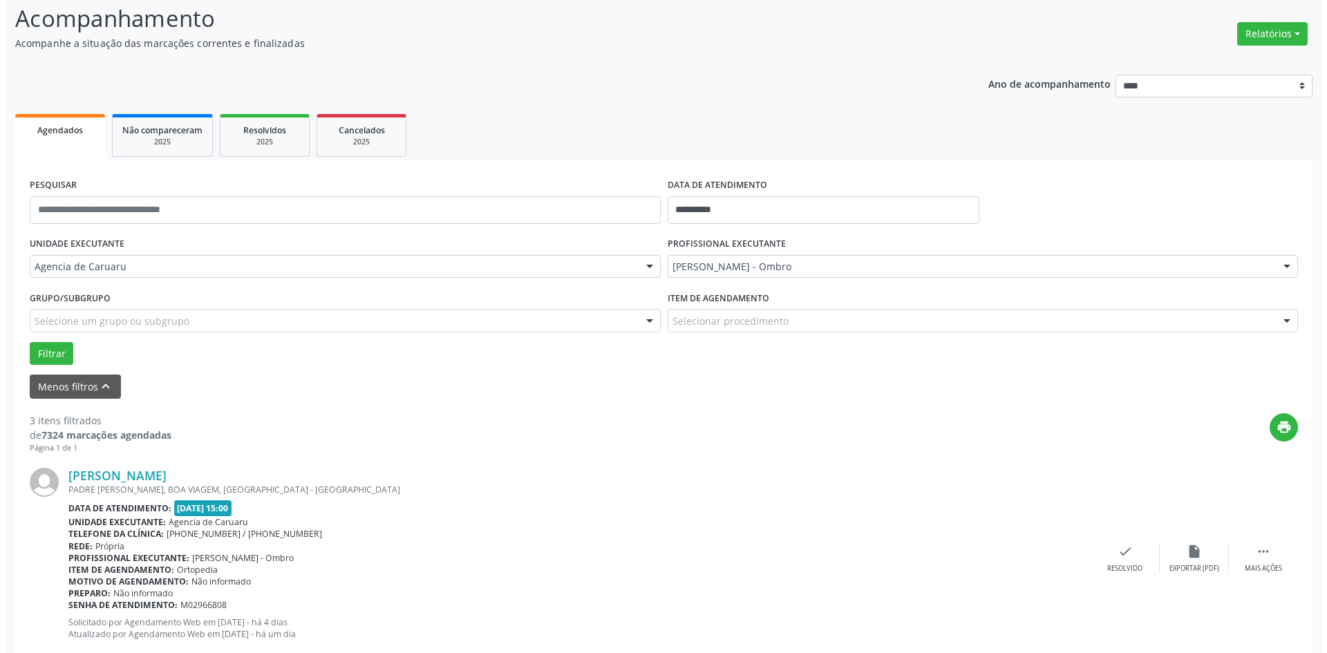
scroll to position [138, 0]
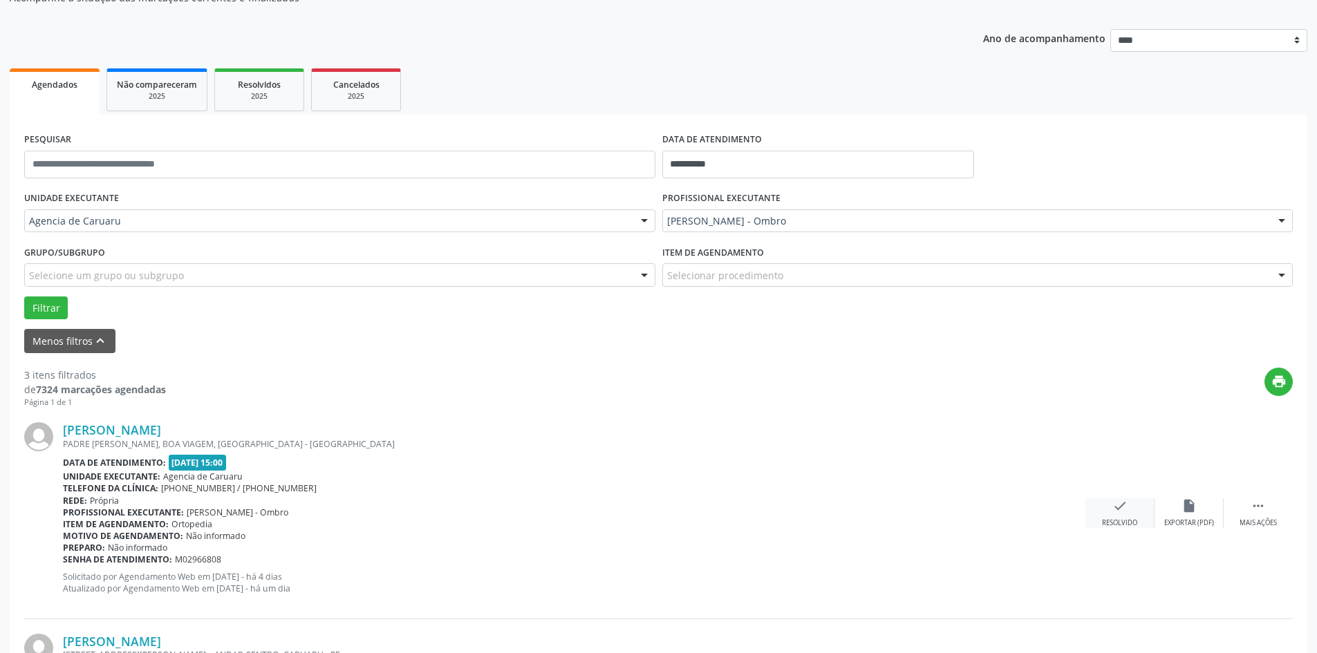
click at [1103, 511] on div "check Resolvido" at bounding box center [1119, 513] width 69 height 30
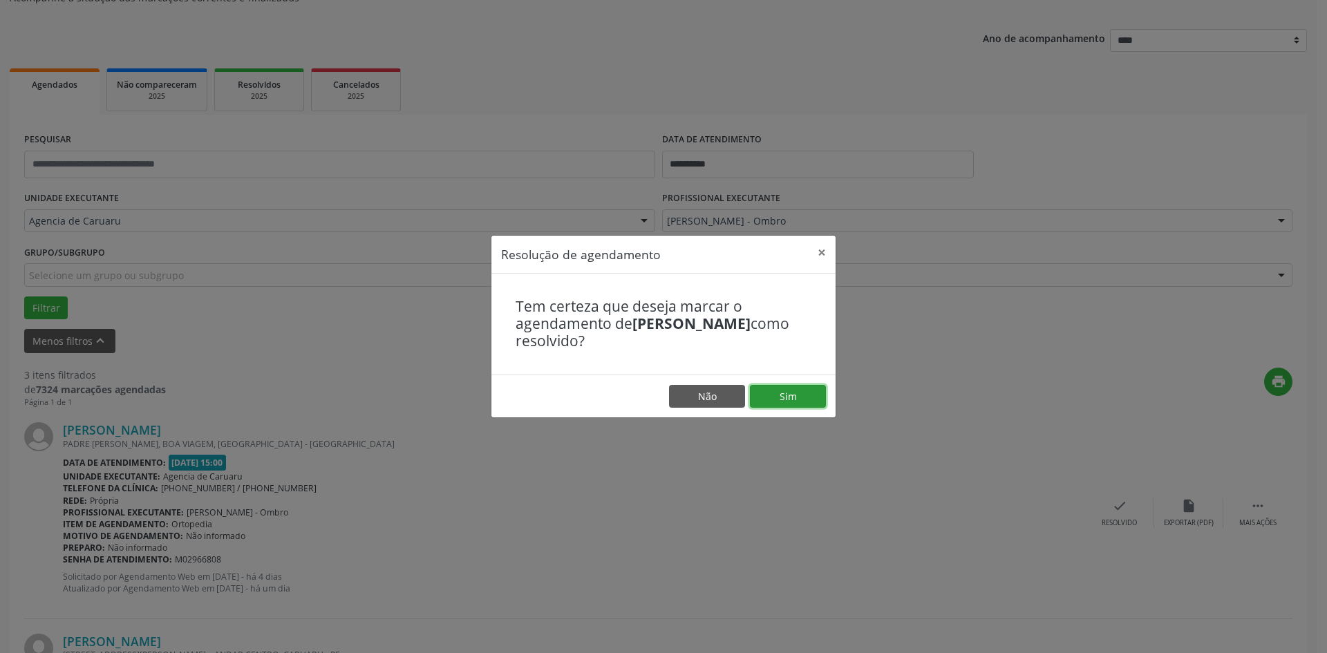
click at [793, 404] on button "Sim" at bounding box center [788, 396] width 76 height 23
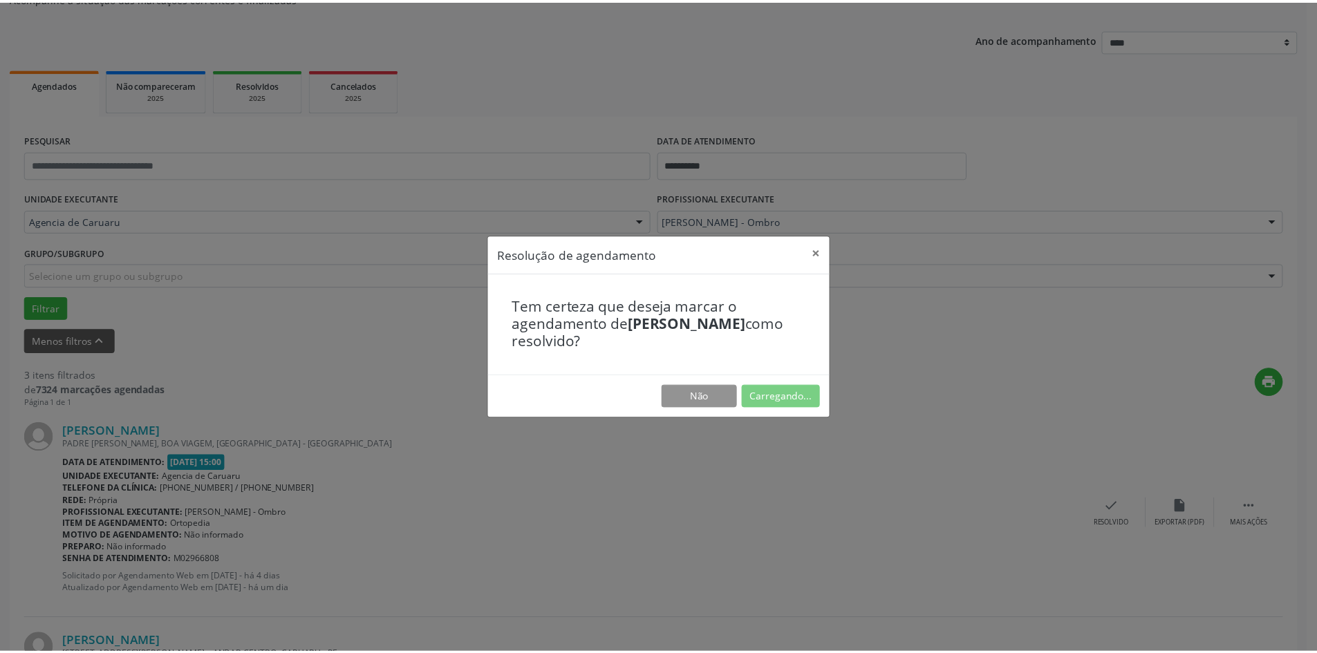
scroll to position [0, 0]
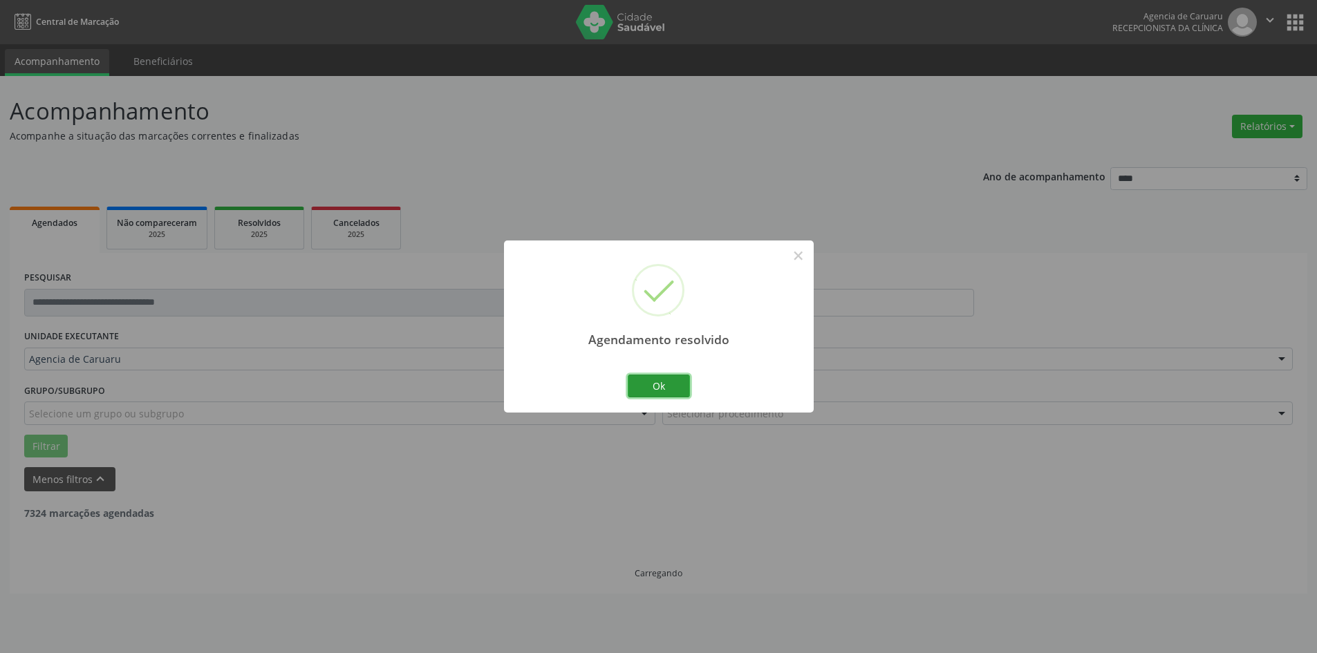
drag, startPoint x: 677, startPoint y: 390, endPoint x: 685, endPoint y: 386, distance: 8.4
click at [678, 389] on button "Ok" at bounding box center [659, 386] width 62 height 23
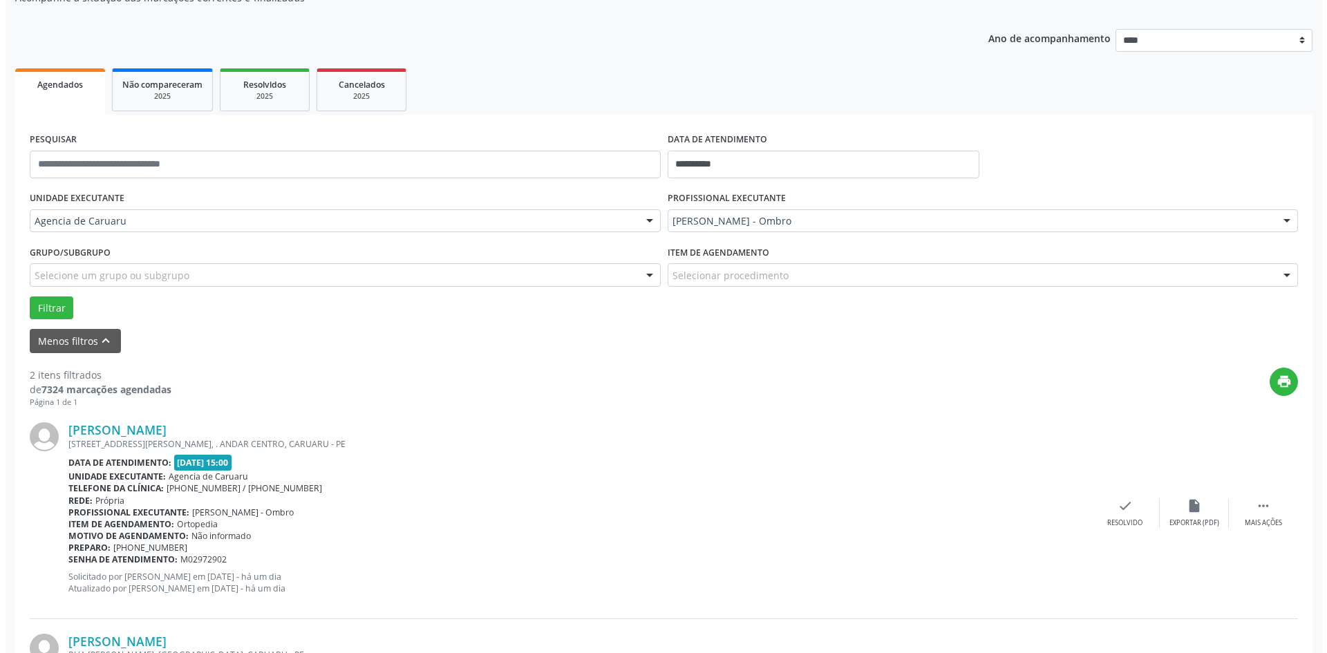
scroll to position [276, 0]
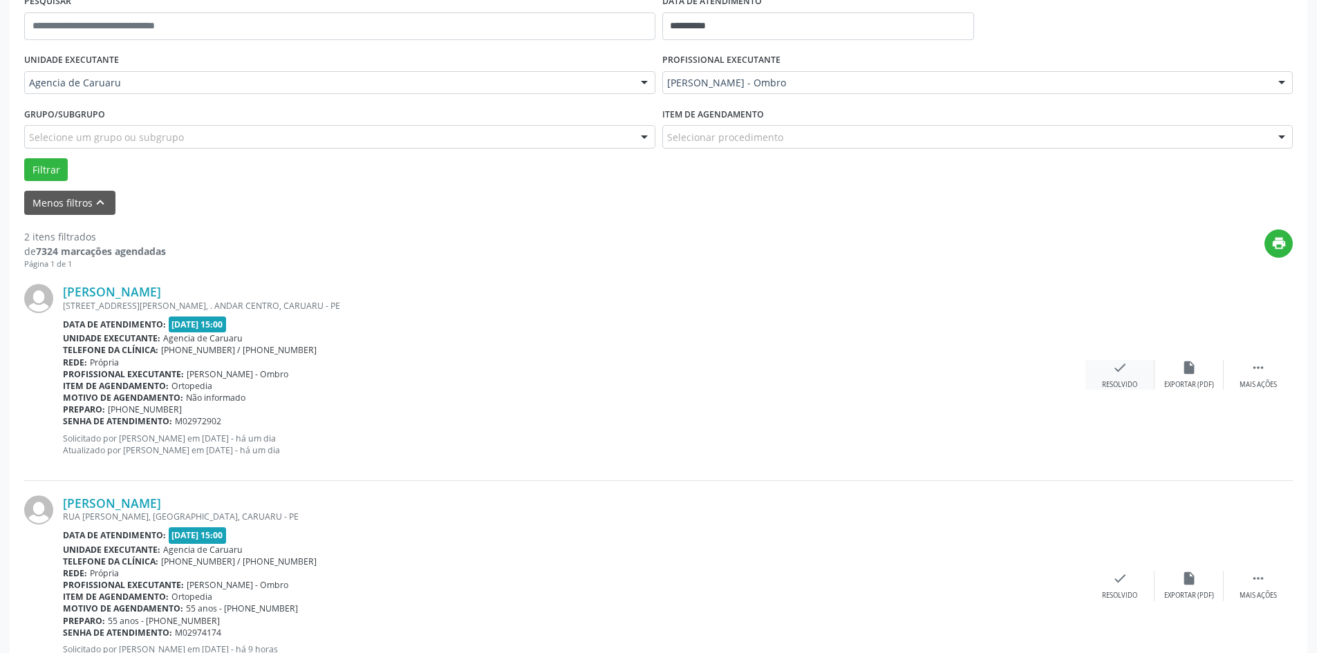
click at [1128, 376] on div "check Resolvido" at bounding box center [1119, 375] width 69 height 30
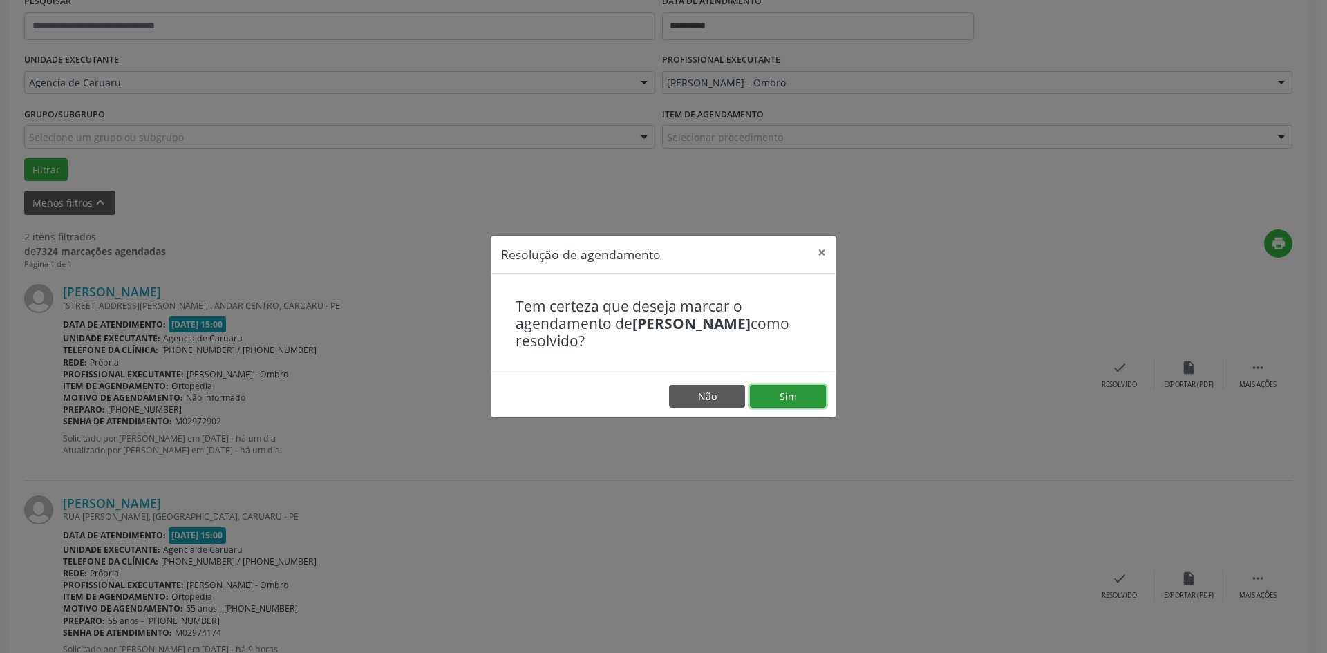
click at [781, 398] on button "Sim" at bounding box center [788, 396] width 76 height 23
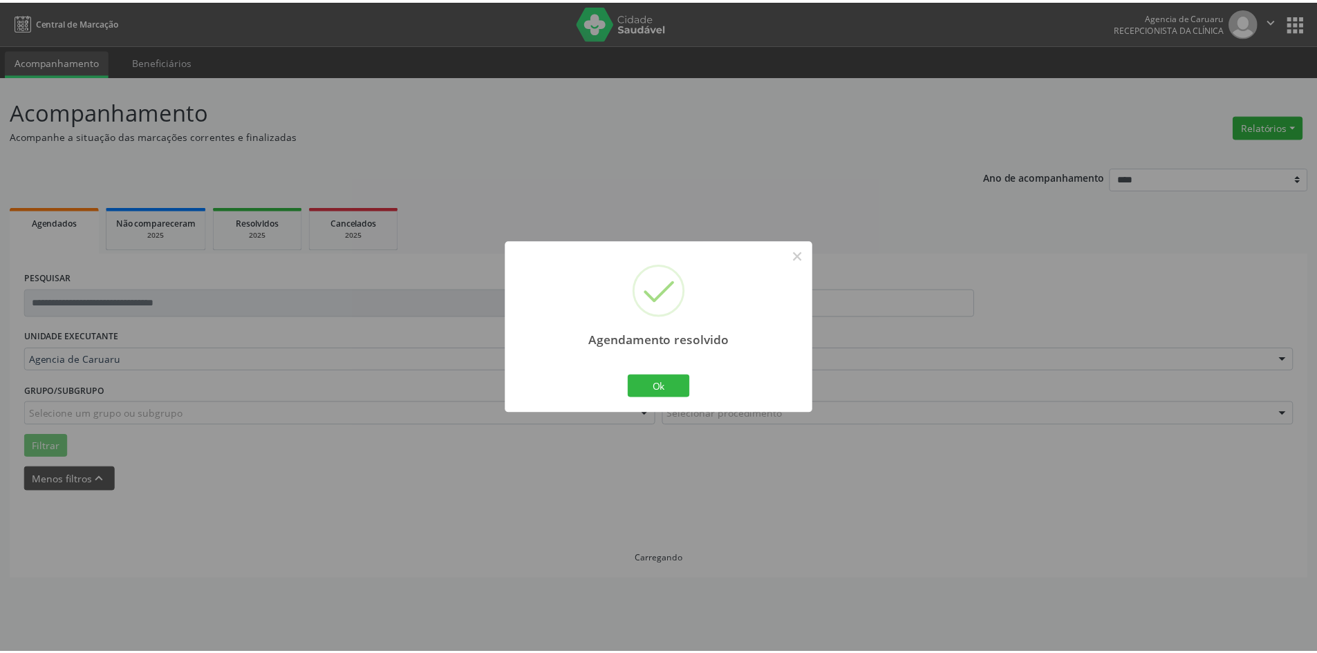
scroll to position [0, 0]
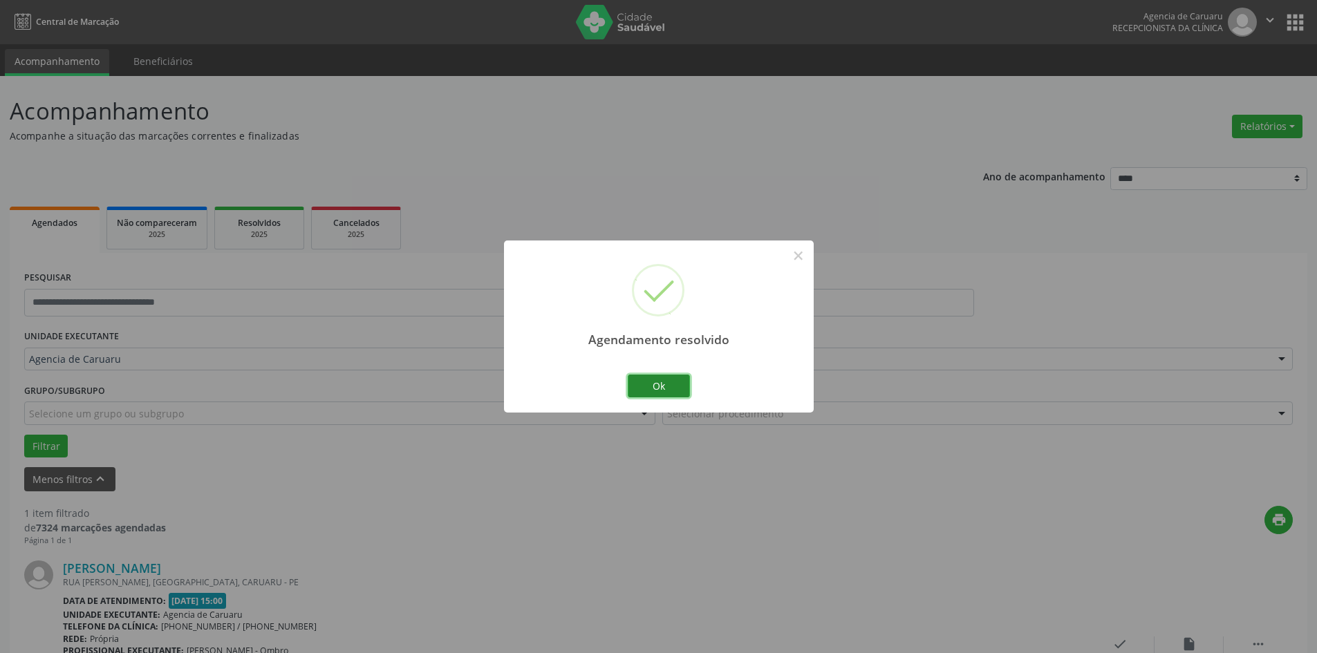
click at [659, 387] on button "Ok" at bounding box center [659, 386] width 62 height 23
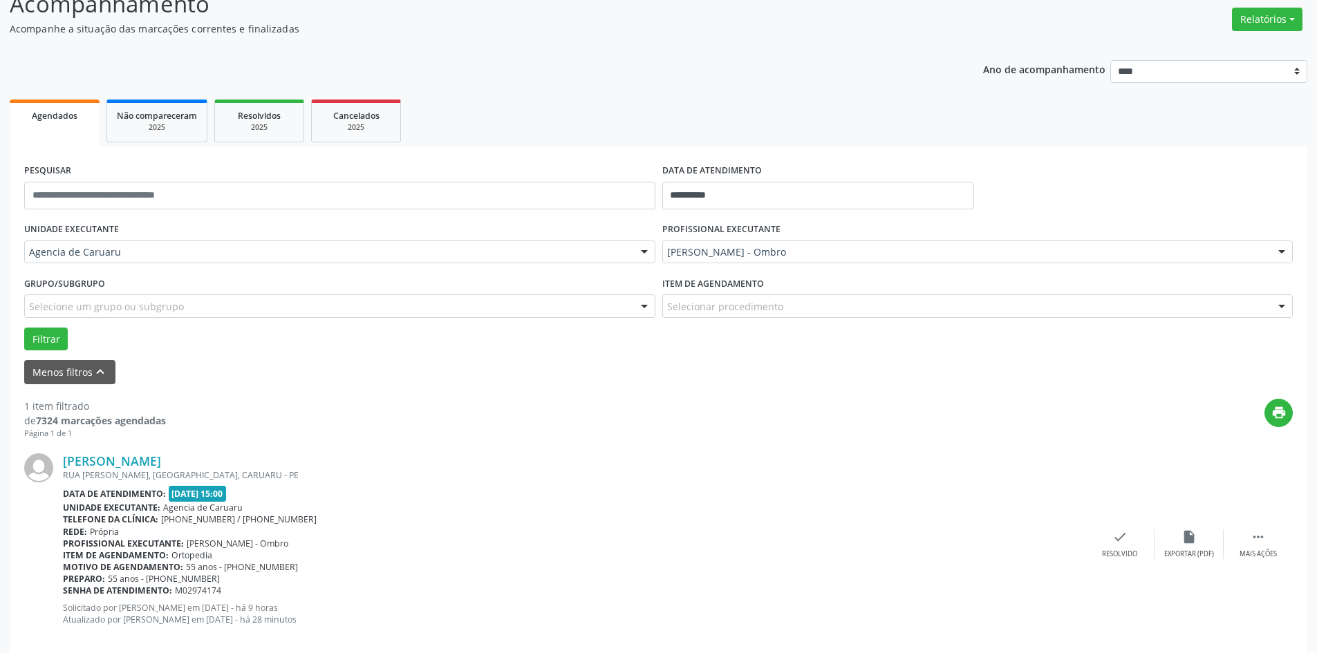
scroll to position [128, 0]
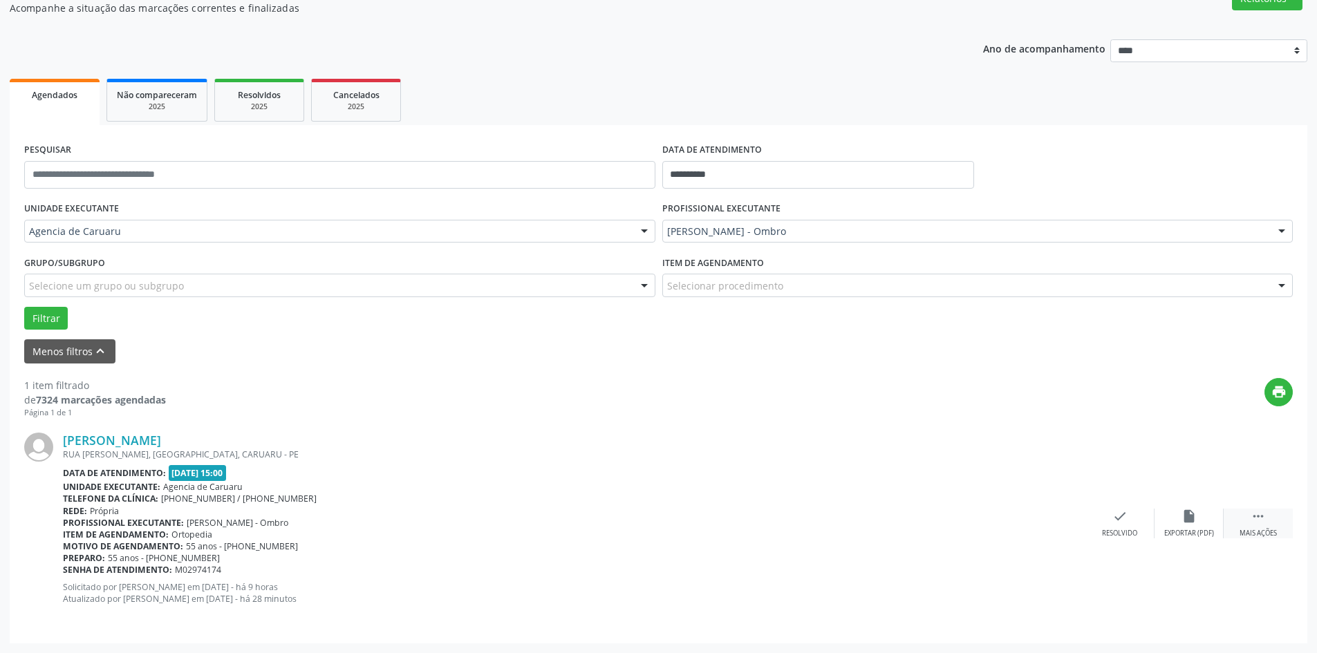
click at [1252, 516] on icon "" at bounding box center [1257, 516] width 15 height 15
click at [1191, 526] on div "alarm_off Não compareceu" at bounding box center [1188, 524] width 69 height 30
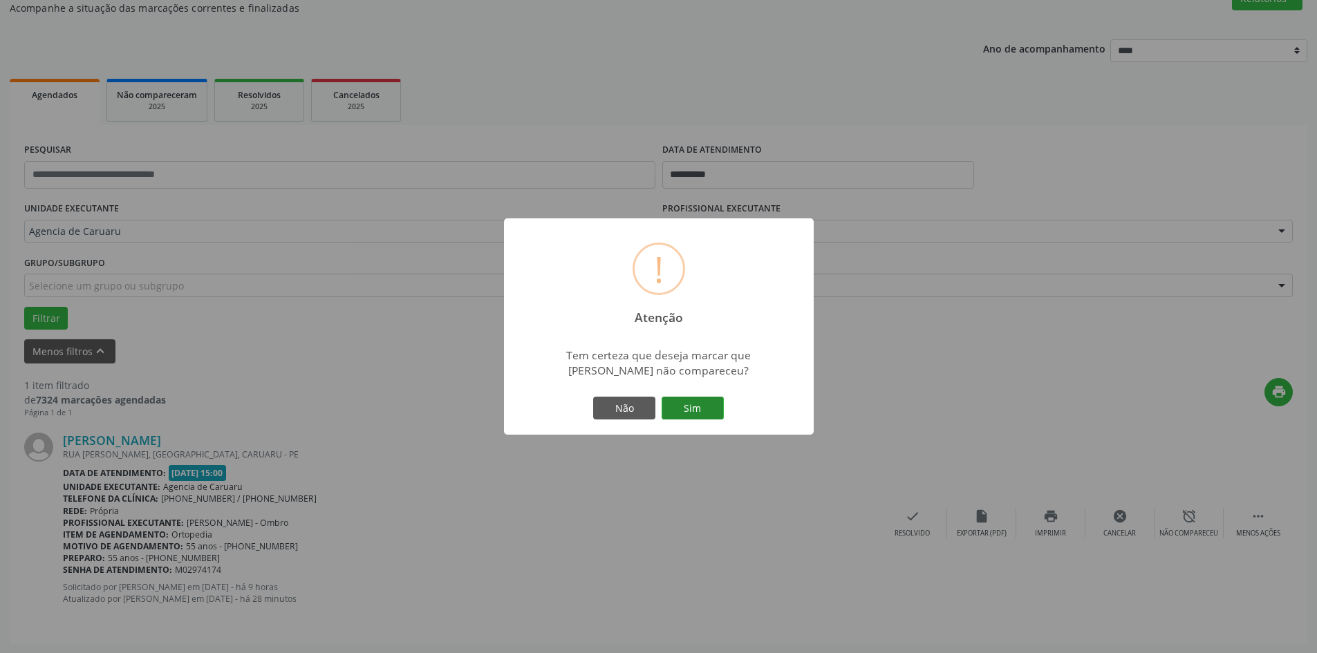
click at [681, 406] on button "Sim" at bounding box center [692, 408] width 62 height 23
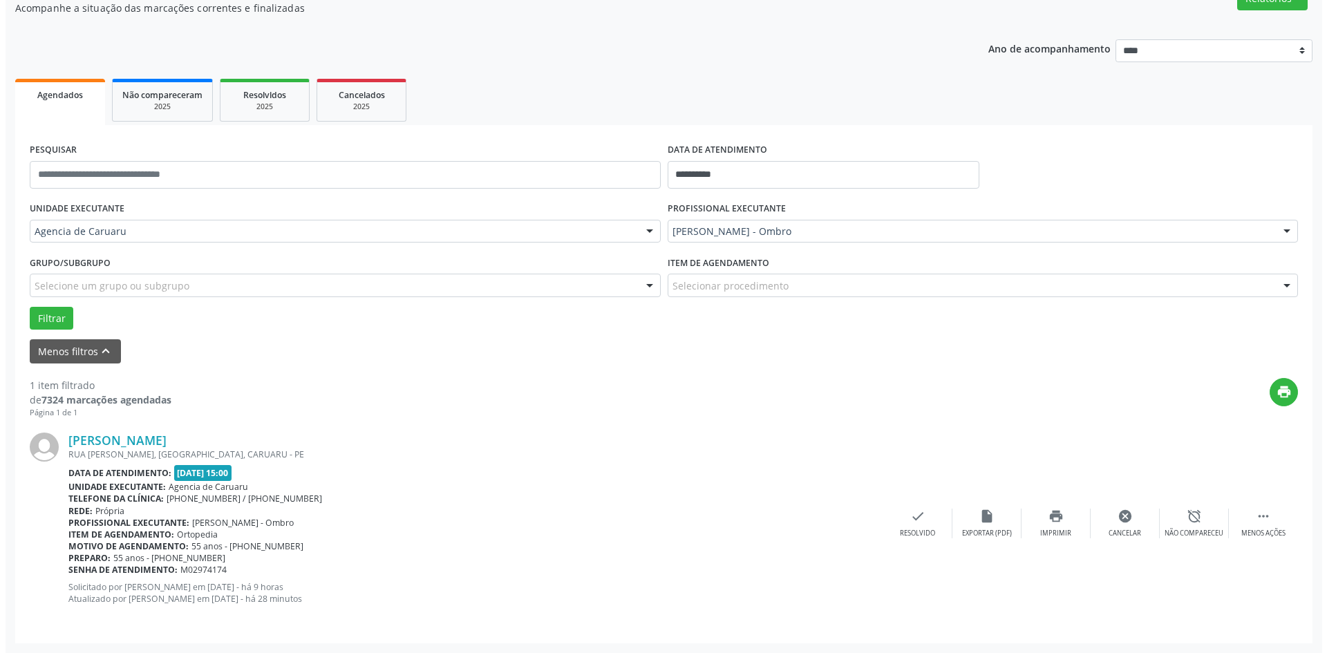
scroll to position [0, 0]
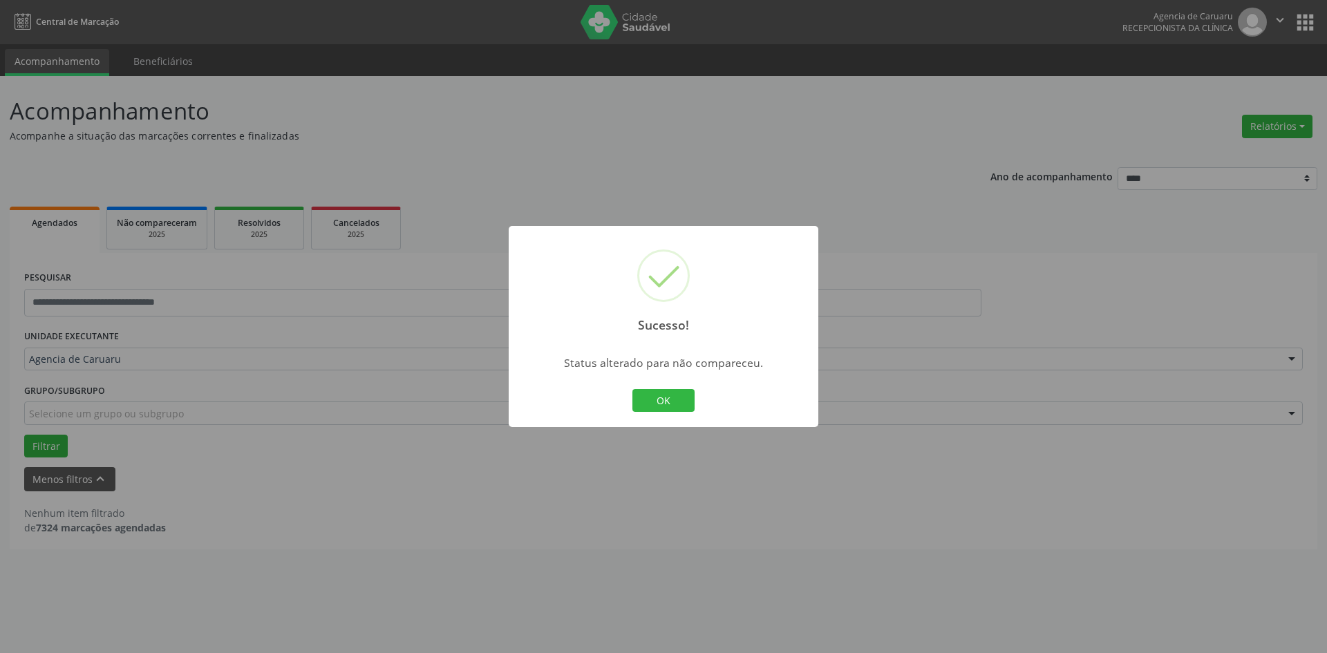
drag, startPoint x: 670, startPoint y: 405, endPoint x: 677, endPoint y: 426, distance: 21.6
click at [672, 406] on button "OK" at bounding box center [663, 400] width 62 height 23
